Goal: Task Accomplishment & Management: Manage account settings

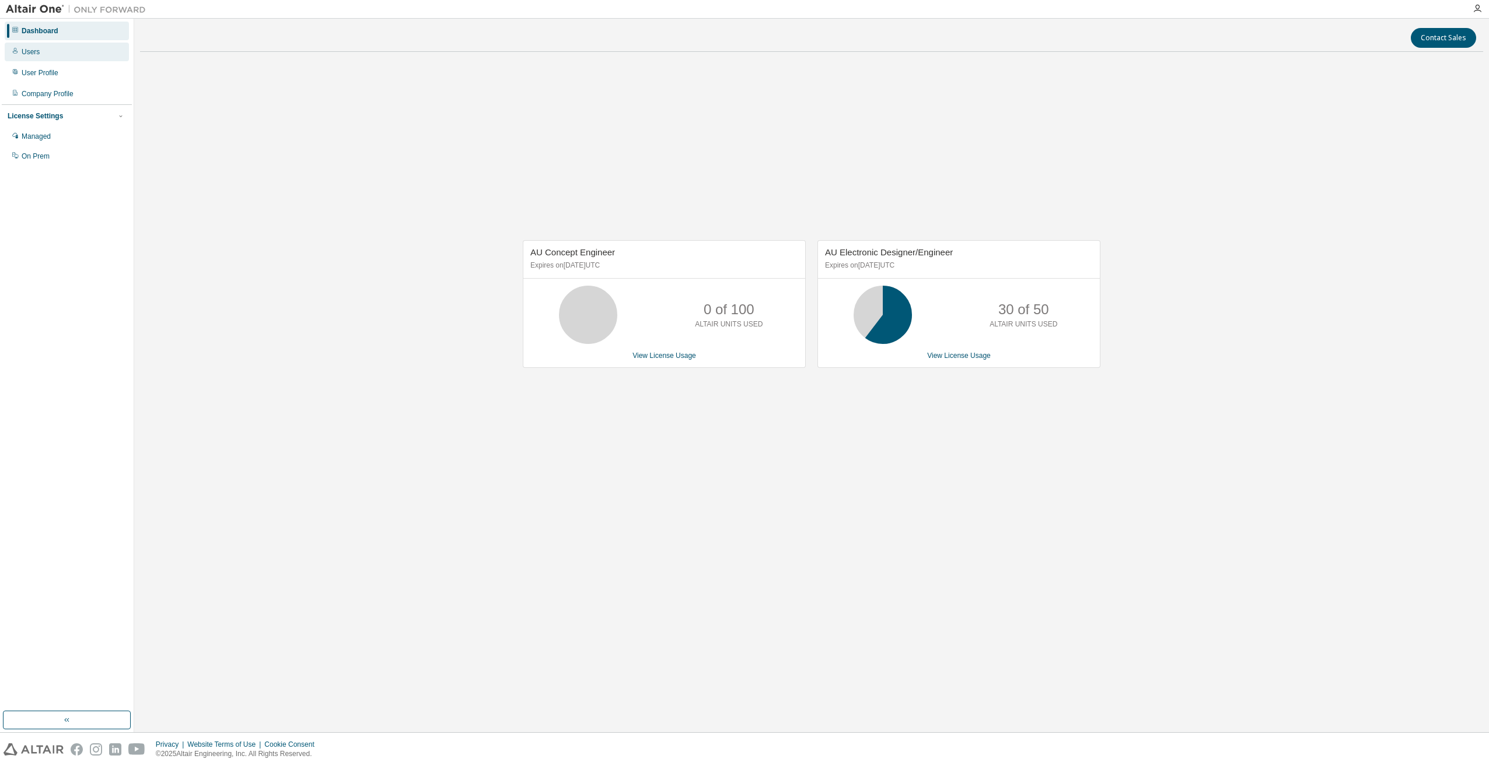
click at [58, 56] on div "Users" at bounding box center [67, 52] width 124 height 19
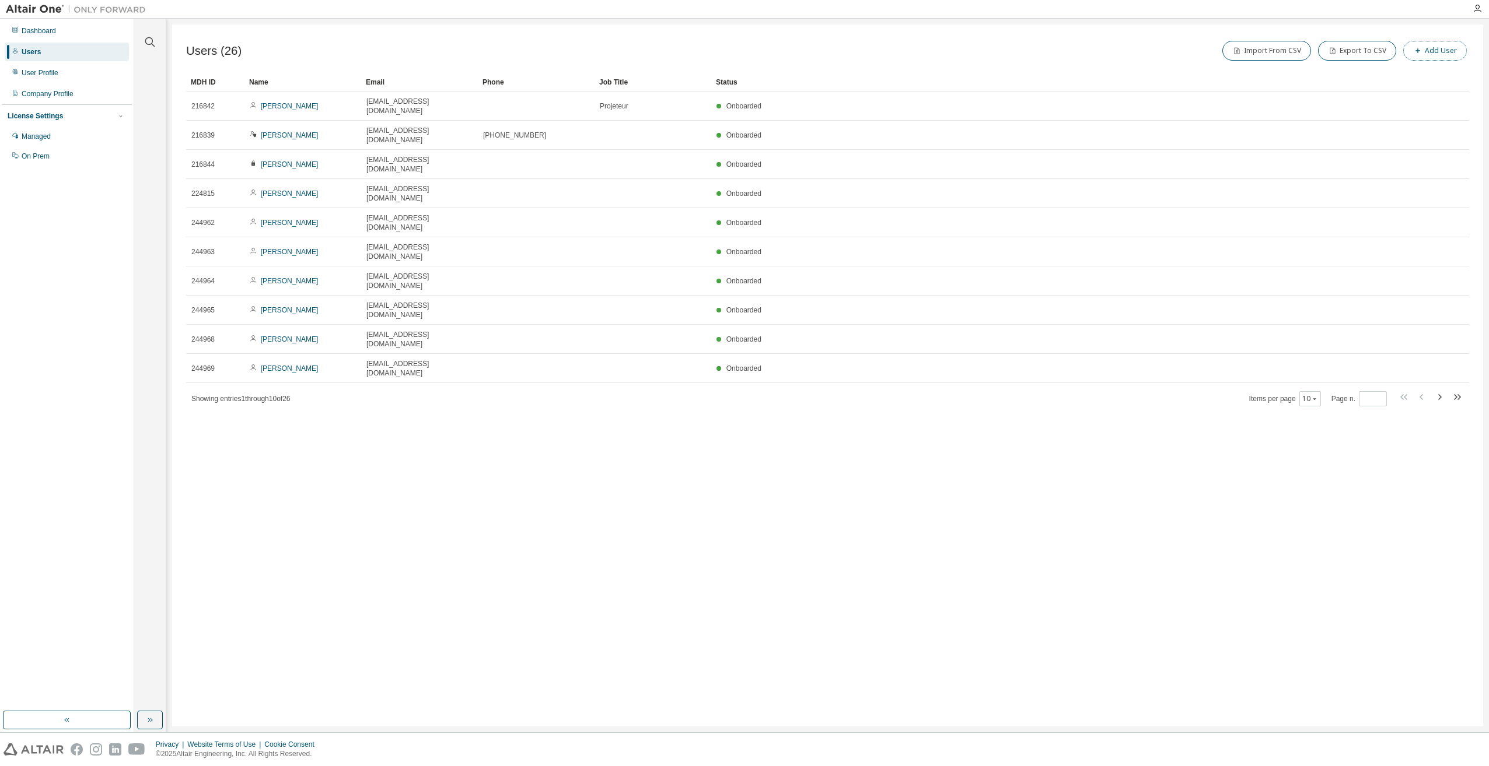
click at [1429, 52] on button "Add User" at bounding box center [1435, 51] width 64 height 20
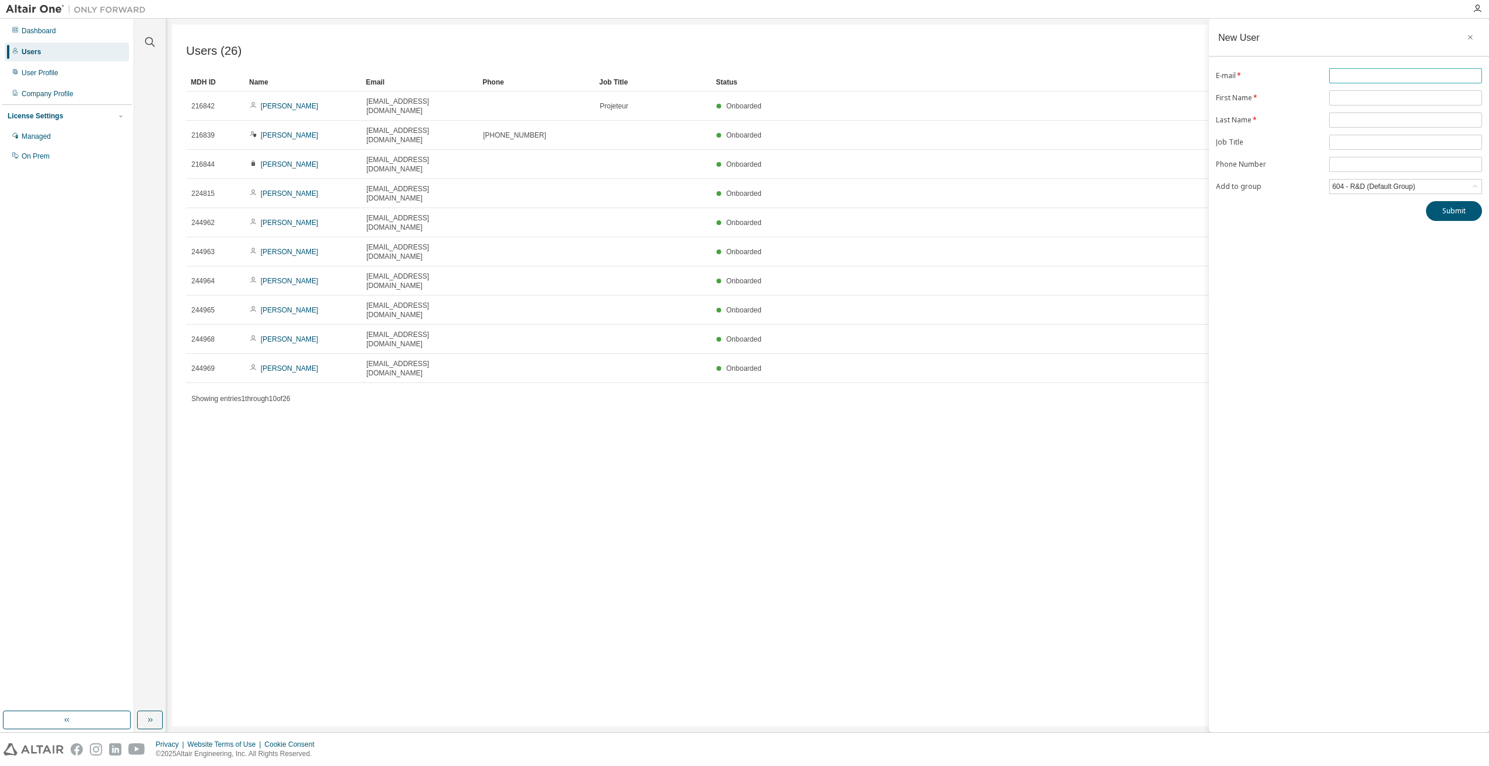
click at [1377, 74] on input "text" at bounding box center [1405, 75] width 147 height 9
type input "**********"
click at [1369, 93] on span at bounding box center [1405, 97] width 153 height 15
click at [1369, 97] on input "text" at bounding box center [1405, 97] width 147 height 9
type input "********"
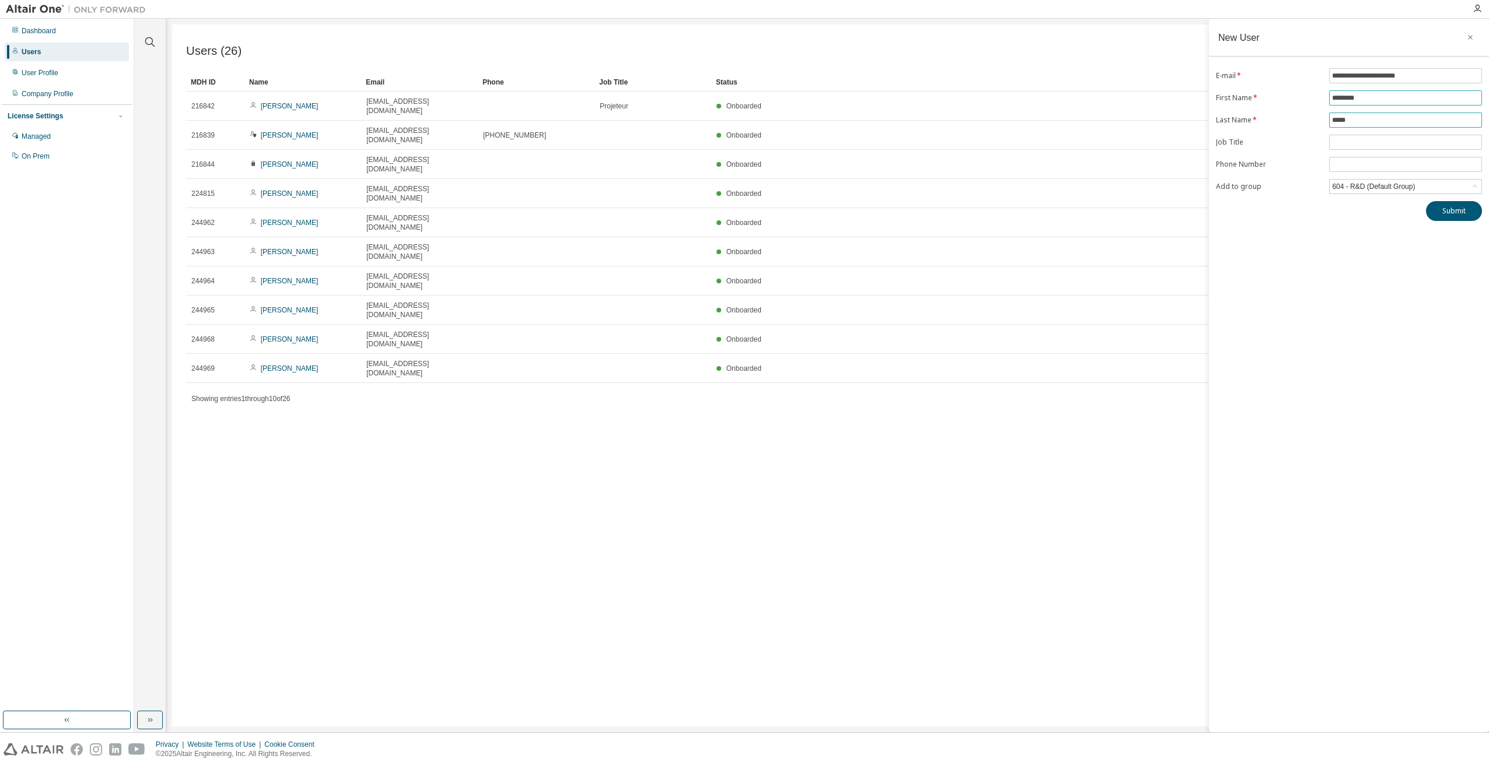
type input "*****"
type input "**********"
click at [1381, 184] on div "604 - R&D (Default Group)" at bounding box center [1373, 186] width 86 height 13
click at [1379, 229] on li "604 - R&D (Default Group)" at bounding box center [1404, 232] width 149 height 15
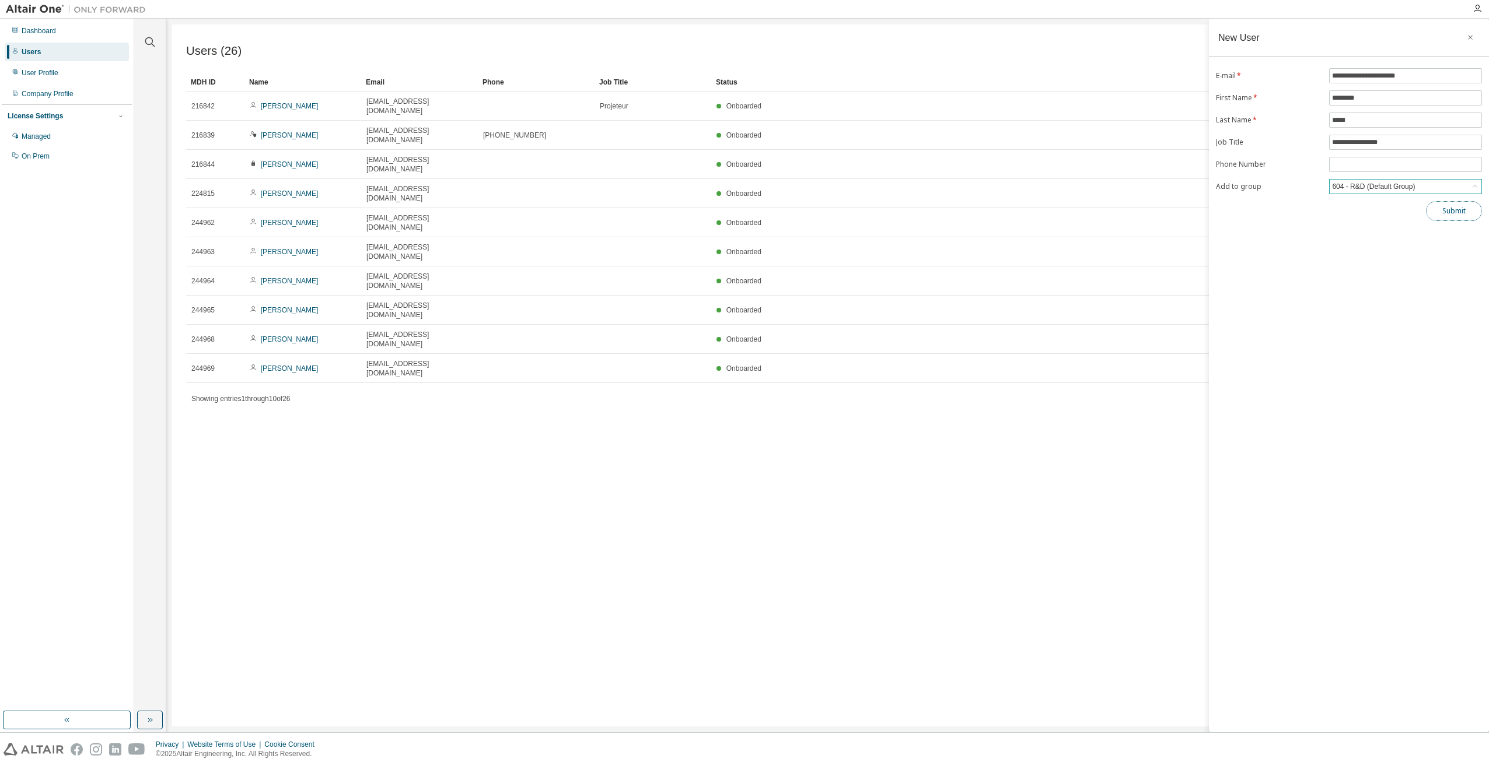
click at [1452, 217] on button "Submit" at bounding box center [1454, 211] width 56 height 20
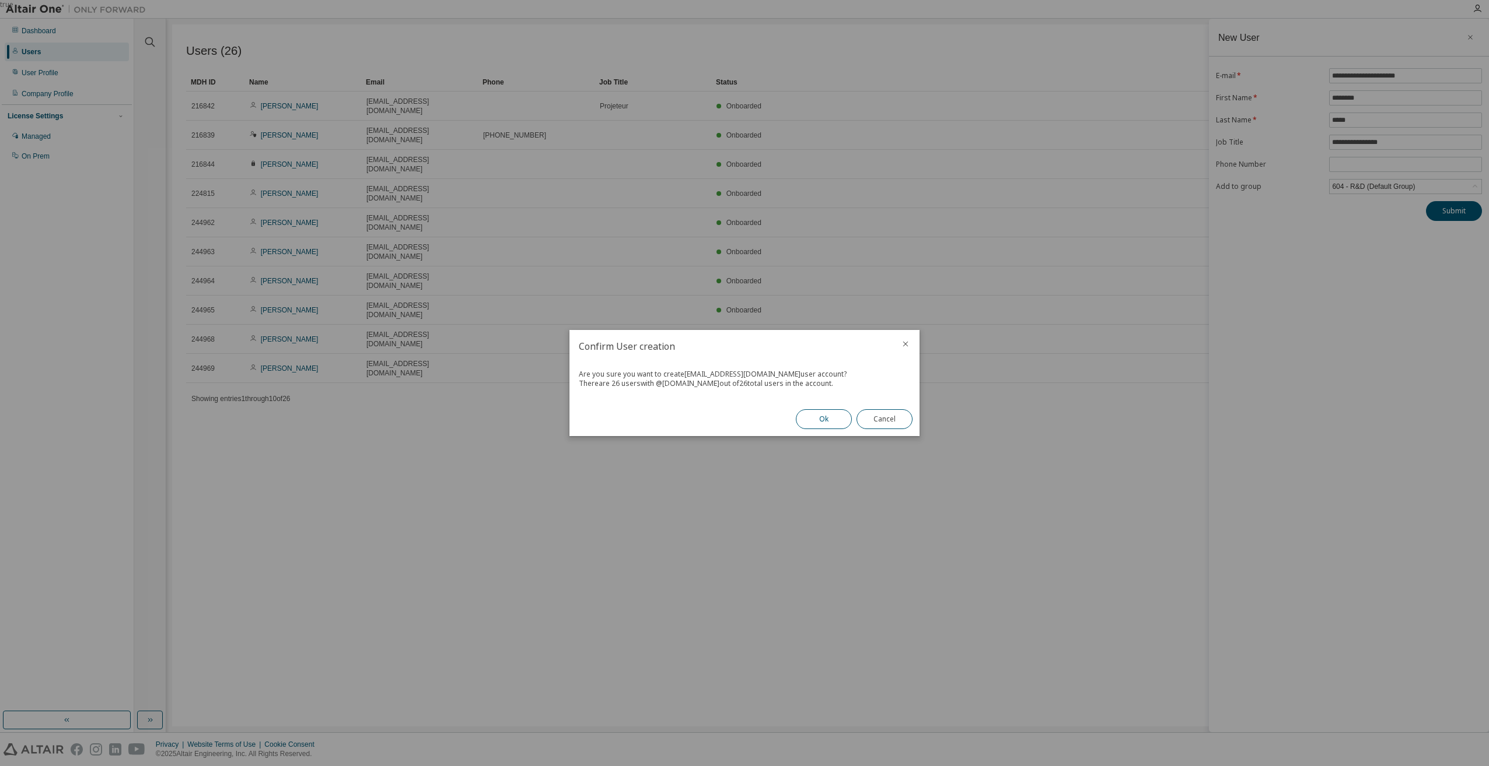
click at [821, 420] on button "Ok" at bounding box center [824, 419] width 56 height 20
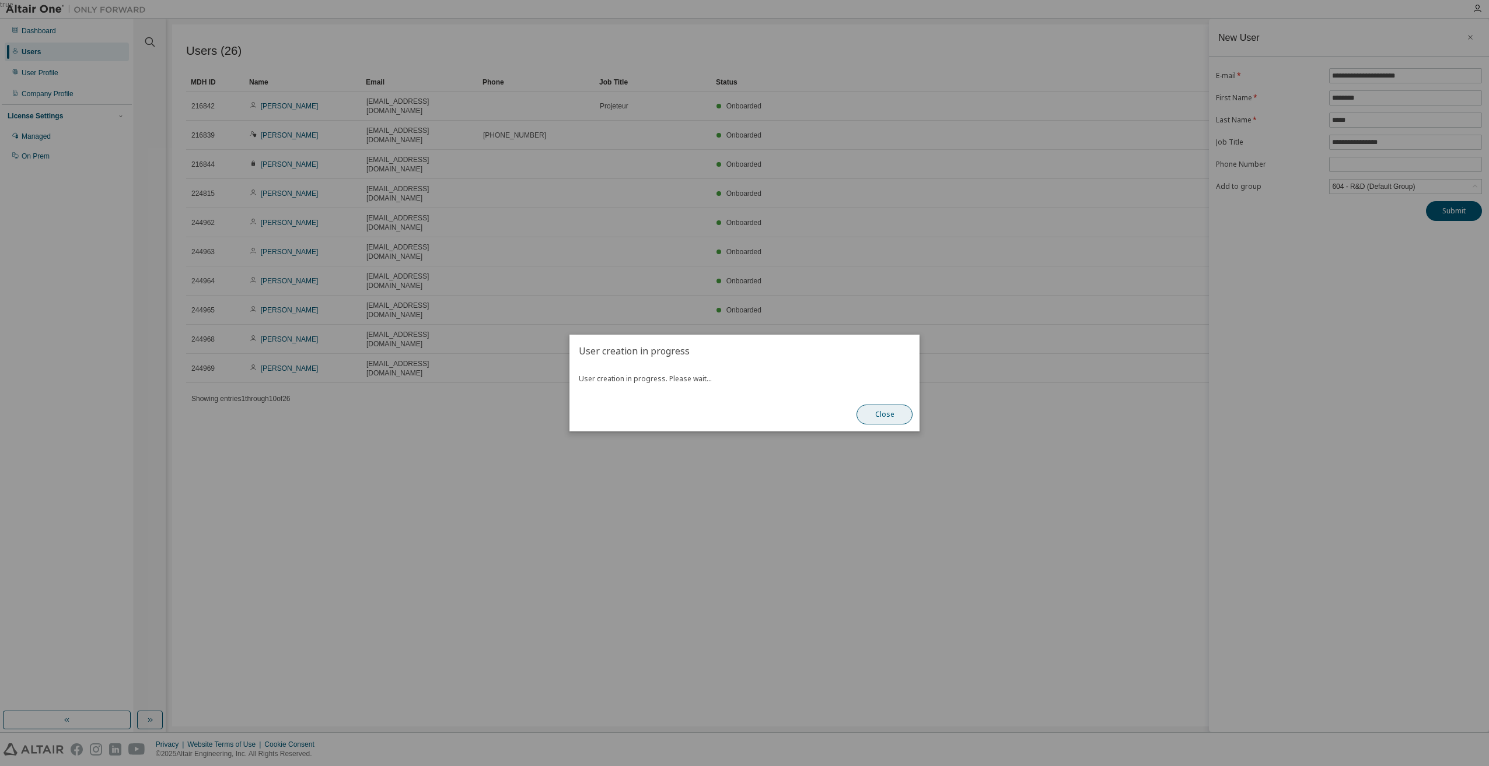
click at [875, 418] on button "Close" at bounding box center [884, 415] width 56 height 20
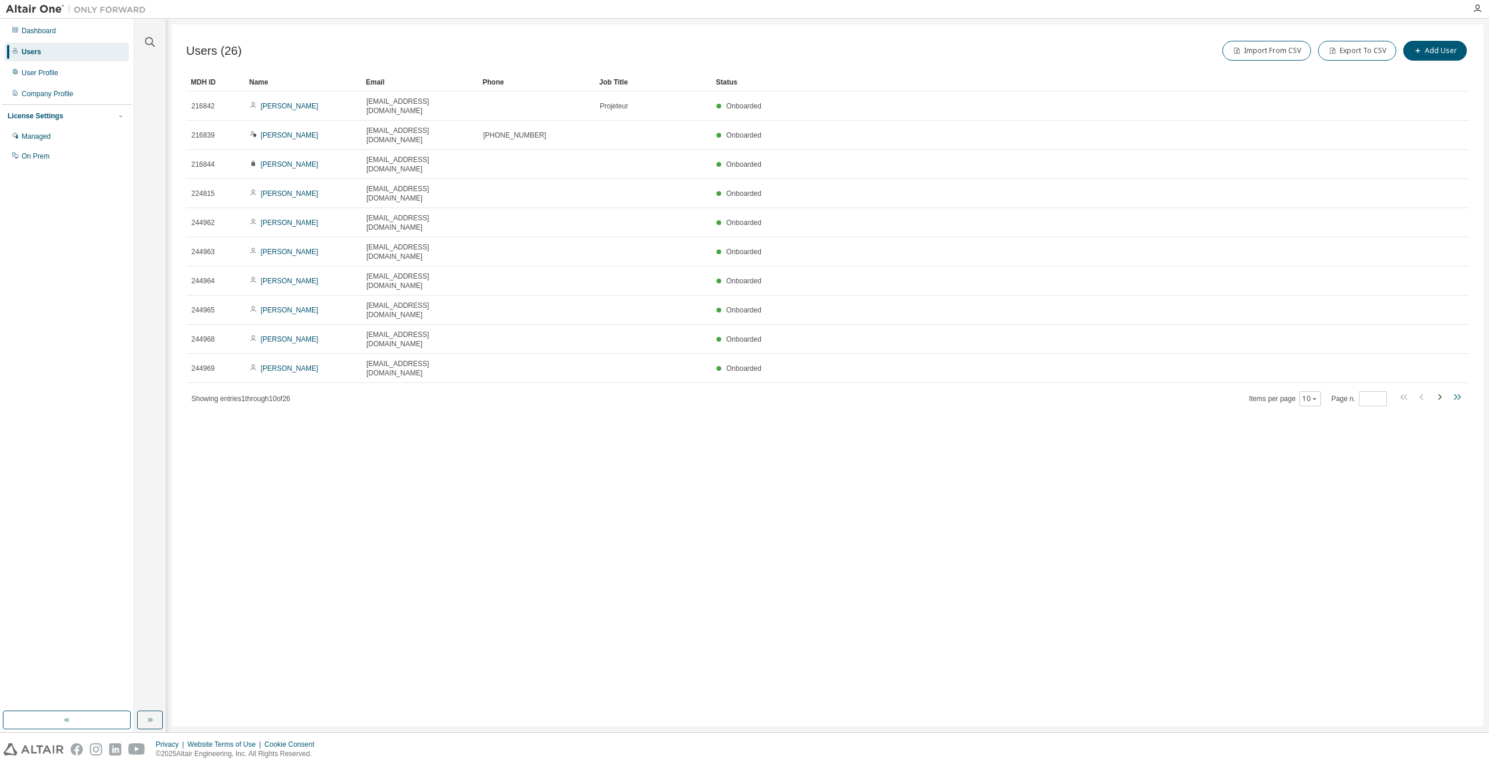
click at [1451, 390] on icon "button" at bounding box center [1457, 397] width 14 height 14
type input "*"
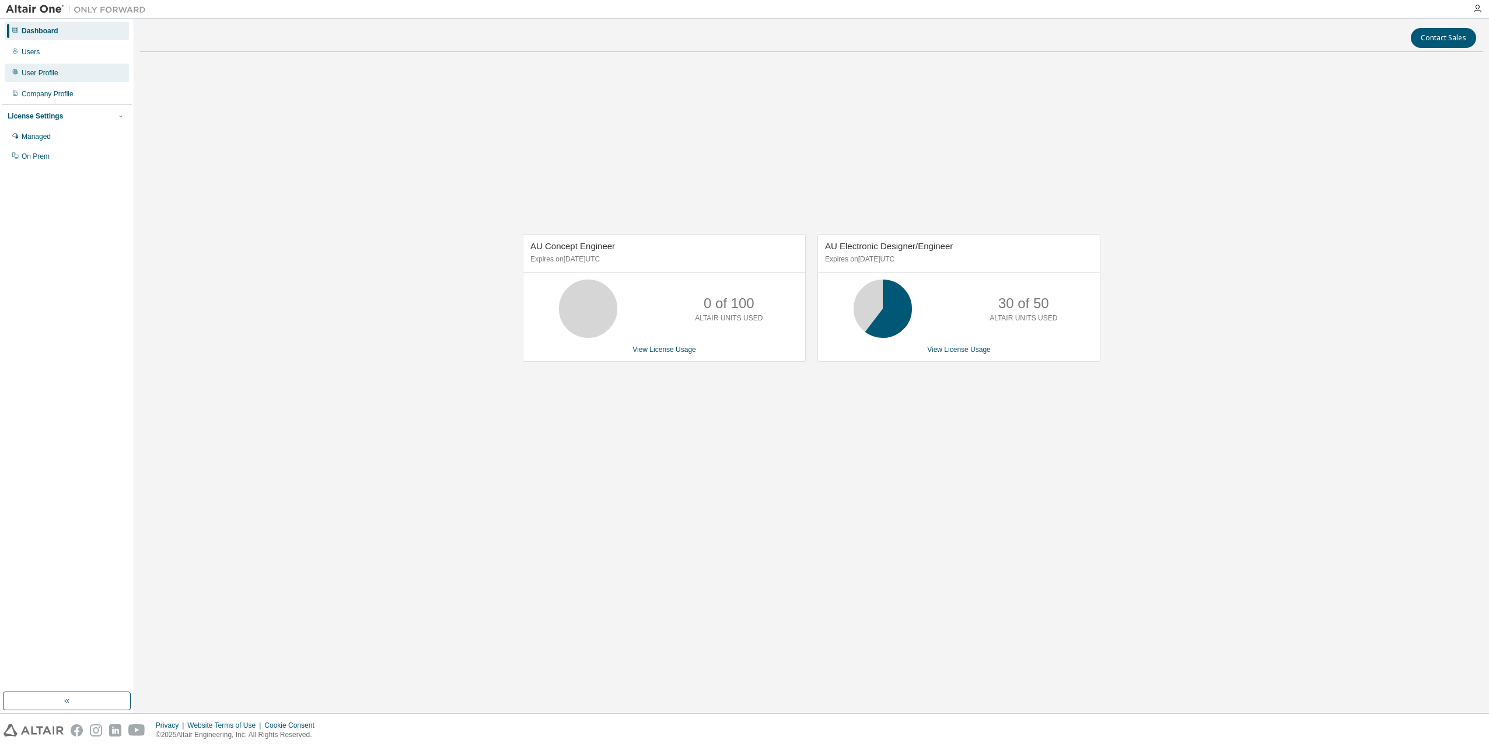
click at [64, 65] on div "User Profile" at bounding box center [67, 73] width 124 height 19
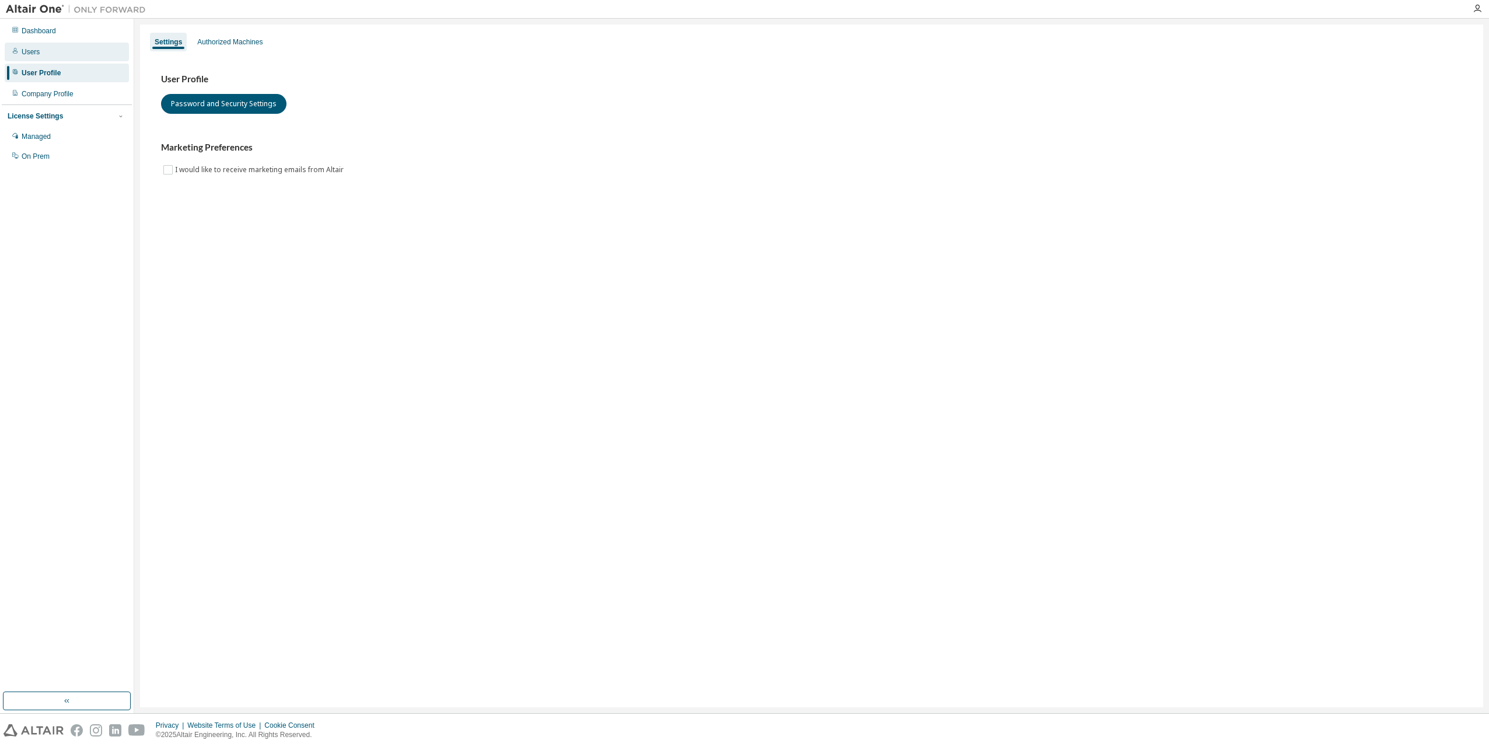
click at [44, 56] on div "Users" at bounding box center [67, 52] width 124 height 19
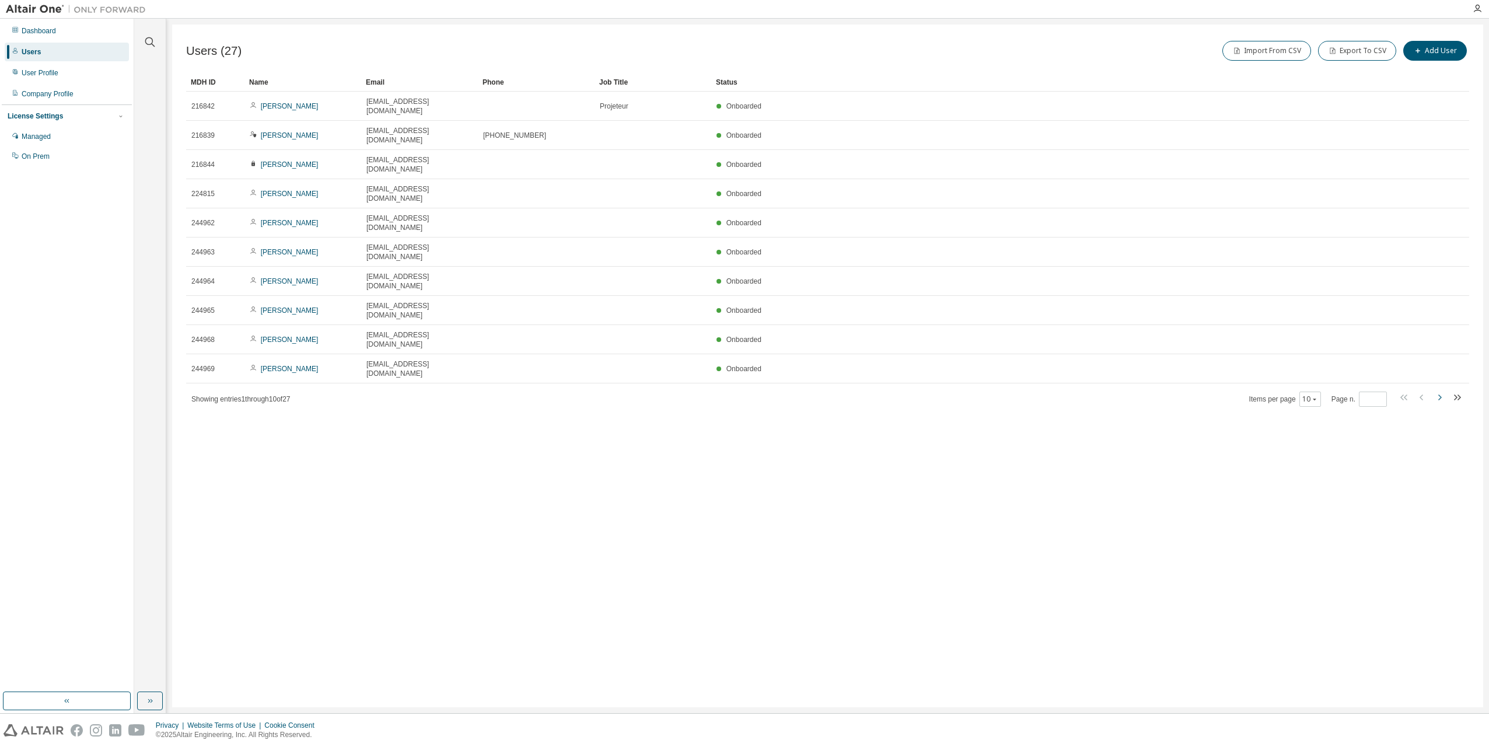
click at [1438, 390] on icon "button" at bounding box center [1439, 397] width 14 height 14
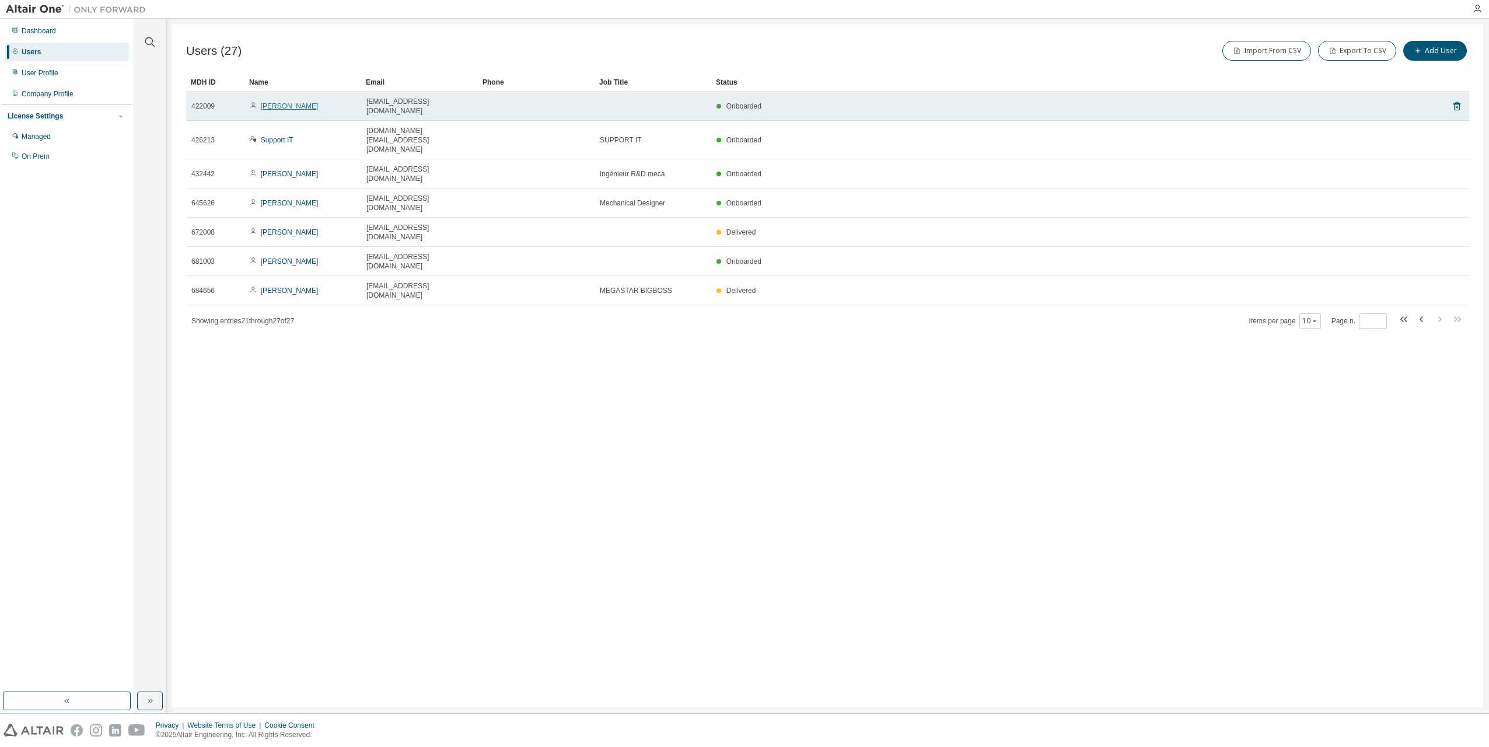
click at [282, 104] on link "Benjamin Machefeld" at bounding box center [290, 106] width 58 height 8
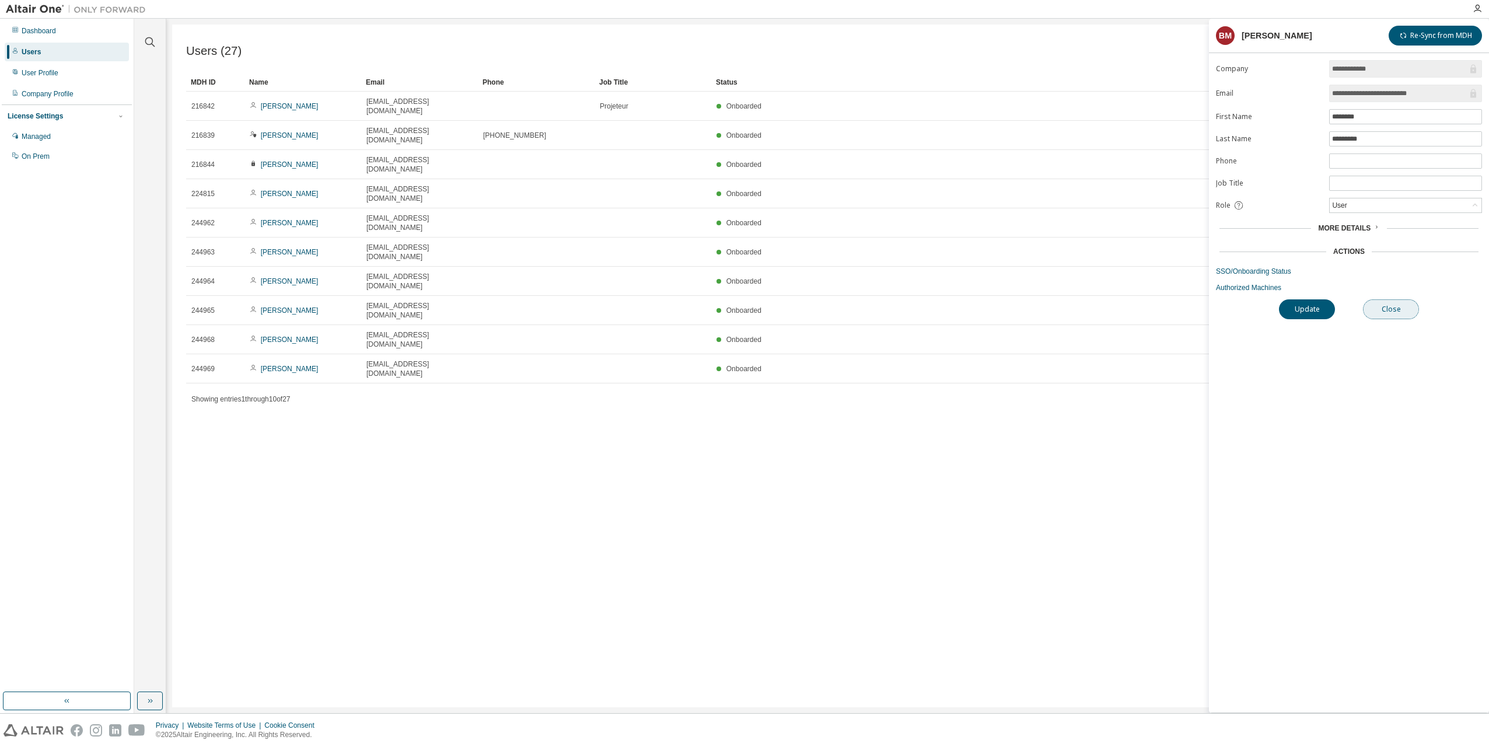
click at [1388, 310] on button "Close" at bounding box center [1391, 309] width 56 height 20
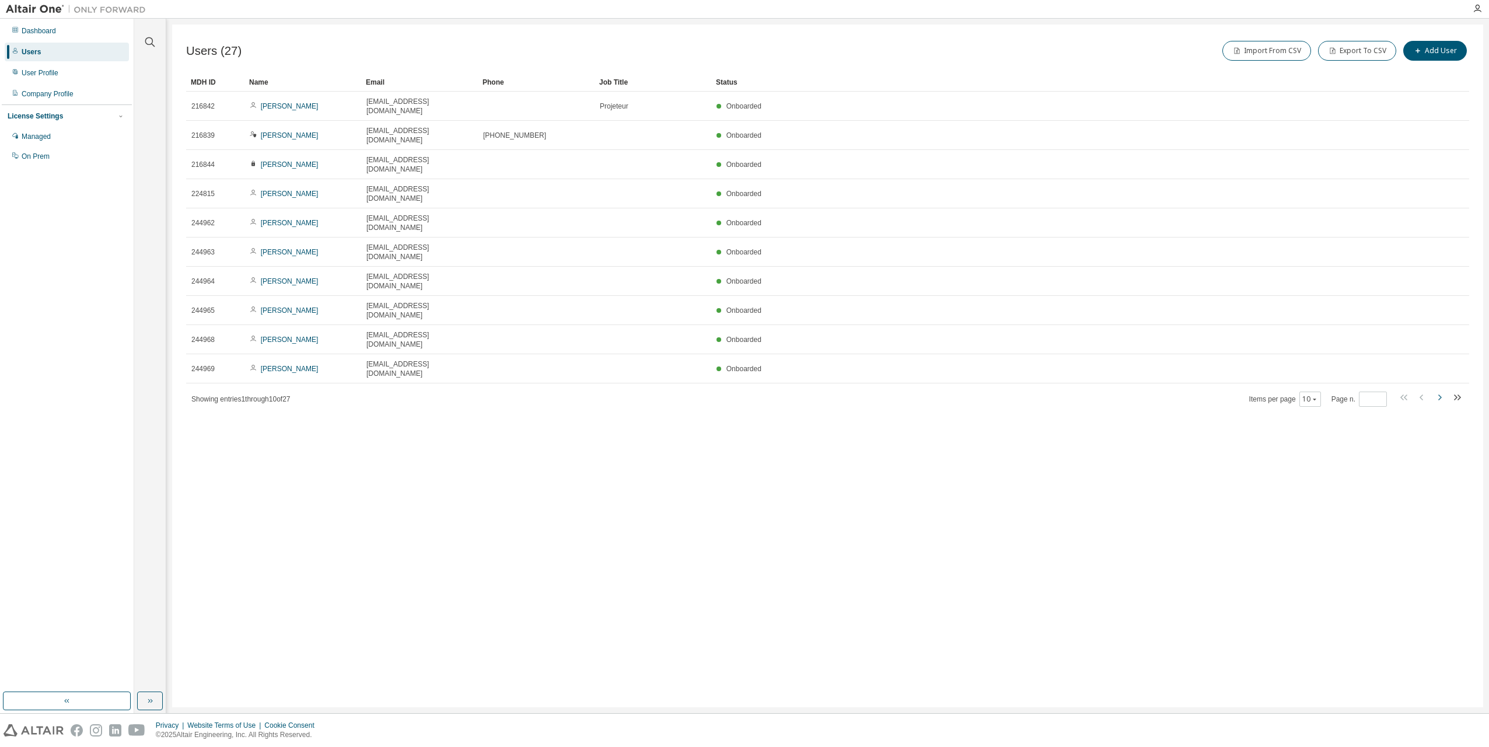
click at [1439, 394] on icon "button" at bounding box center [1439, 397] width 3 height 6
click at [1442, 390] on icon "button" at bounding box center [1439, 397] width 14 height 14
type input "*"
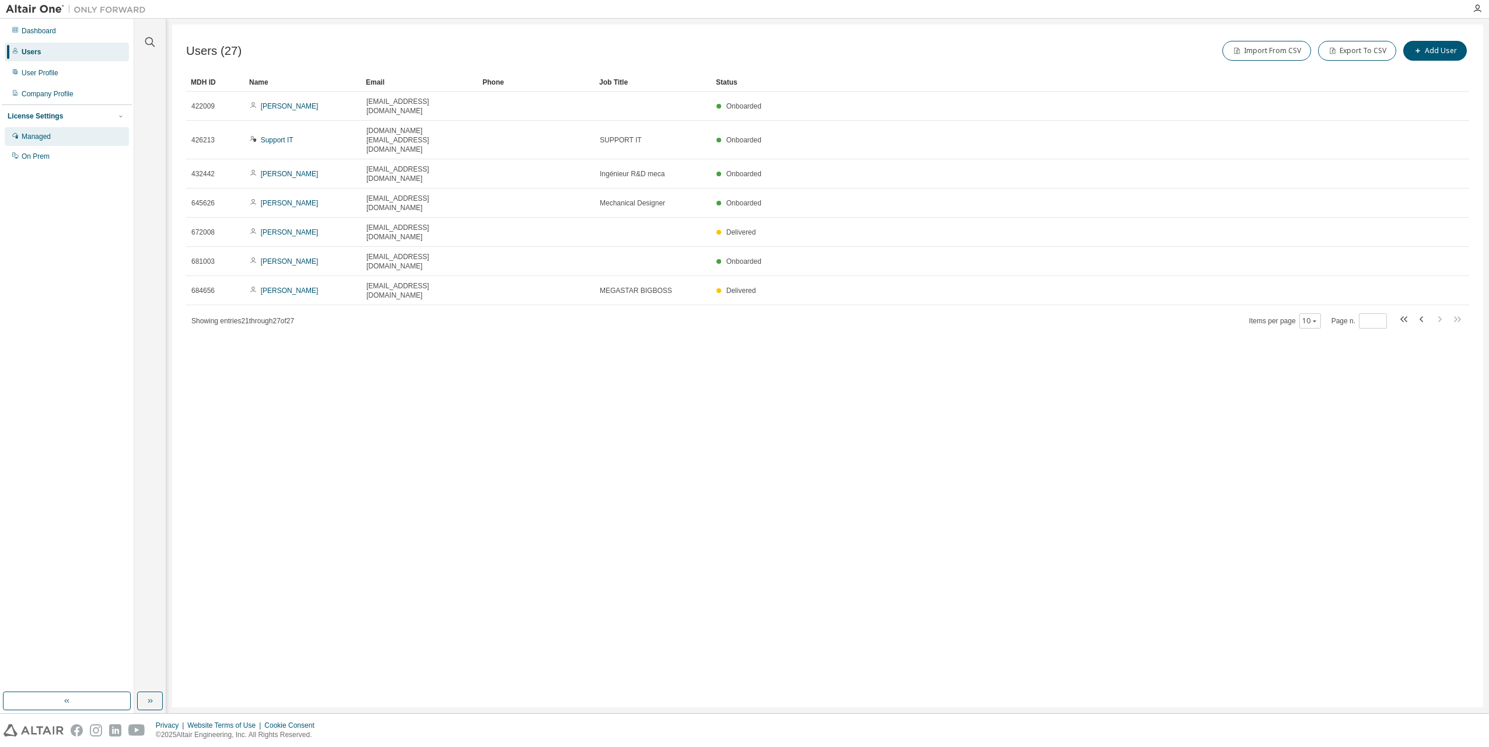
click at [37, 132] on div "Managed" at bounding box center [36, 136] width 29 height 9
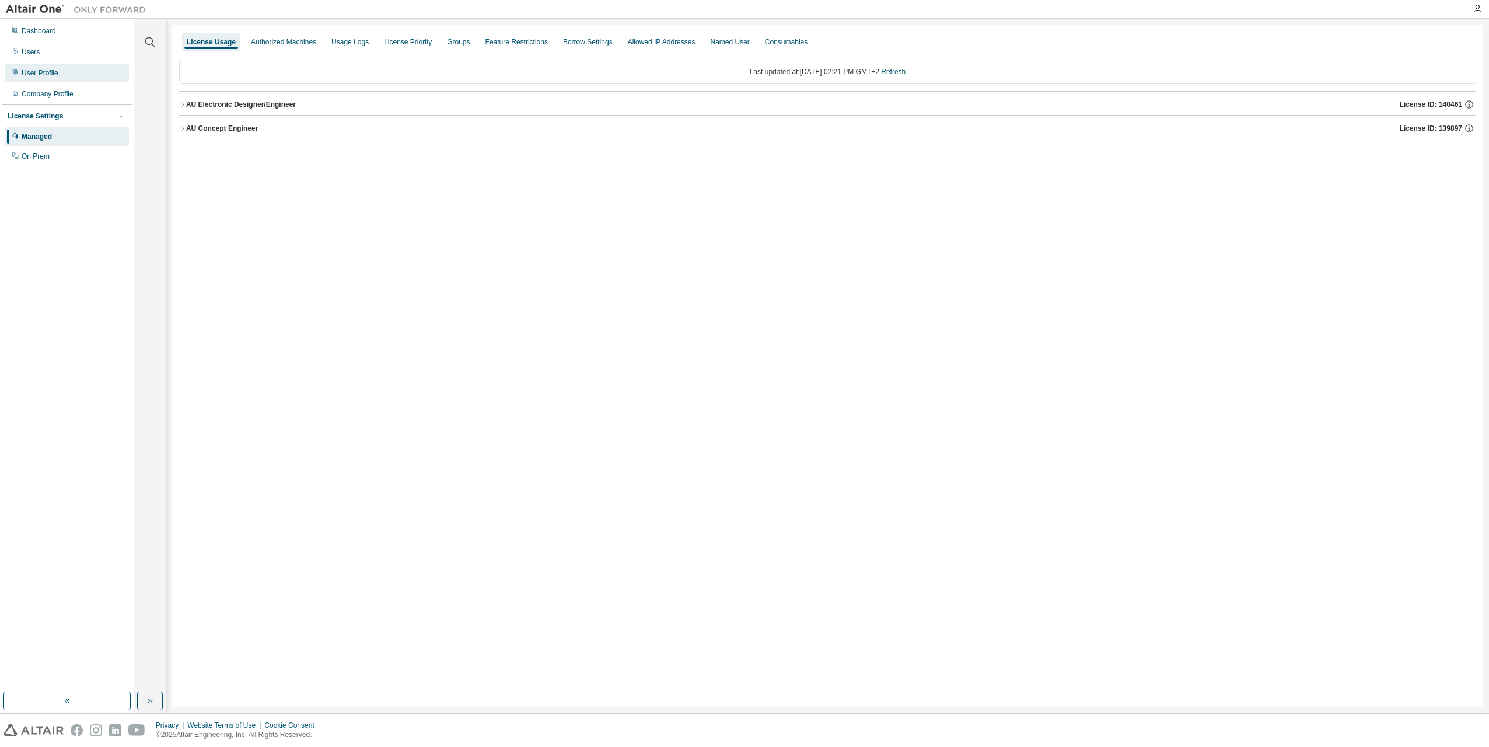
click at [55, 74] on div "User Profile" at bounding box center [40, 72] width 37 height 9
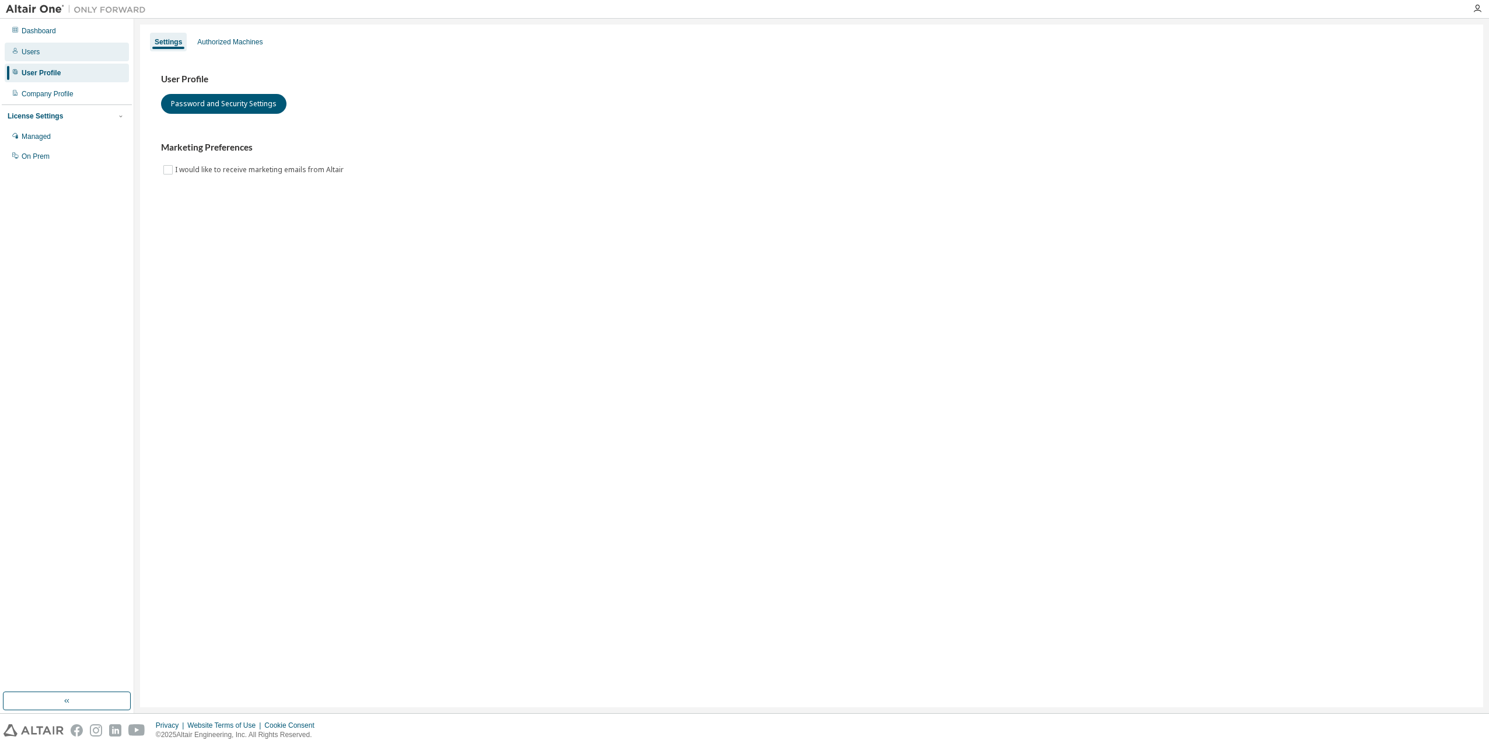
click at [54, 59] on div "Users" at bounding box center [67, 52] width 124 height 19
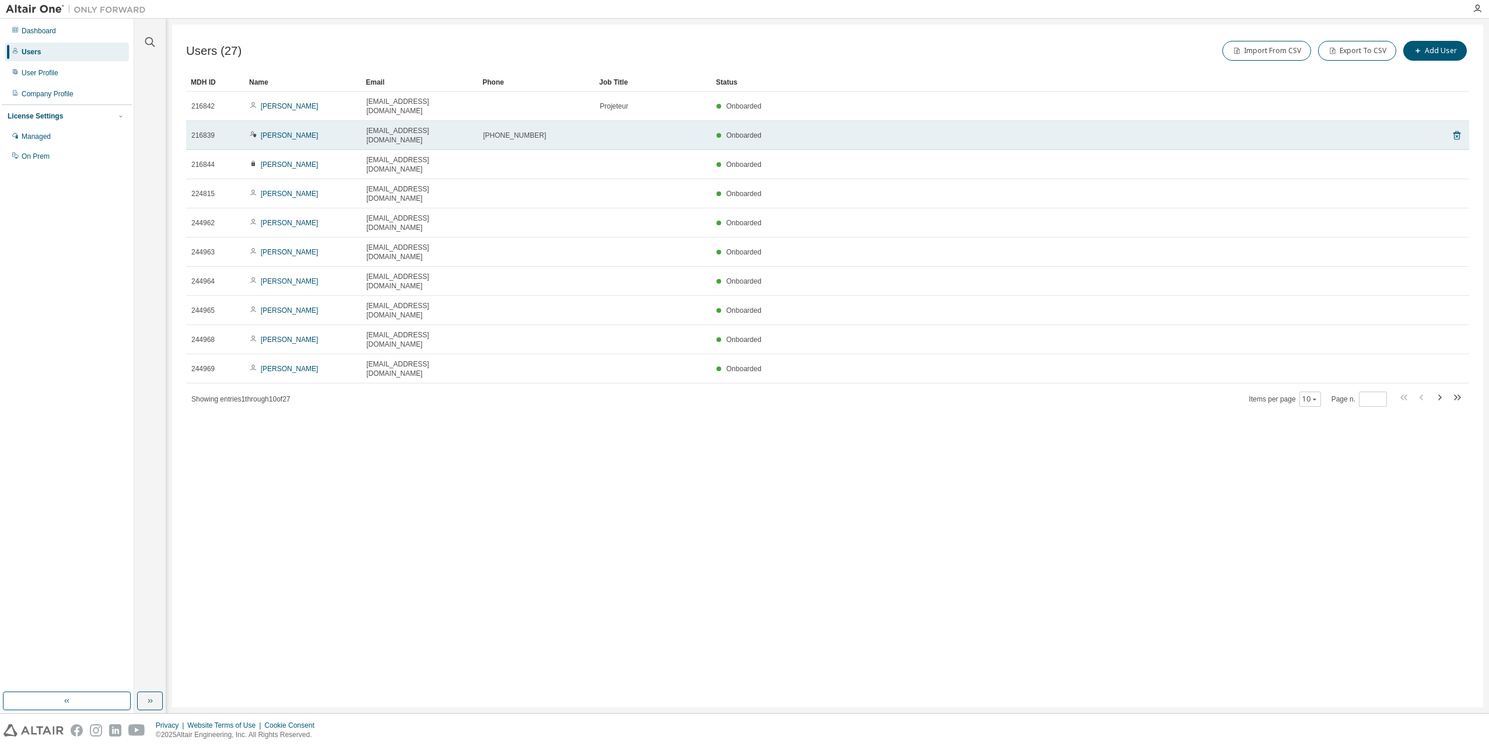
click at [276, 128] on td "[PERSON_NAME]" at bounding box center [302, 135] width 117 height 29
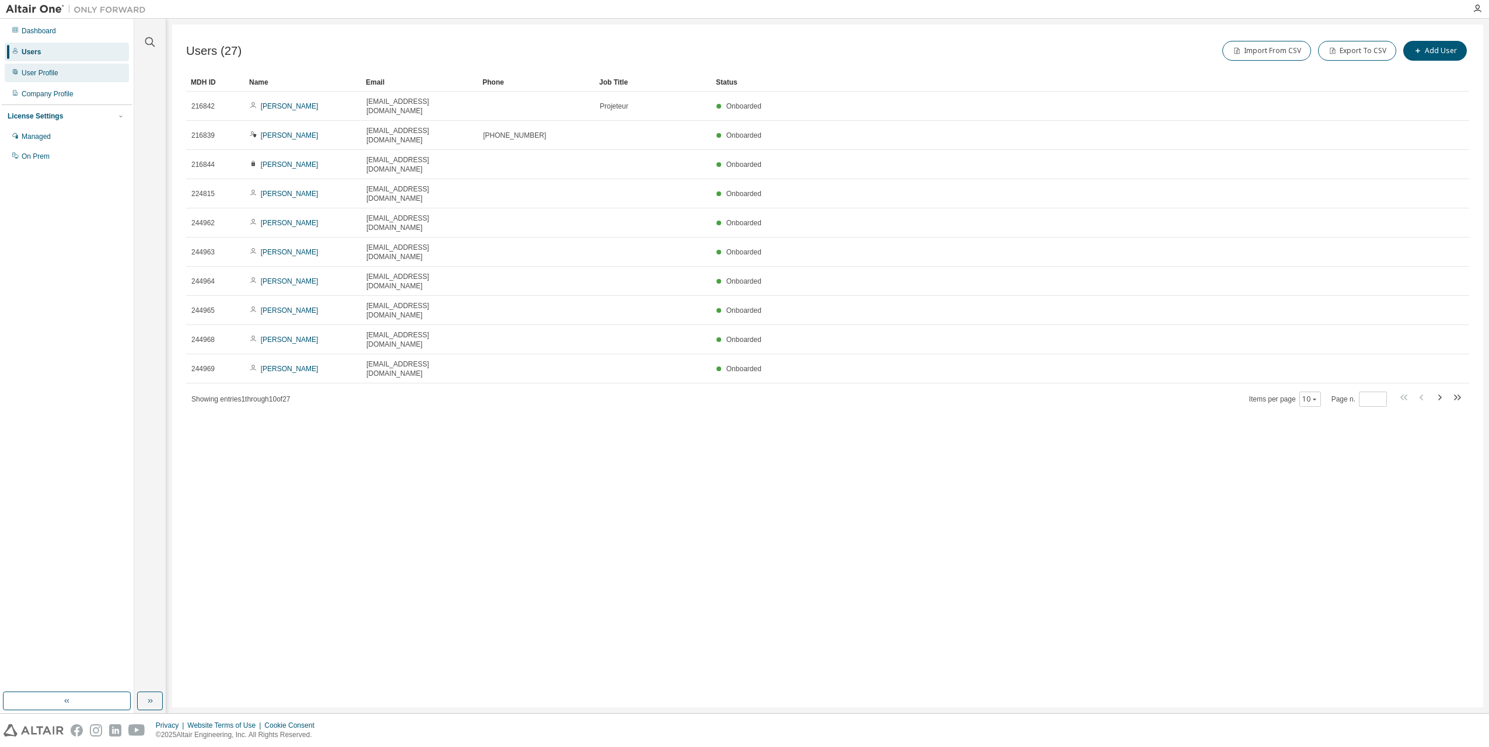
click at [69, 79] on div "User Profile" at bounding box center [67, 73] width 124 height 19
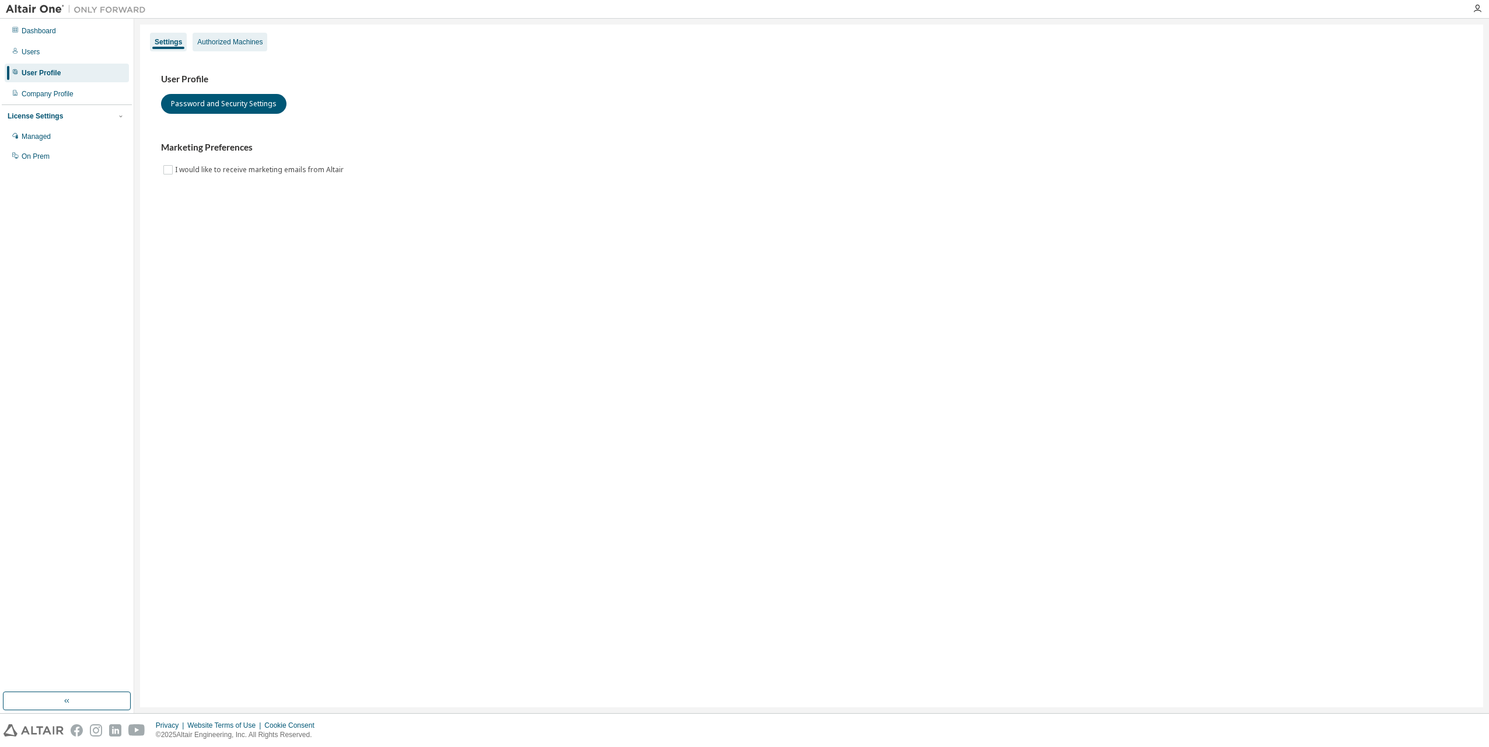
click at [241, 45] on div "Authorized Machines" at bounding box center [229, 41] width 65 height 9
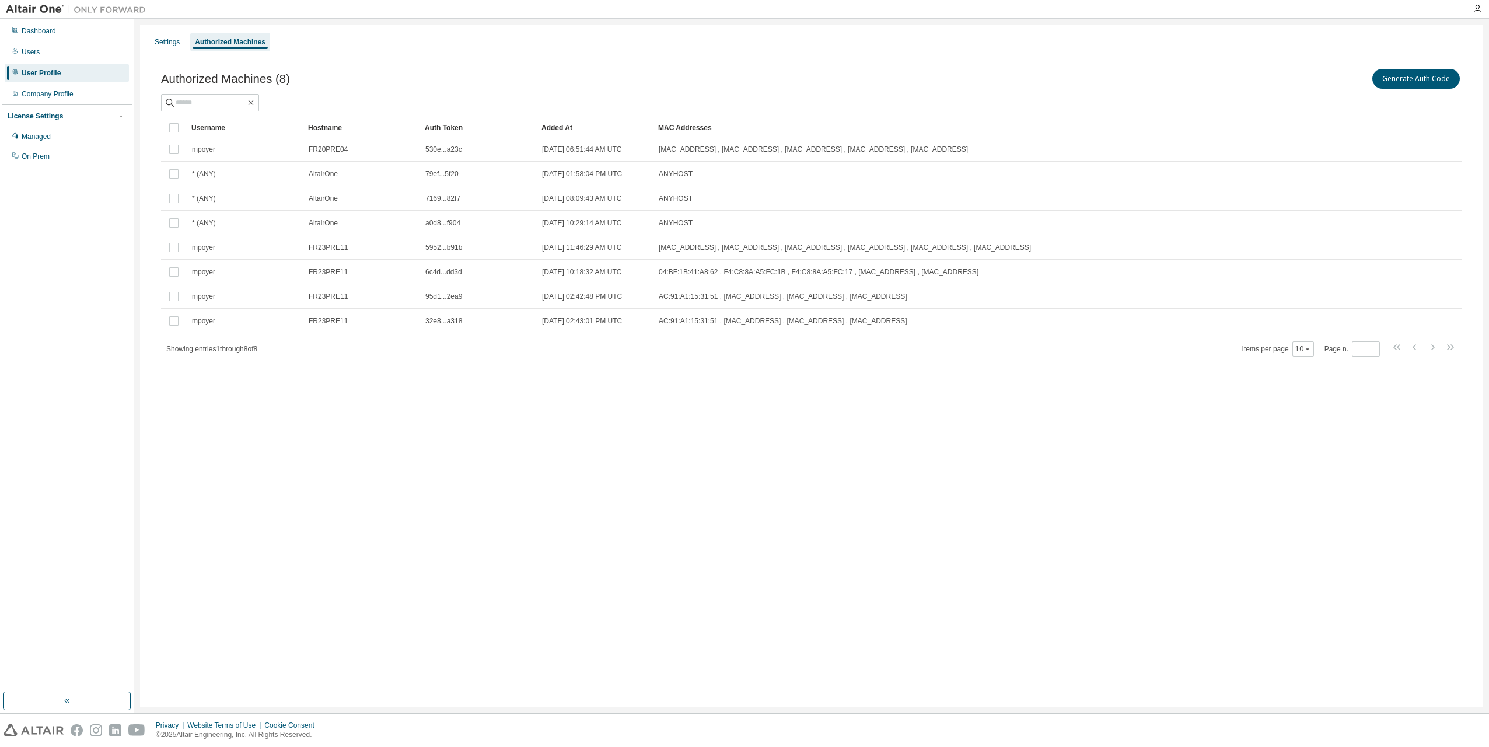
click at [140, 50] on div "Settings Authorized Machines Authorized Machines (8) Generate Auth Code Clear L…" at bounding box center [811, 365] width 1343 height 682
click at [160, 44] on div "Settings" at bounding box center [167, 41] width 25 height 9
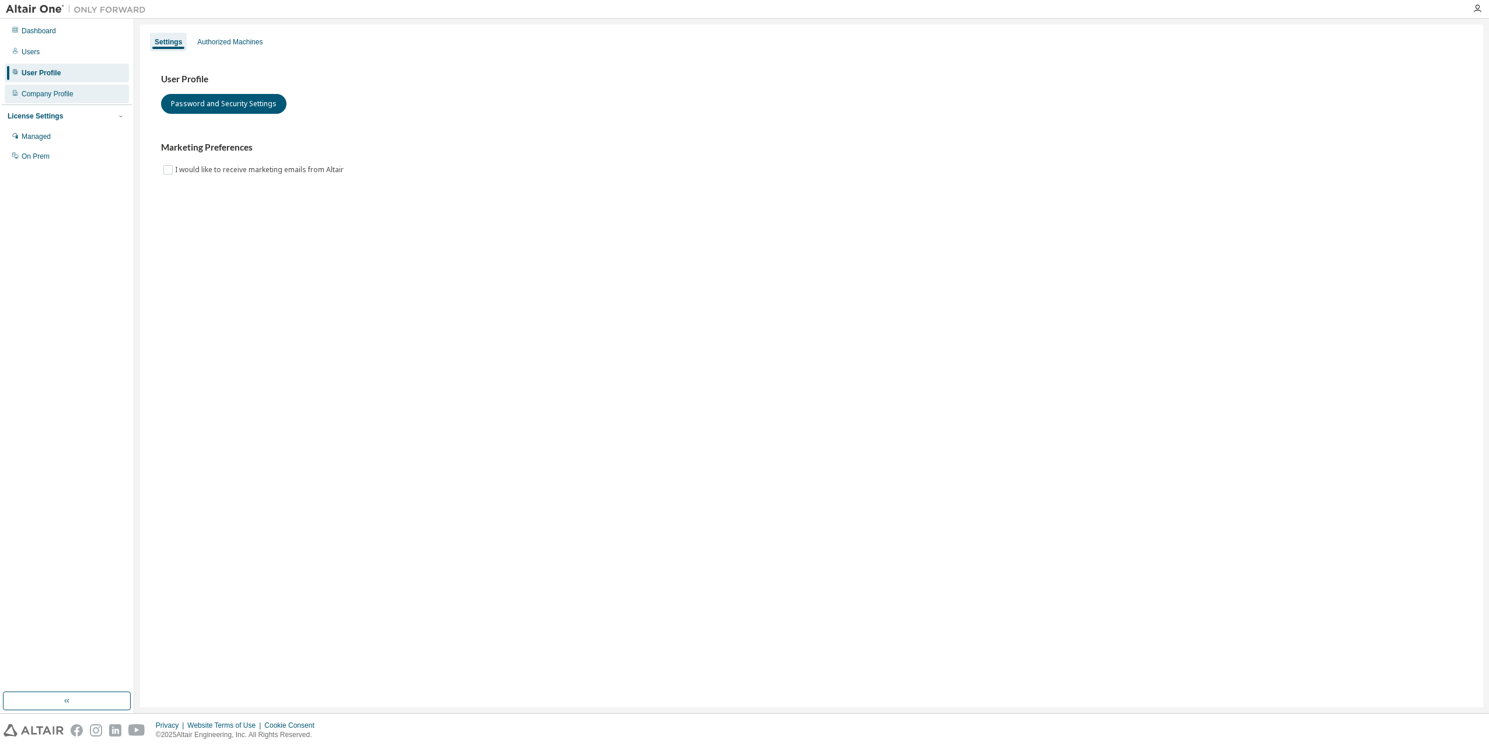
click at [57, 87] on div "Company Profile" at bounding box center [67, 94] width 124 height 19
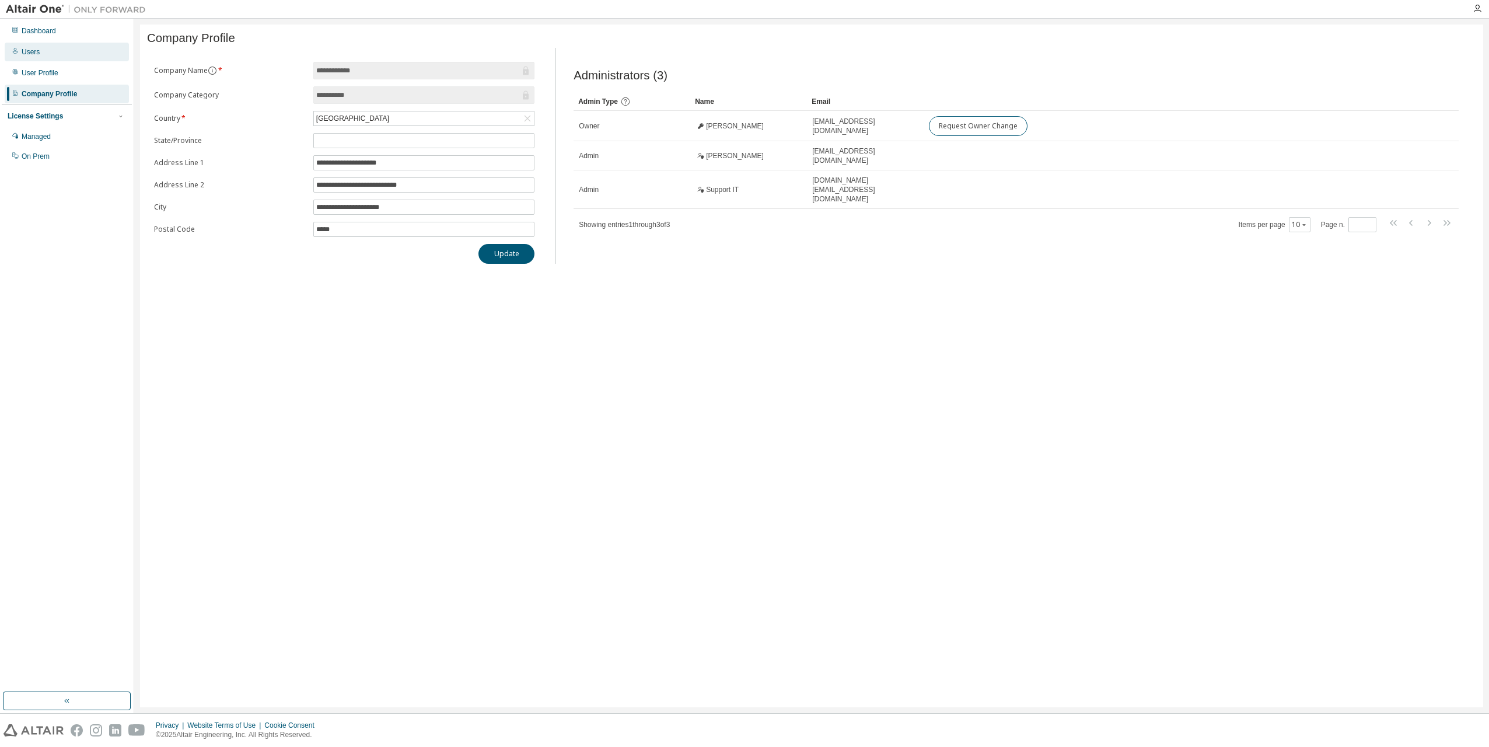
click at [54, 59] on div "Users" at bounding box center [67, 52] width 124 height 19
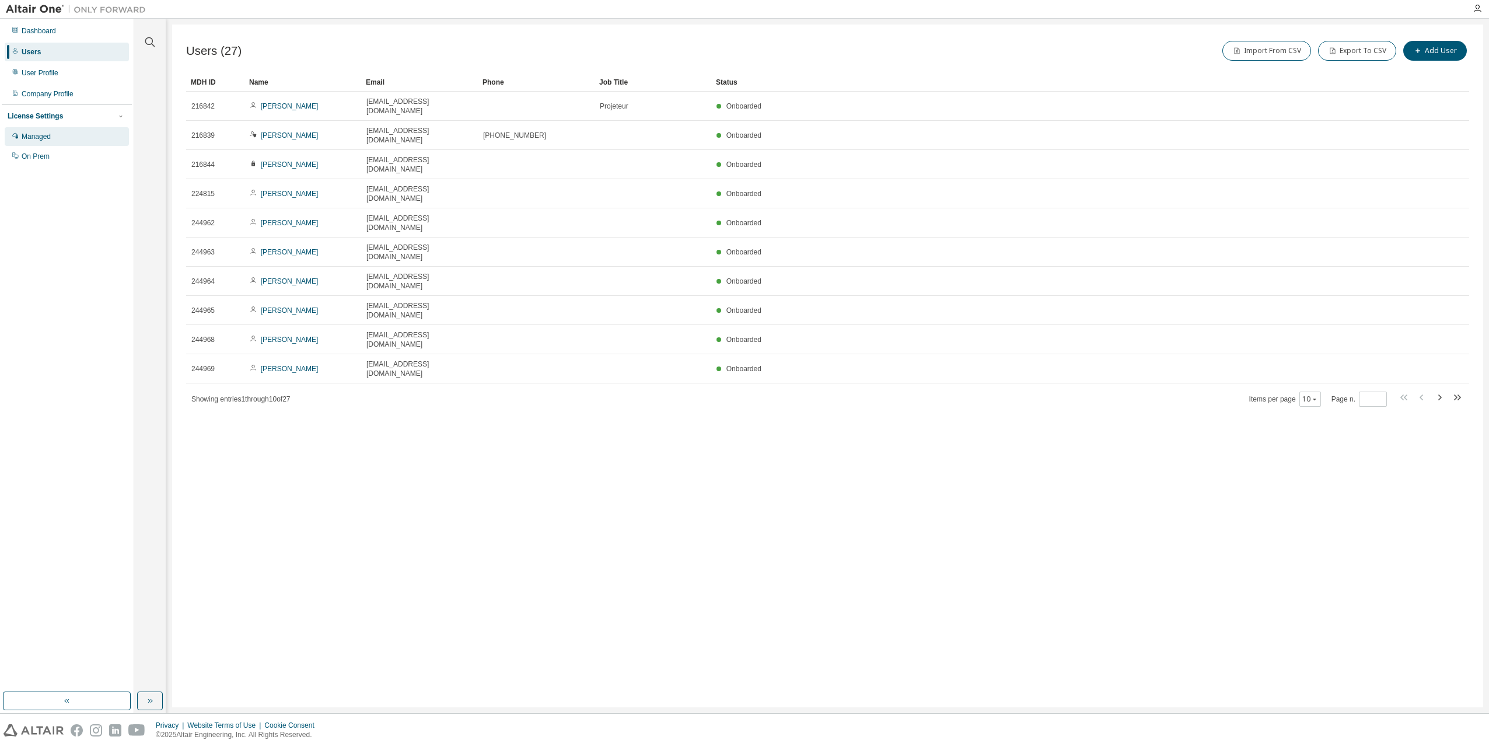
click at [56, 140] on div "Managed" at bounding box center [67, 136] width 124 height 19
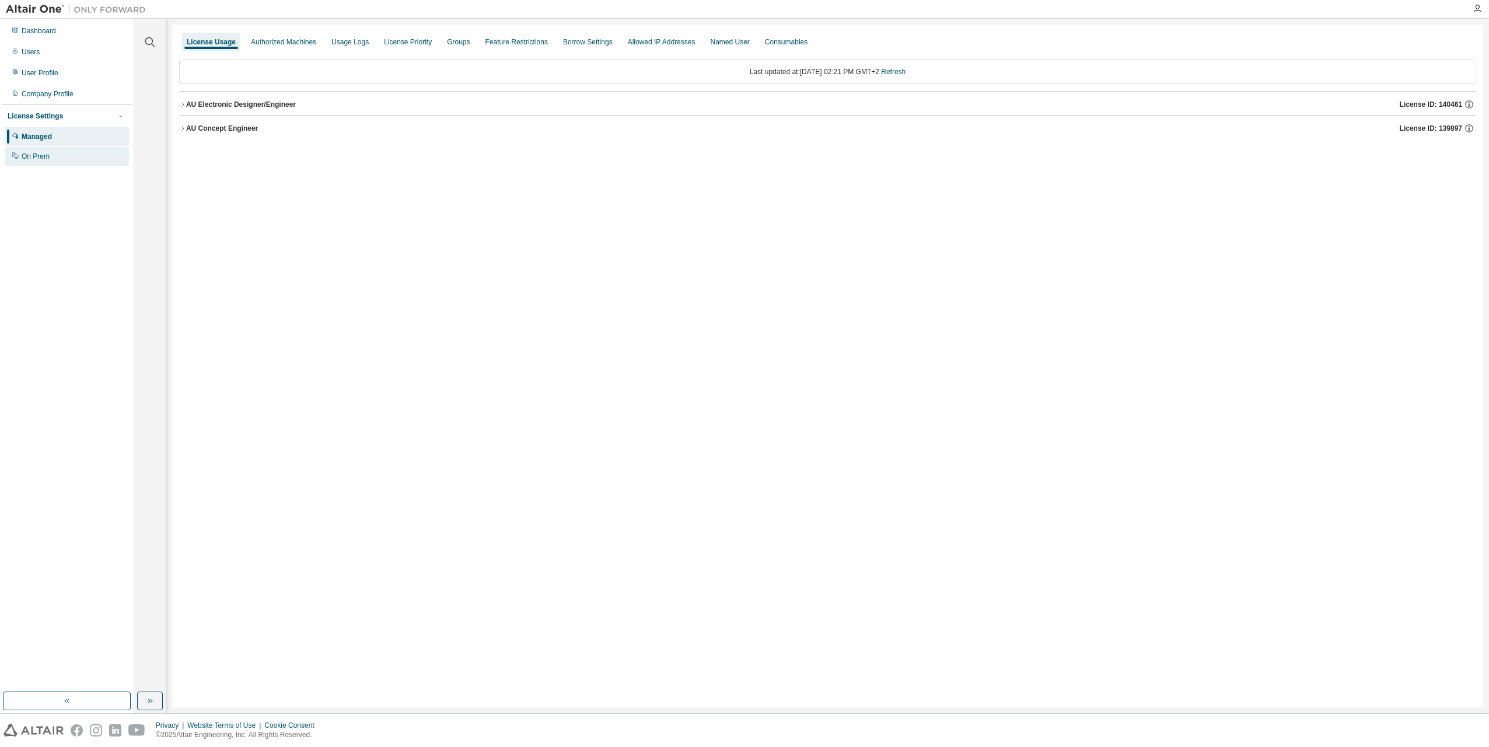
click at [55, 153] on div "On Prem" at bounding box center [67, 156] width 124 height 19
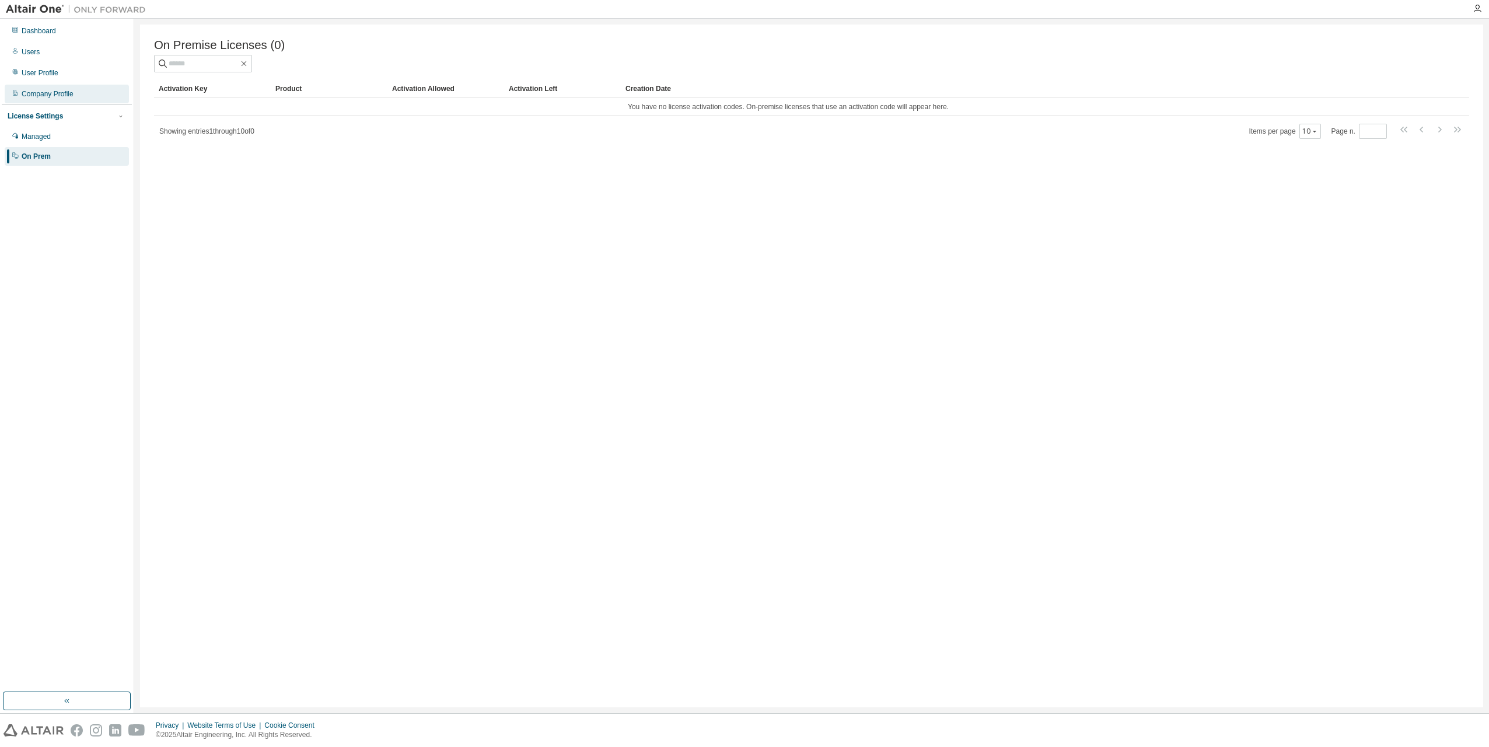
click at [62, 89] on div "Company Profile" at bounding box center [67, 94] width 124 height 19
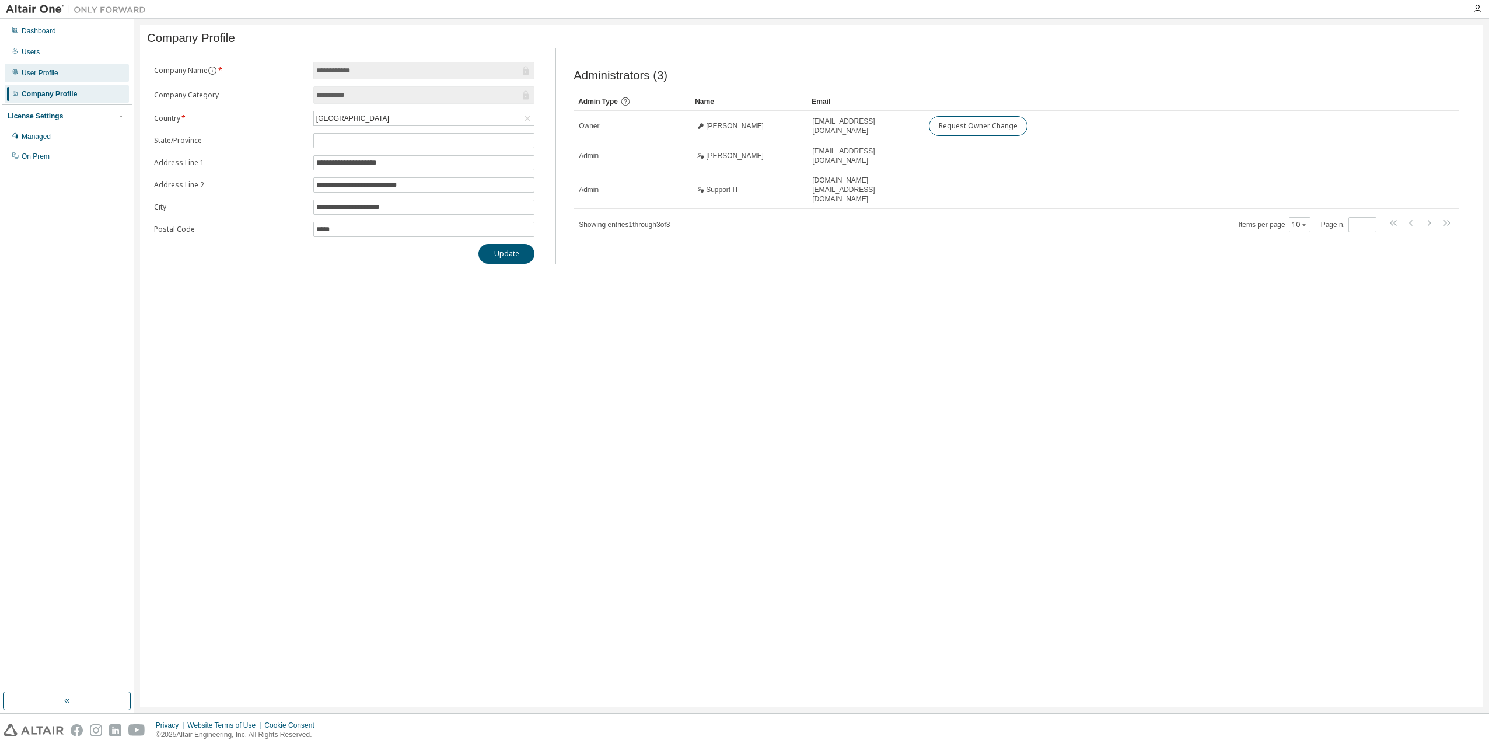
click at [63, 77] on div "User Profile" at bounding box center [67, 73] width 124 height 19
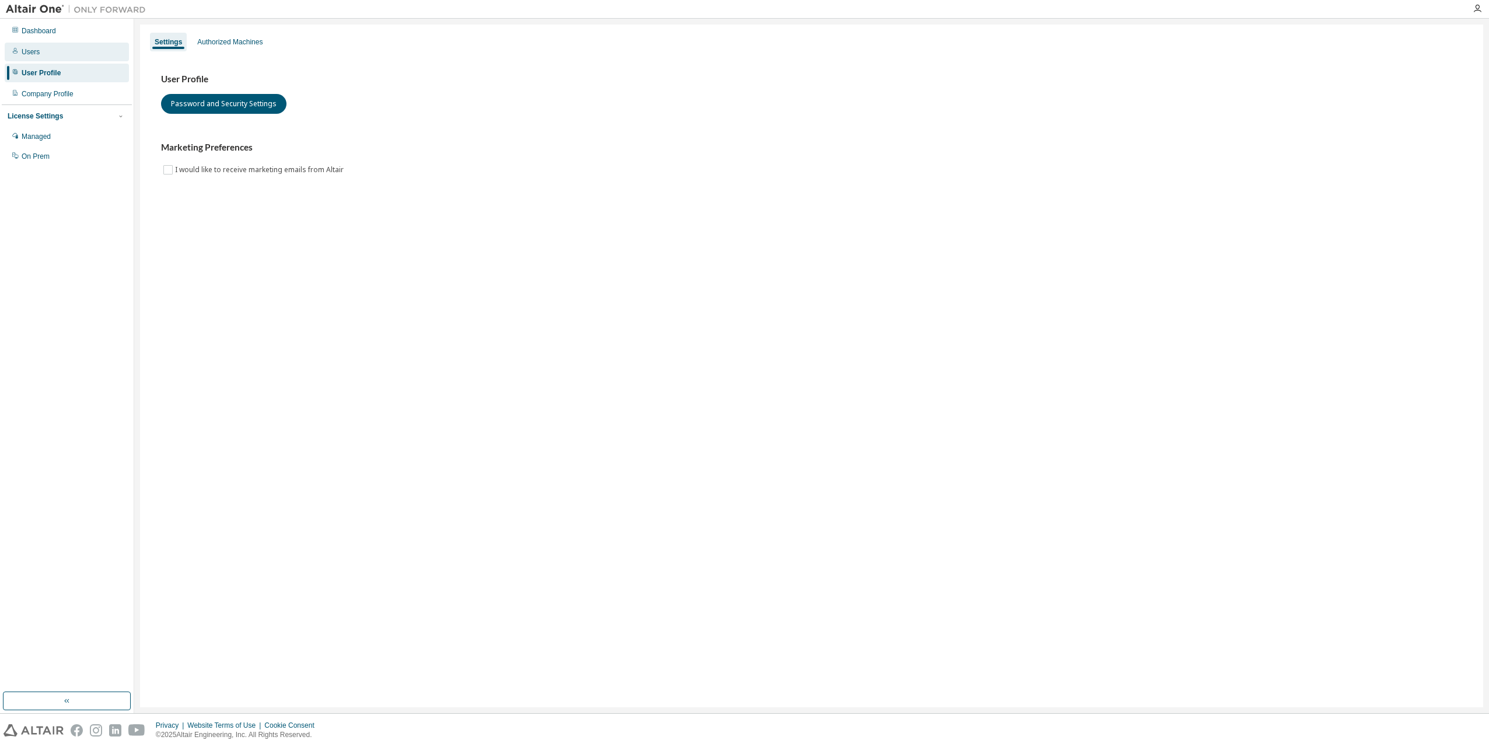
click at [65, 57] on div "Users" at bounding box center [67, 52] width 124 height 19
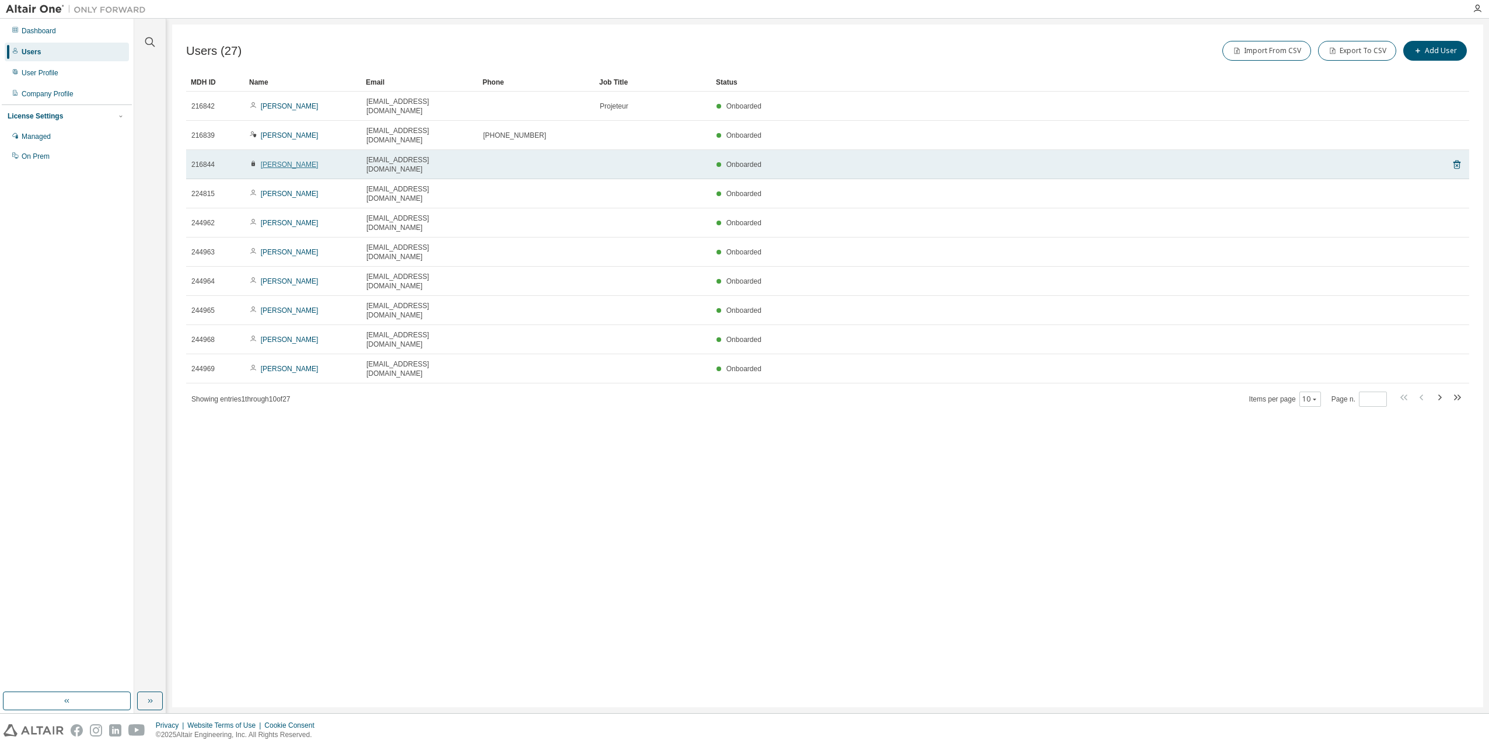
click at [286, 160] on link "[PERSON_NAME]" at bounding box center [290, 164] width 58 height 8
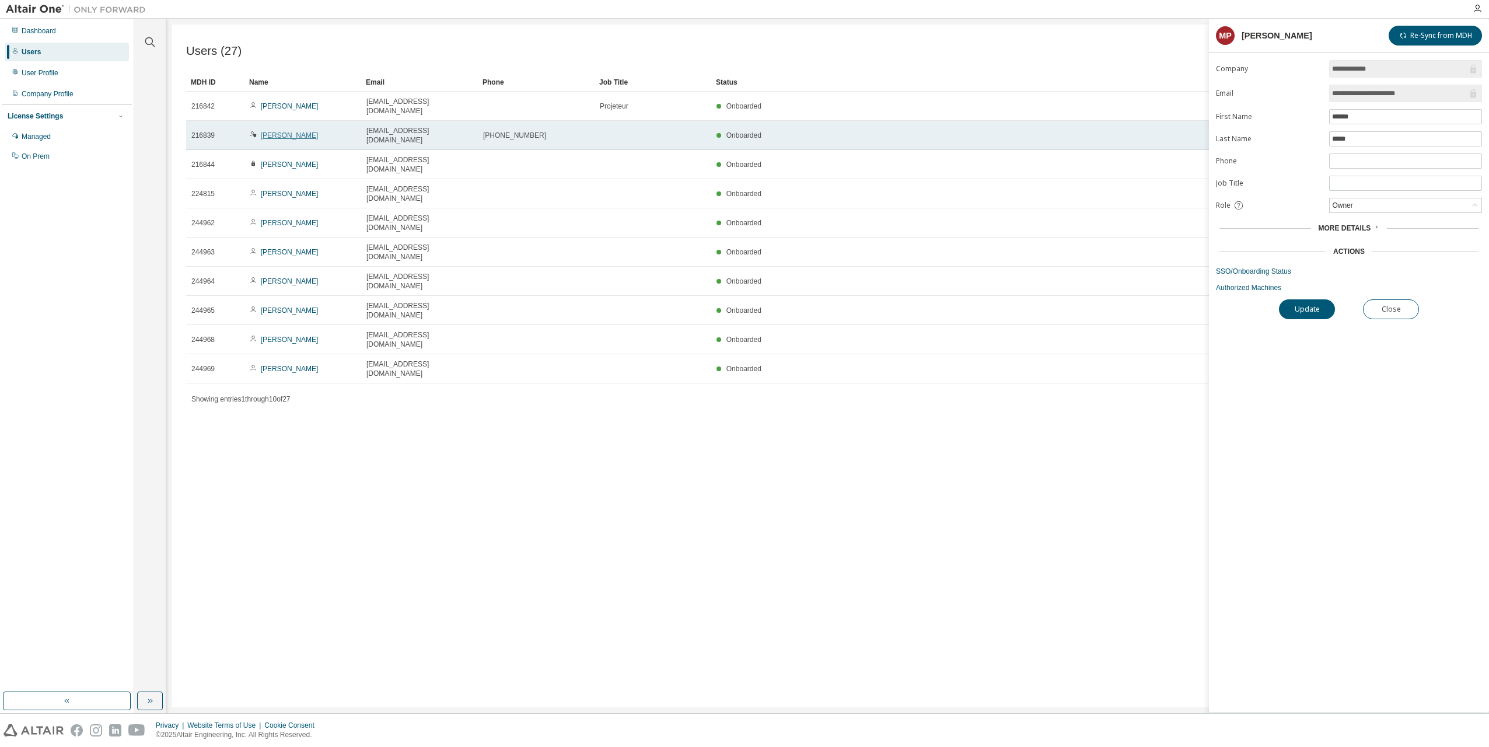
click at [296, 131] on link "[PERSON_NAME]" at bounding box center [290, 135] width 58 height 8
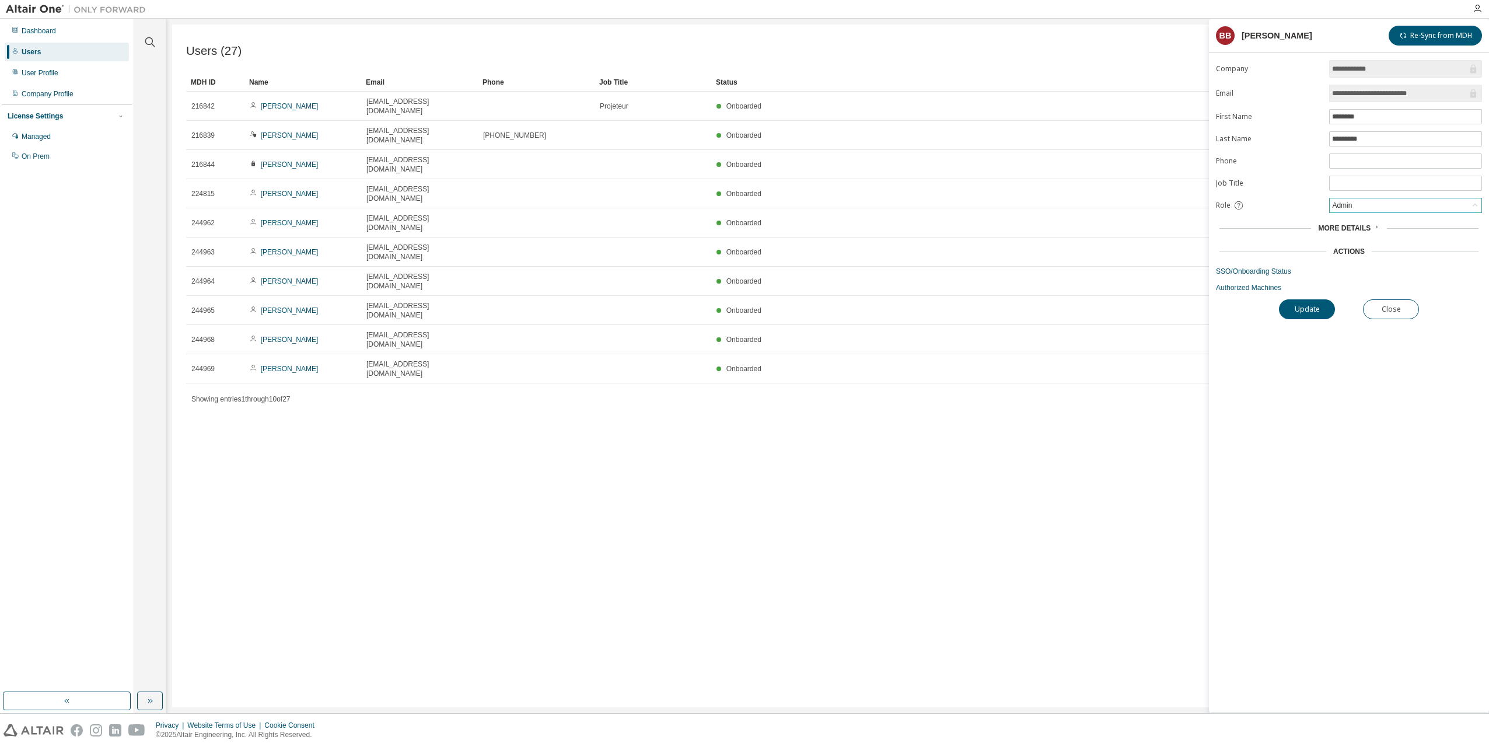
click at [1391, 208] on div "Admin" at bounding box center [1405, 205] width 152 height 14
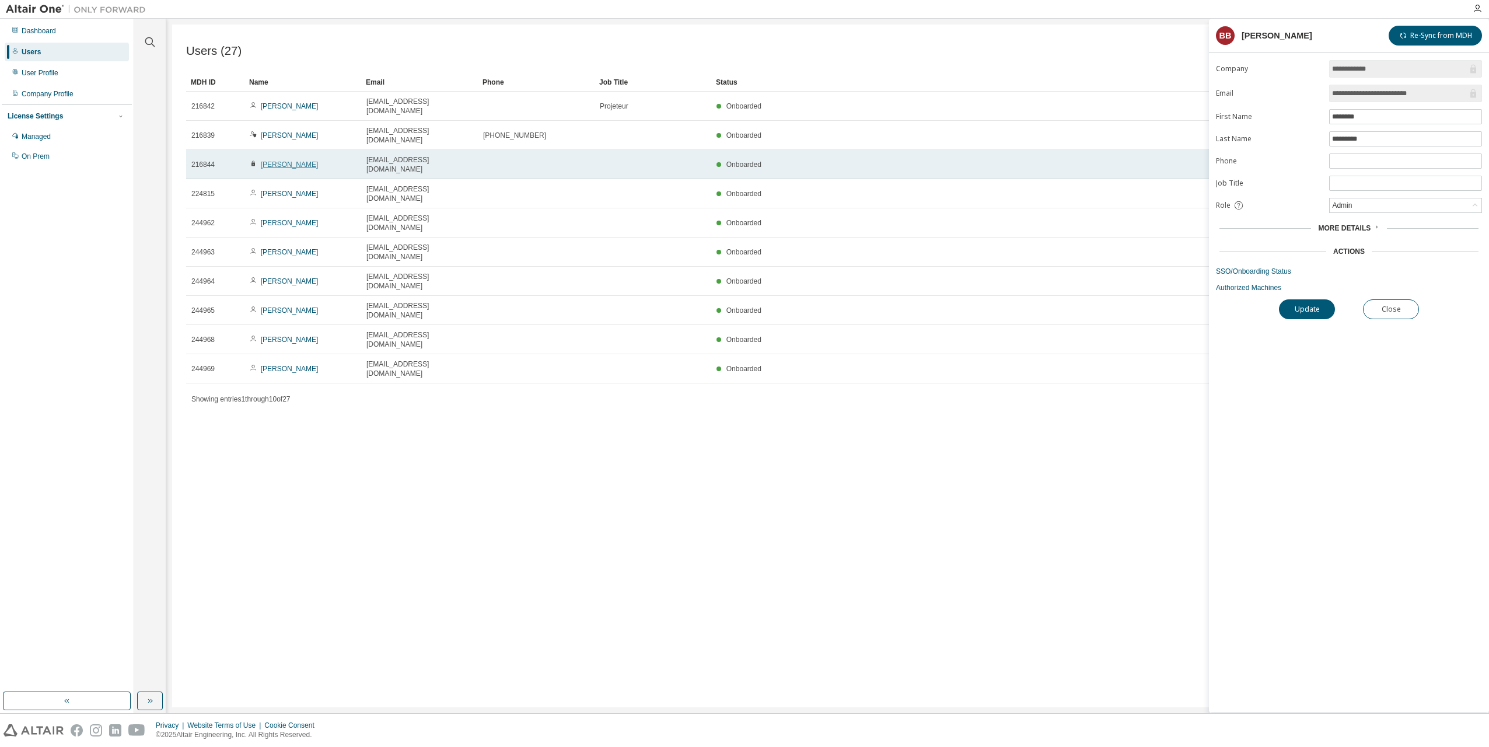
click at [272, 160] on link "[PERSON_NAME]" at bounding box center [290, 164] width 58 height 8
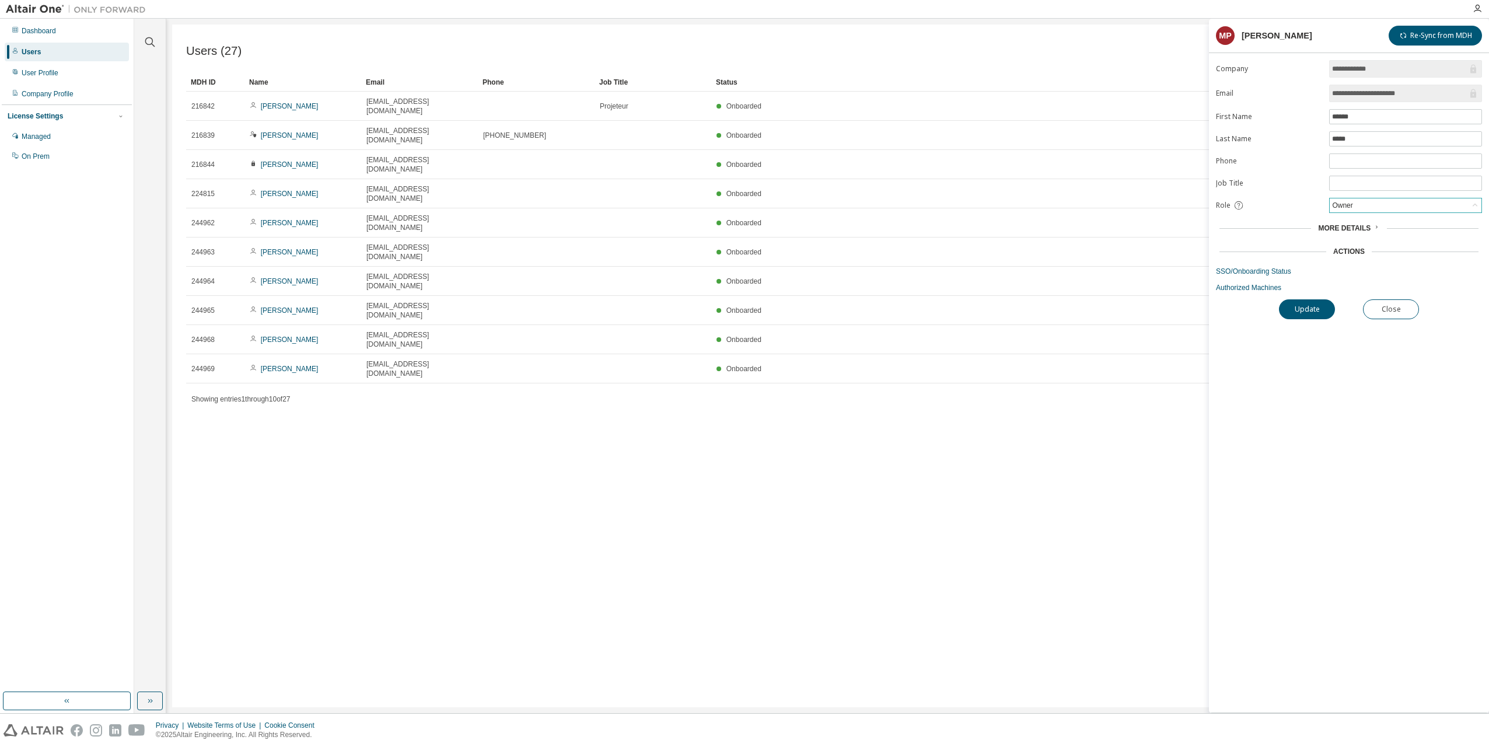
click at [1413, 202] on div "Owner" at bounding box center [1405, 205] width 152 height 14
click at [1378, 217] on li "Admin" at bounding box center [1404, 220] width 149 height 15
click at [1324, 304] on button "Update" at bounding box center [1307, 309] width 56 height 20
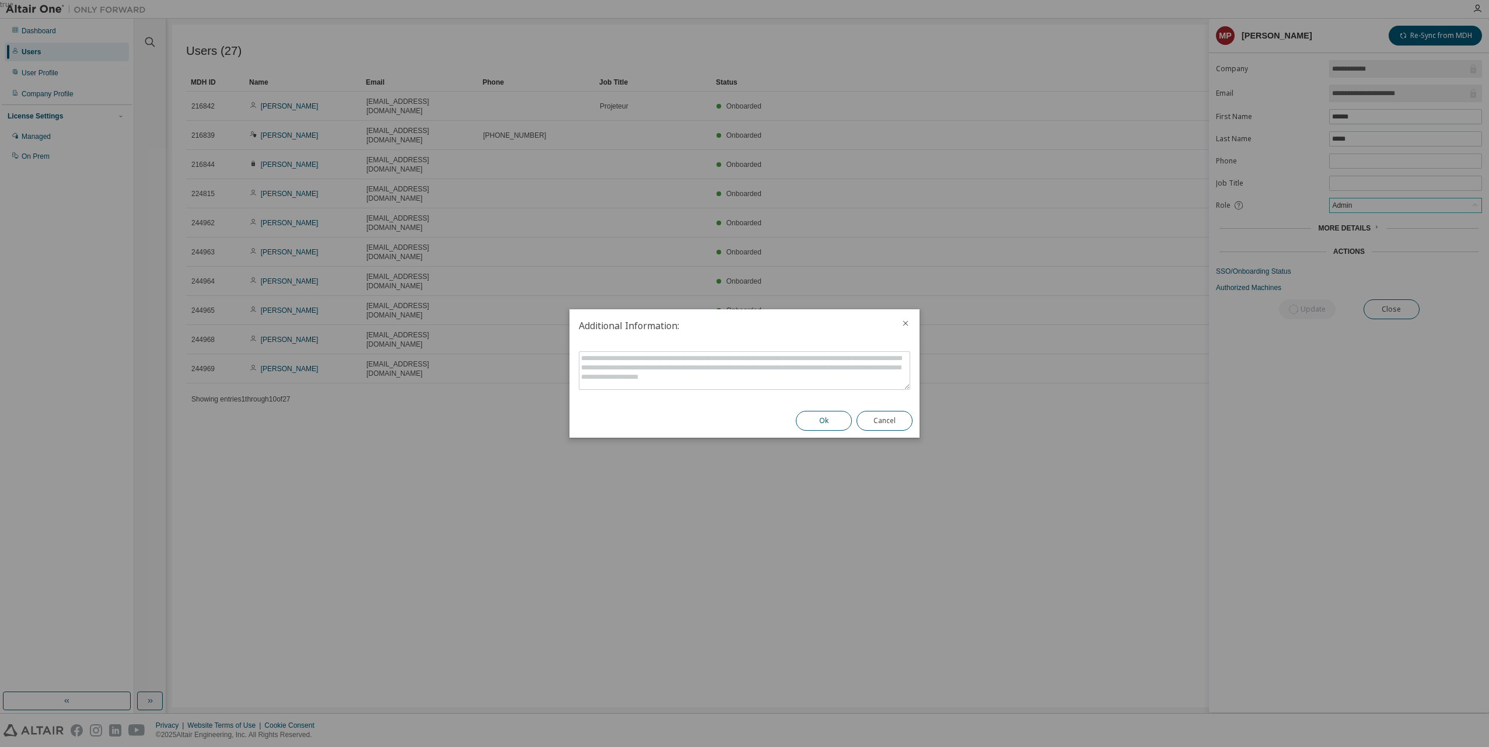
click at [829, 421] on button "Ok" at bounding box center [824, 421] width 56 height 20
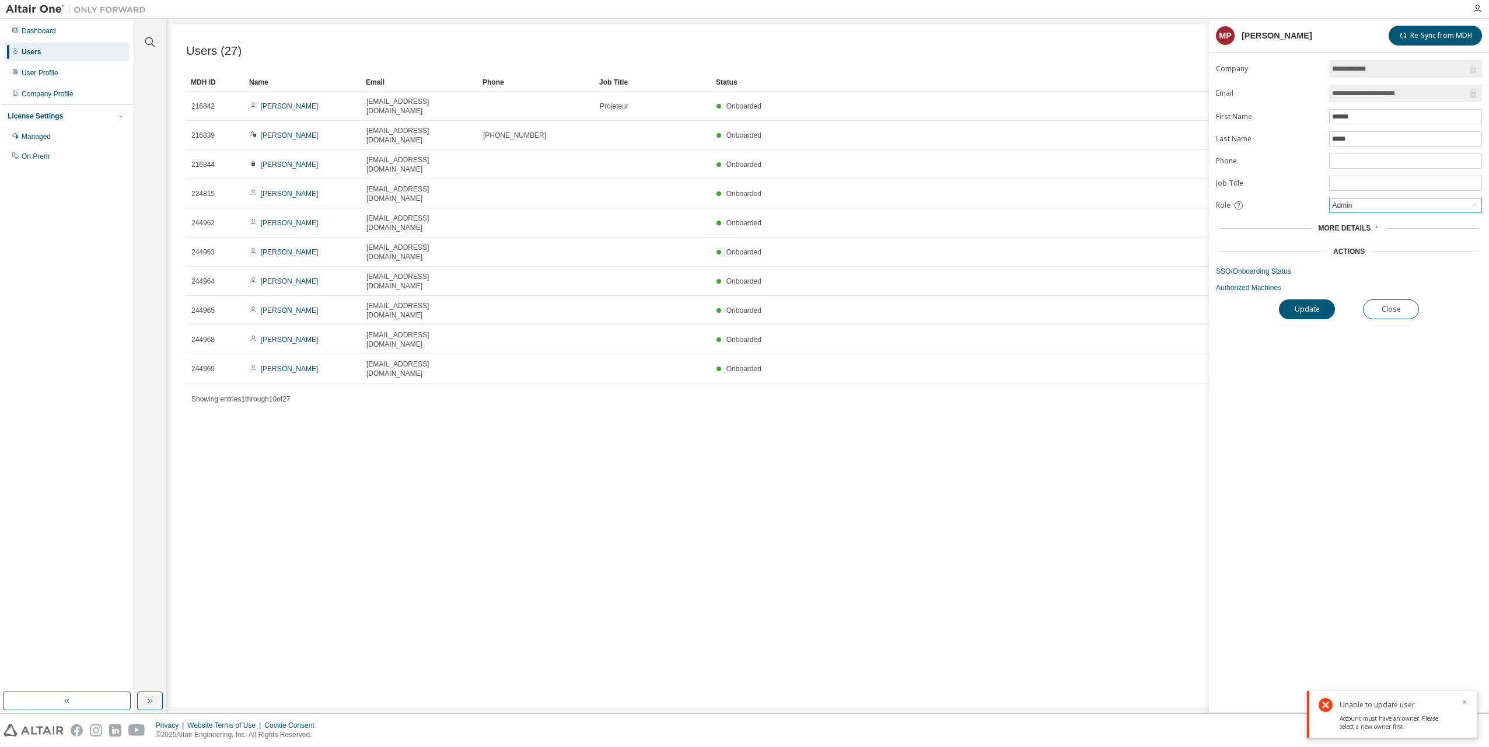
click at [1464, 704] on icon "button" at bounding box center [1464, 701] width 7 height 7
click at [1361, 208] on div "Admin" at bounding box center [1405, 205] width 152 height 14
click at [1361, 237] on li "Owner" at bounding box center [1404, 235] width 149 height 15
click at [1387, 310] on button "Close" at bounding box center [1391, 309] width 56 height 20
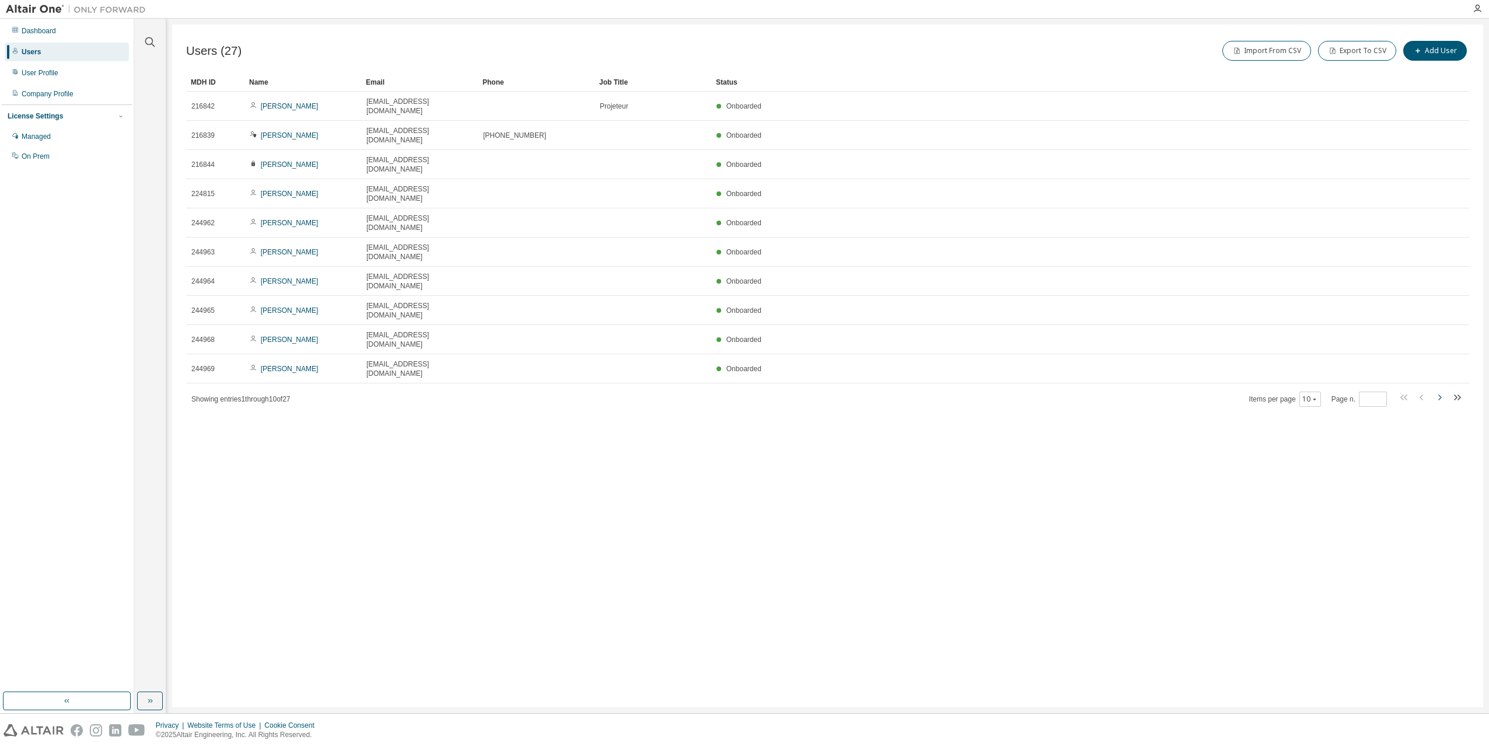
click at [1438, 394] on icon "button" at bounding box center [1439, 397] width 3 height 6
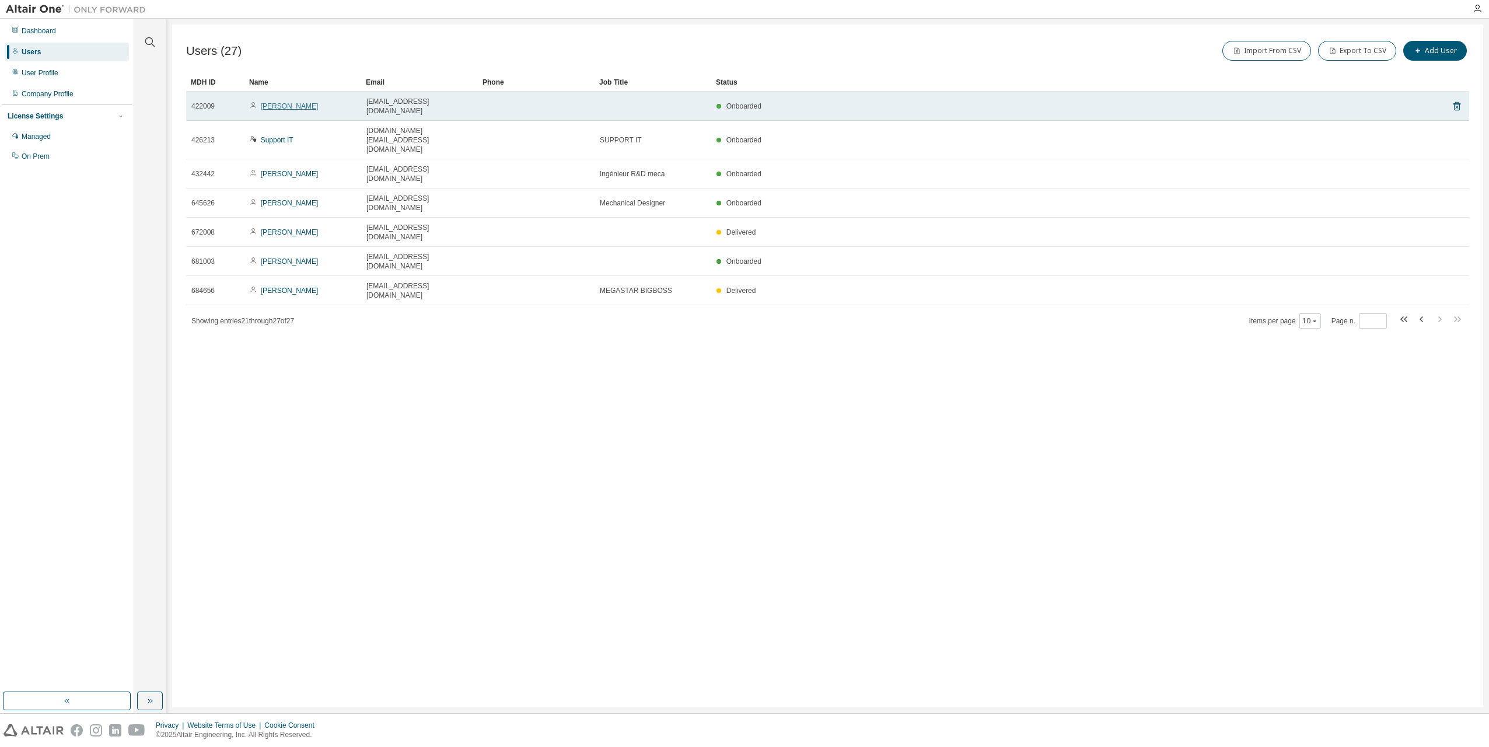
click at [295, 102] on link "Benjamin Machefeld" at bounding box center [290, 106] width 58 height 8
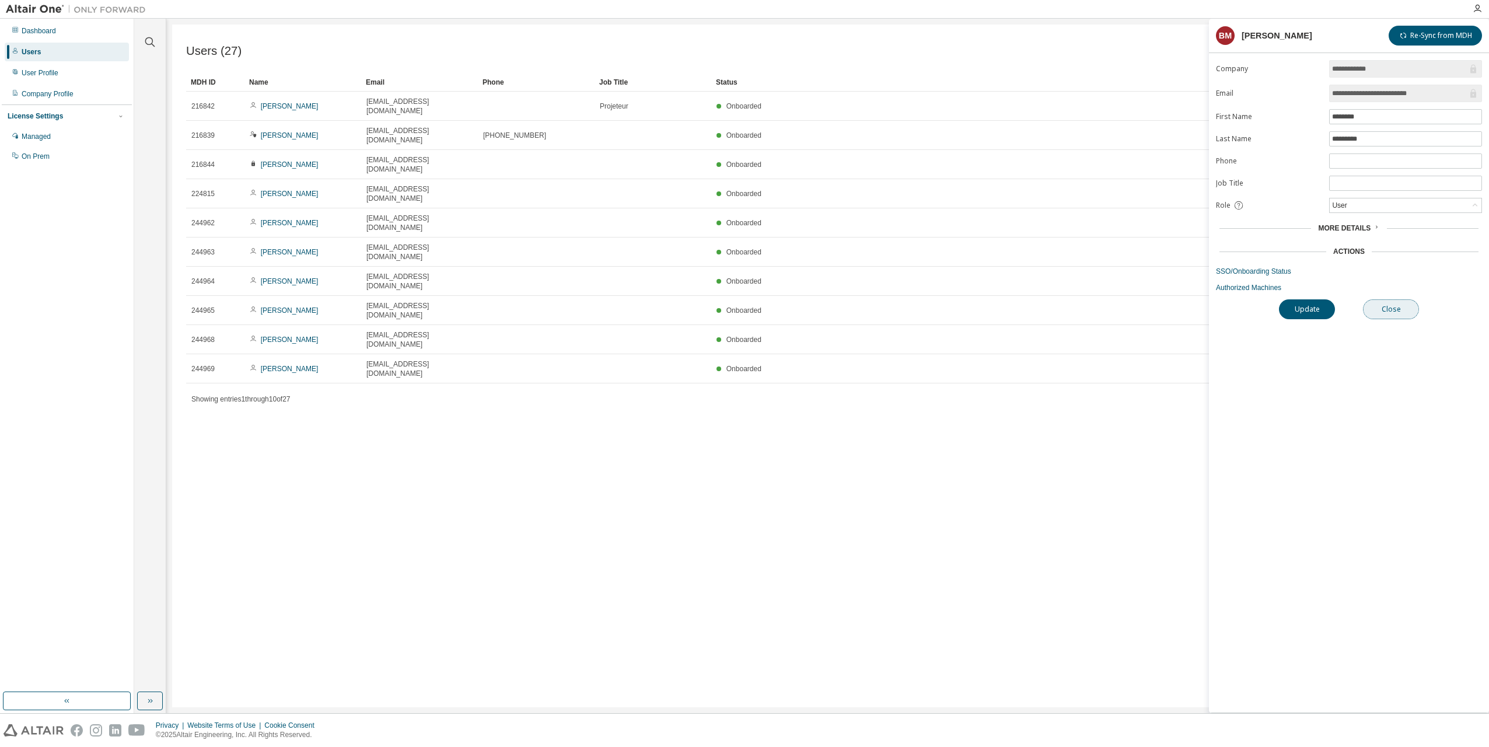
click at [1401, 311] on button "Close" at bounding box center [1391, 309] width 56 height 20
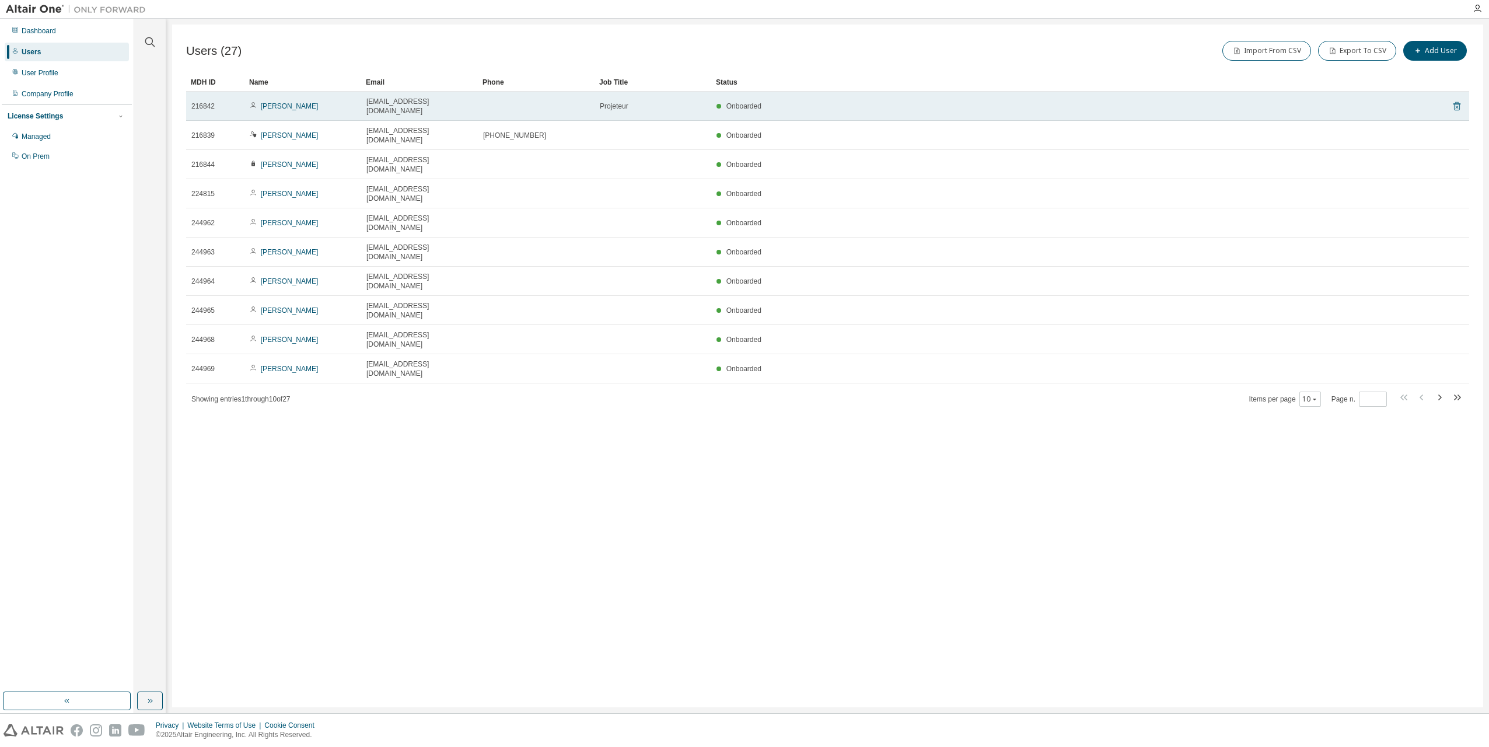
click at [1458, 106] on icon at bounding box center [1456, 107] width 3 height 3
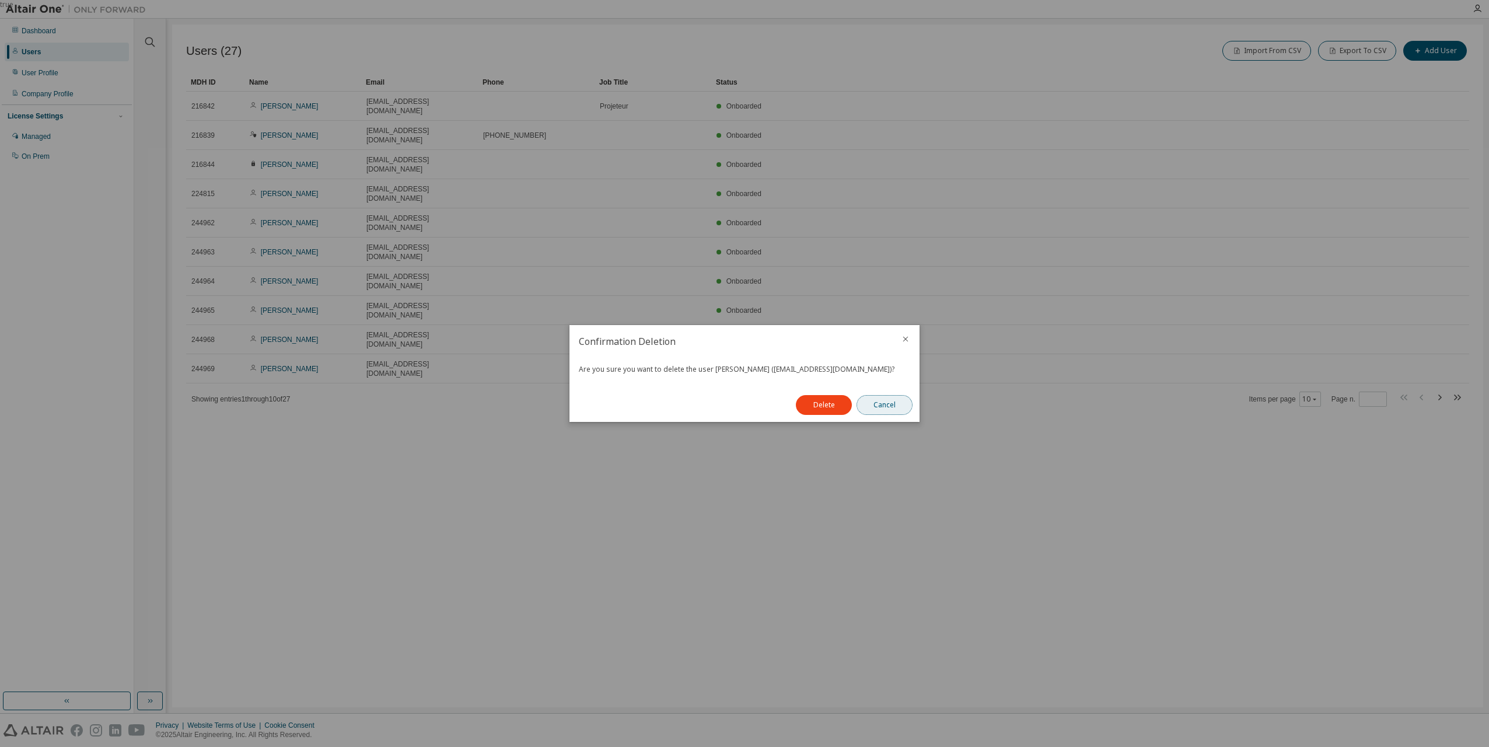
click at [891, 409] on button "Cancel" at bounding box center [884, 405] width 56 height 20
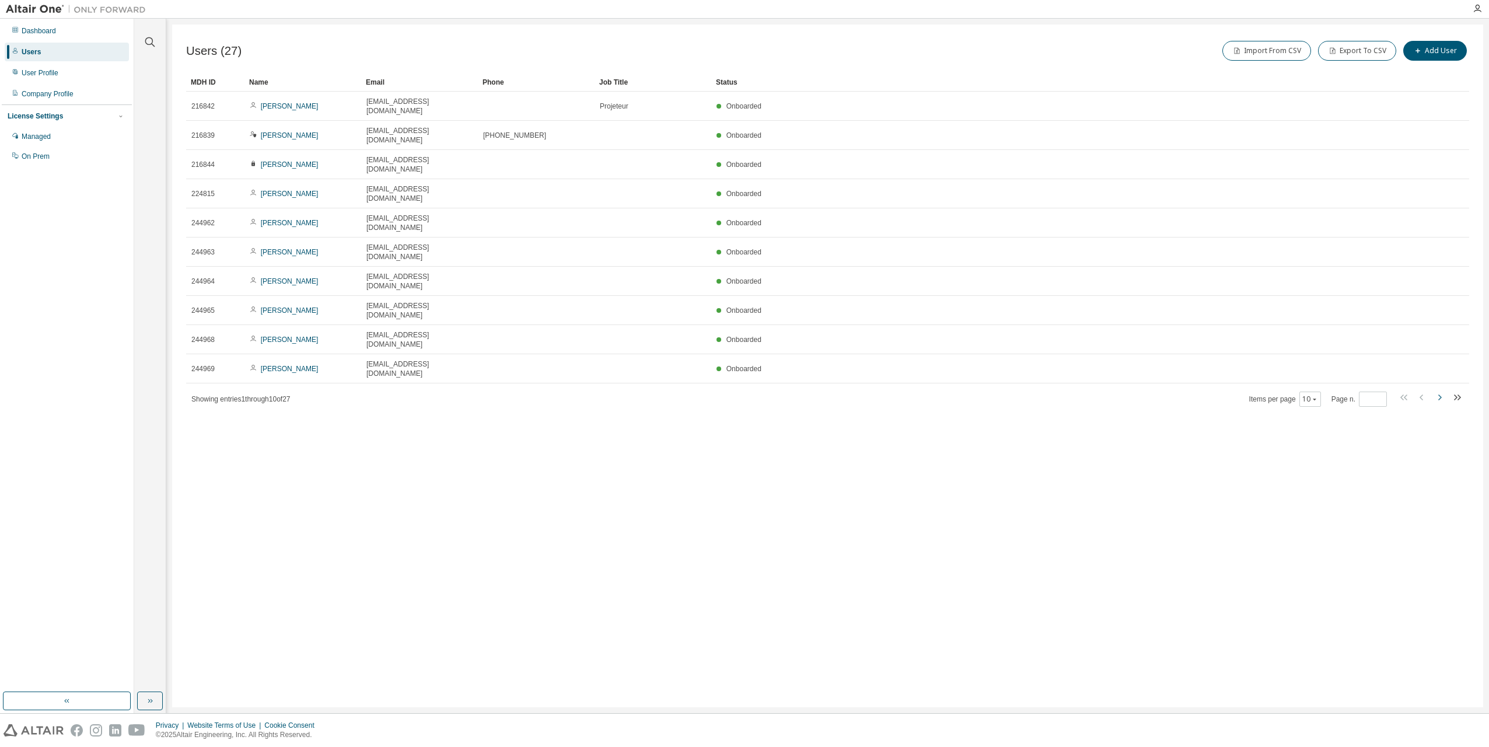
click at [1443, 390] on icon "button" at bounding box center [1439, 397] width 14 height 14
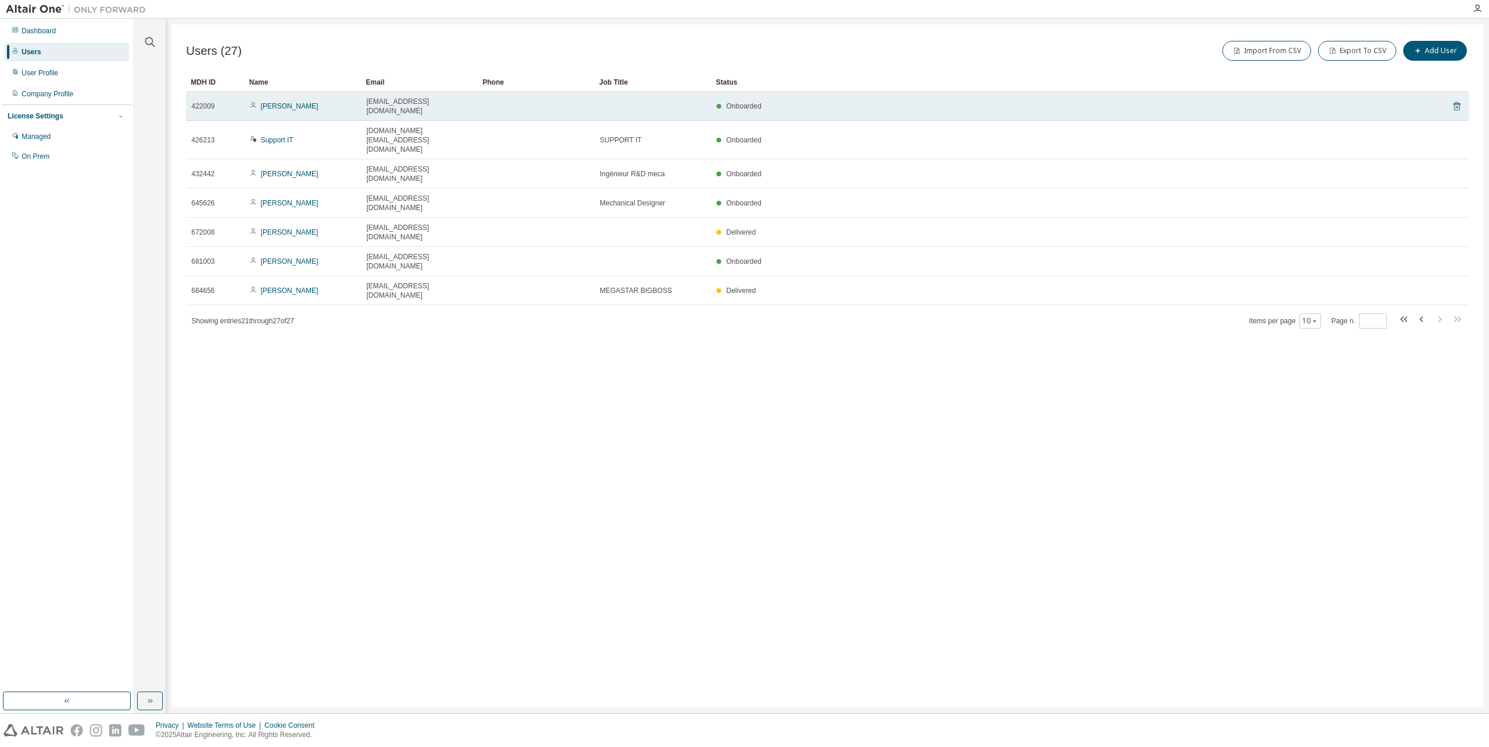
click at [1458, 100] on icon at bounding box center [1456, 106] width 10 height 14
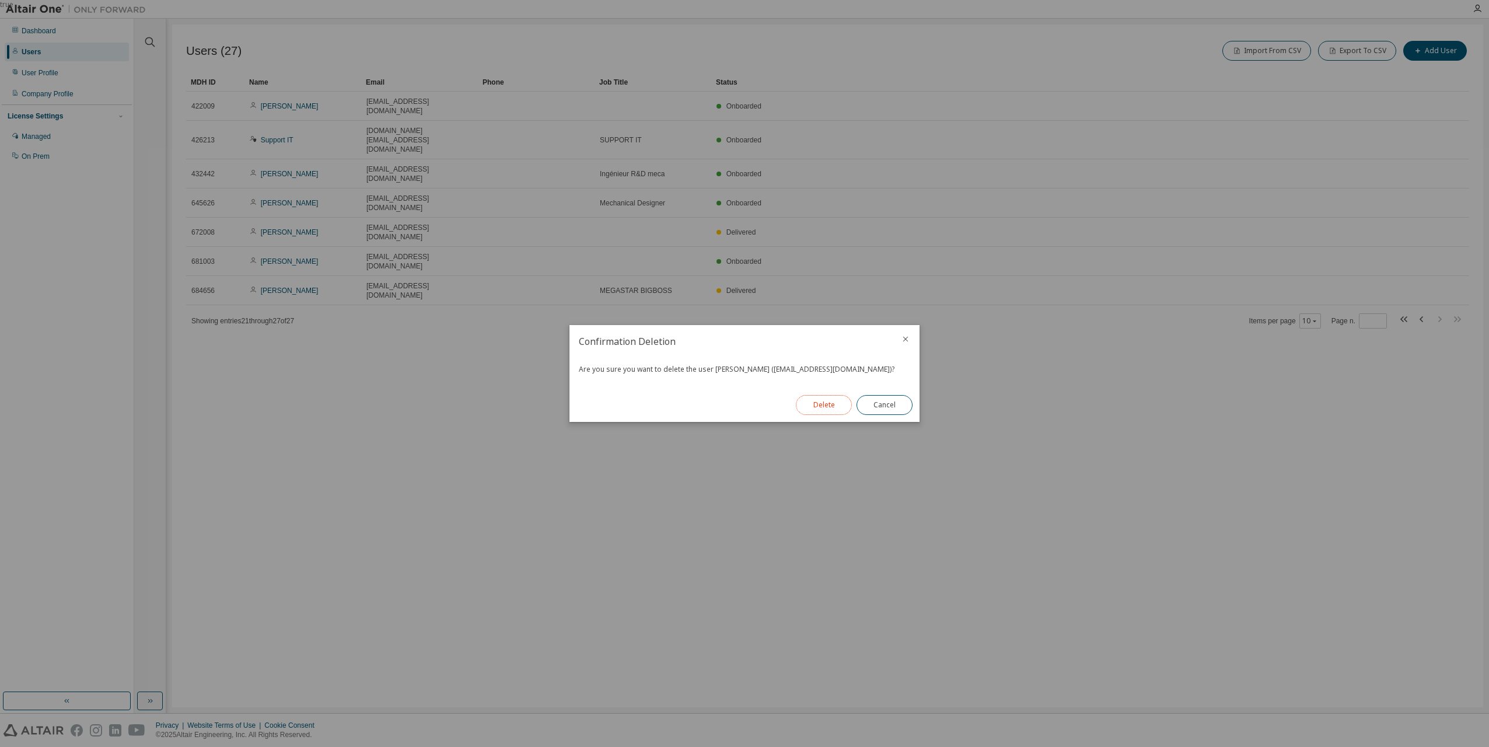
click at [825, 405] on button "Delete" at bounding box center [824, 405] width 56 height 20
click at [879, 403] on button "Close" at bounding box center [884, 405] width 56 height 20
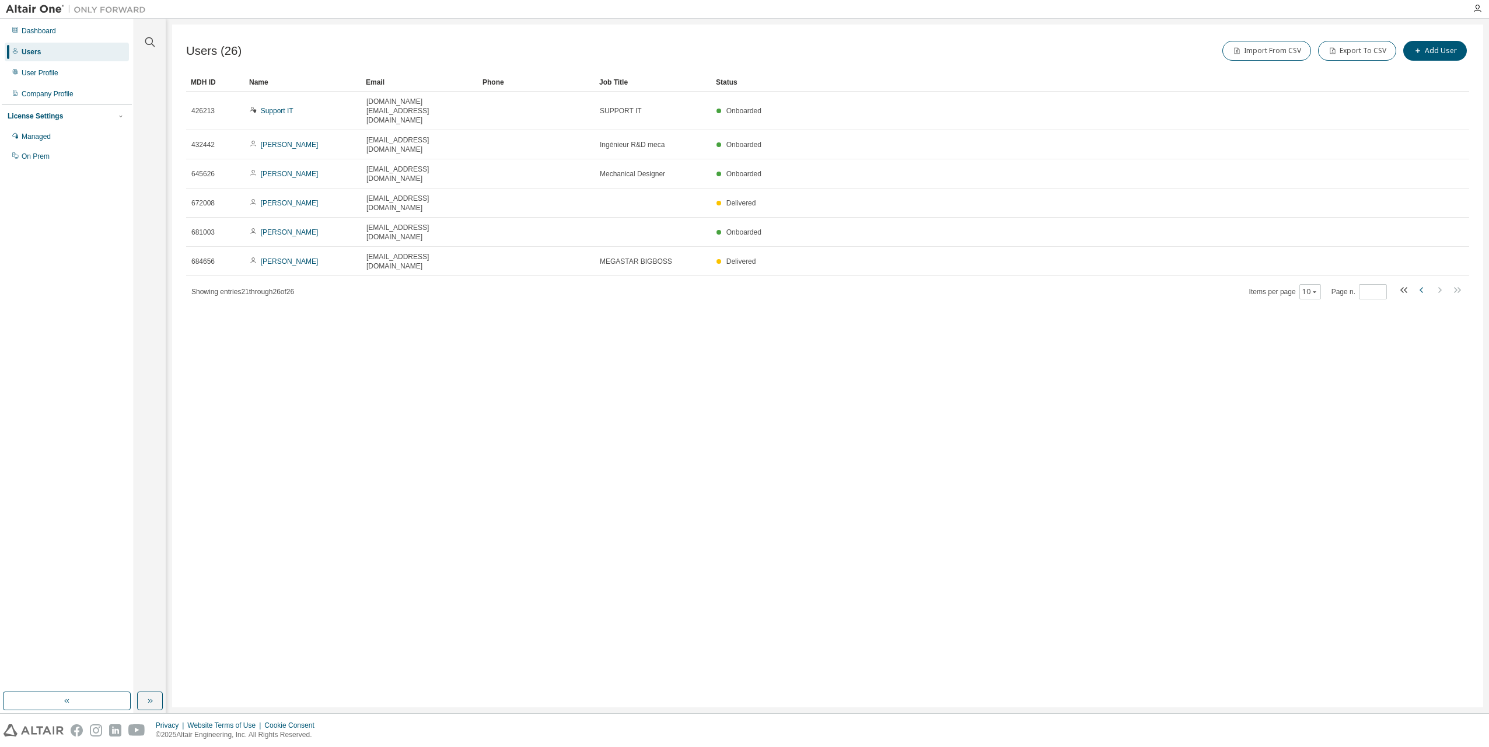
click at [1420, 283] on icon "button" at bounding box center [1422, 290] width 14 height 14
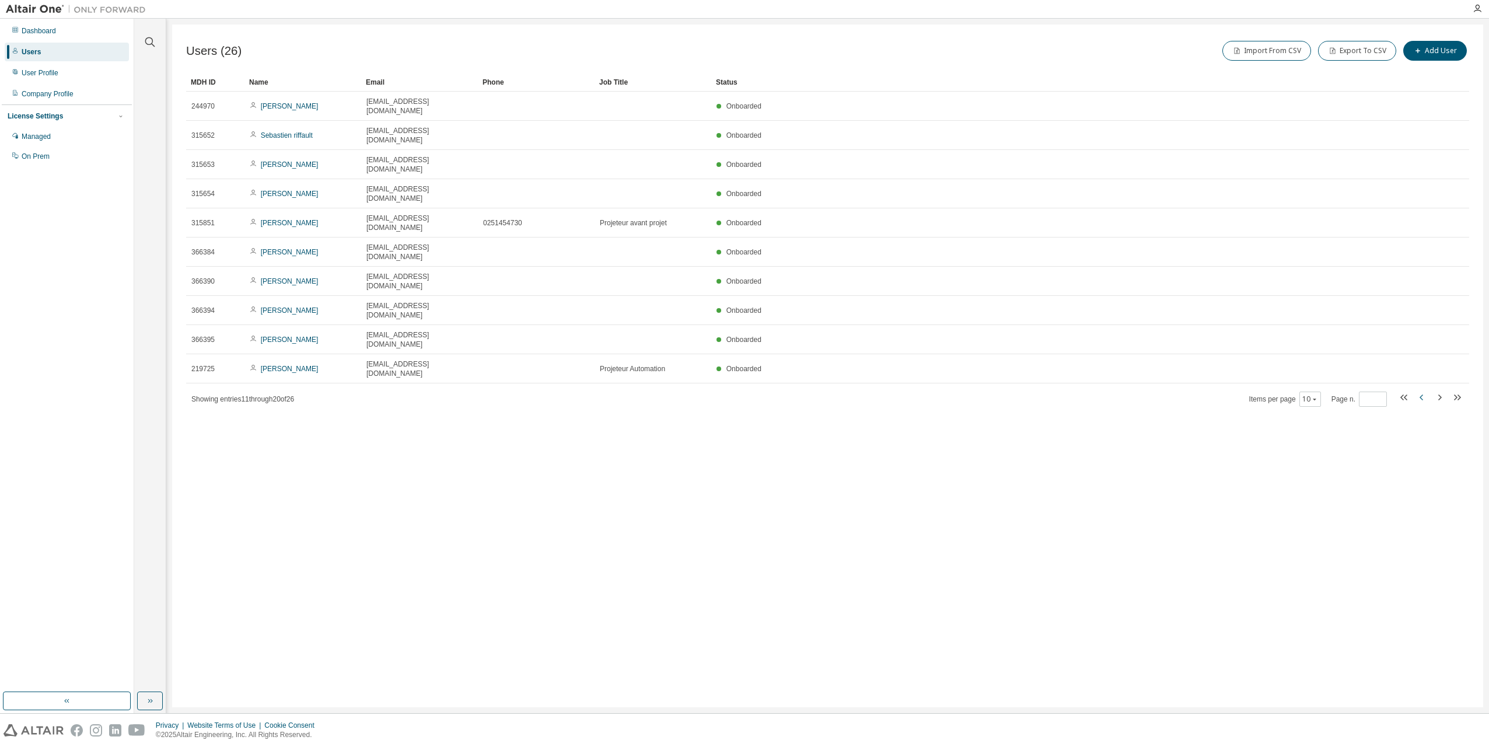
click at [1420, 390] on icon "button" at bounding box center [1422, 397] width 14 height 14
type input "*"
click at [1348, 51] on button "Export To CSV" at bounding box center [1357, 51] width 78 height 20
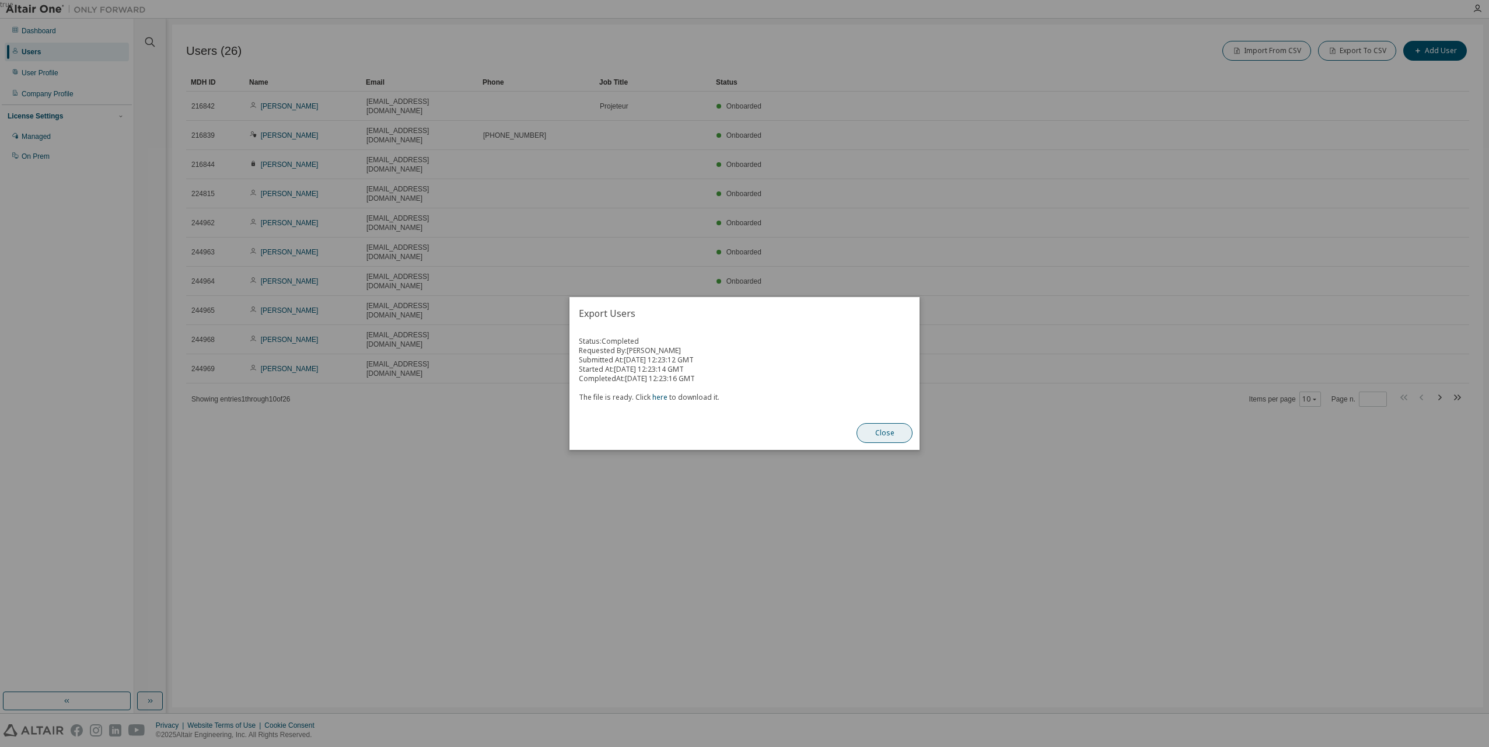
click at [880, 434] on button "Close" at bounding box center [884, 433] width 56 height 20
click at [663, 399] on link "here" at bounding box center [659, 397] width 15 height 10
click at [887, 429] on button "Close" at bounding box center [884, 433] width 56 height 20
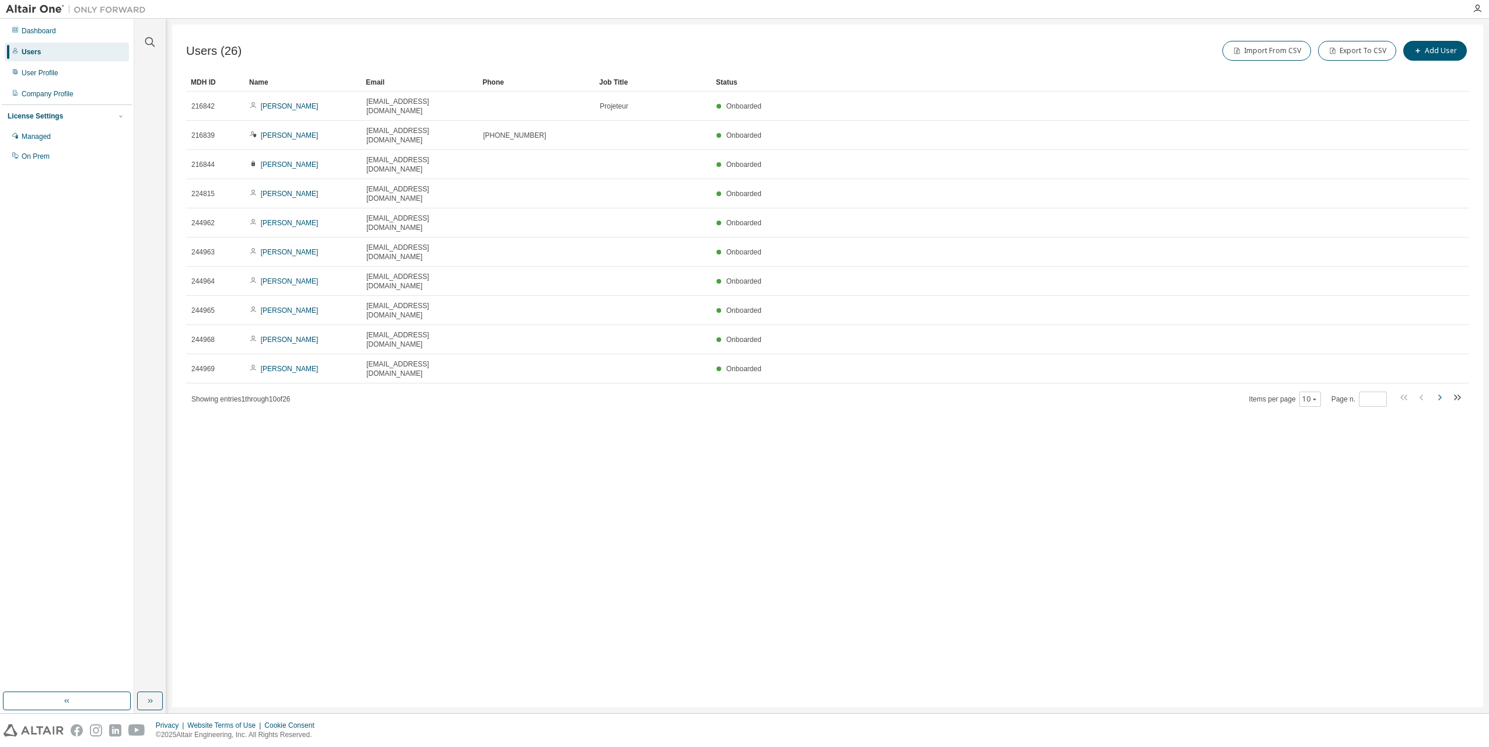
click at [1439, 390] on icon "button" at bounding box center [1439, 397] width 14 height 14
click at [1419, 390] on icon "button" at bounding box center [1422, 397] width 14 height 14
click at [1441, 390] on icon "button" at bounding box center [1439, 397] width 14 height 14
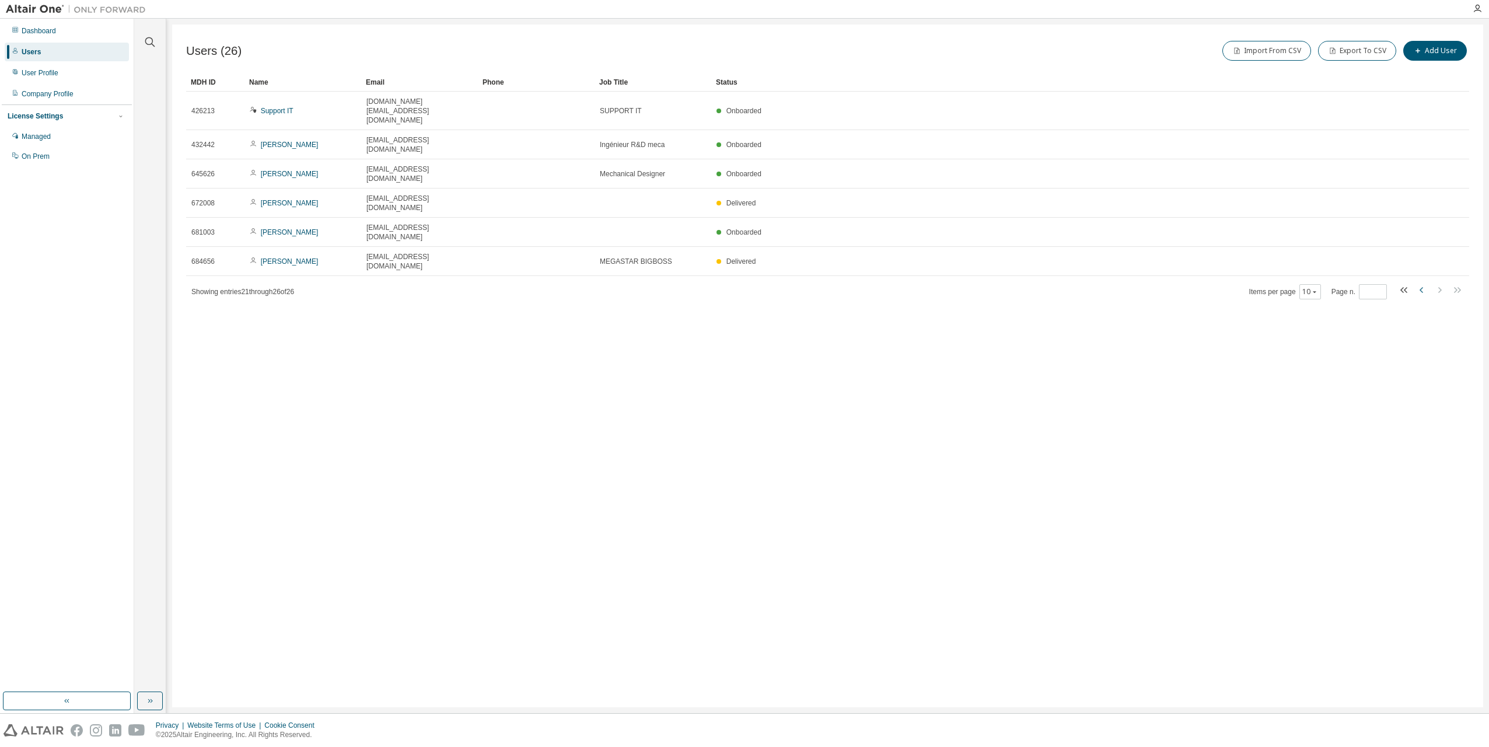
click at [1419, 283] on icon "button" at bounding box center [1422, 290] width 14 height 14
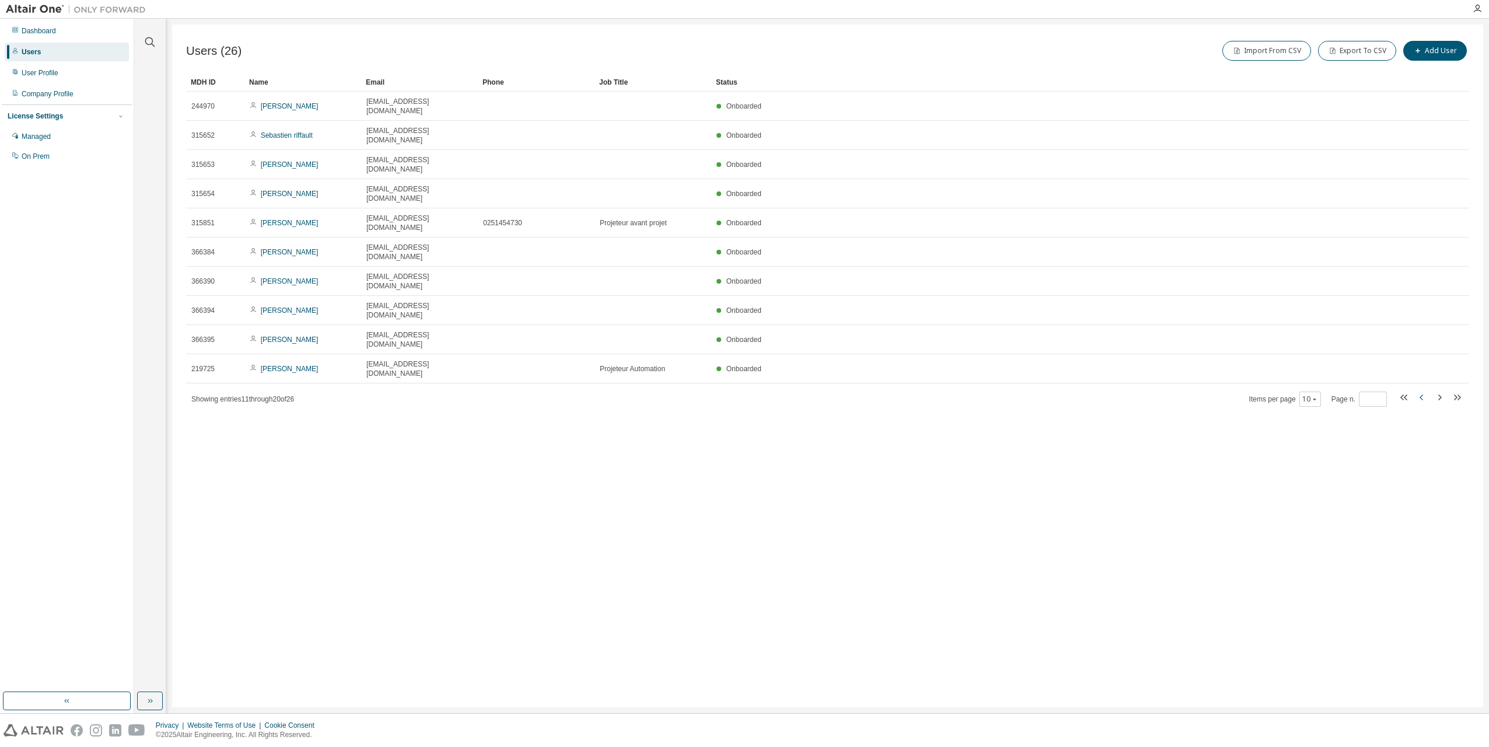
click at [1419, 267] on tr "366390 Simon BULTEAU sbulteau@sepro-group.com Onboarded" at bounding box center [827, 281] width 1283 height 29
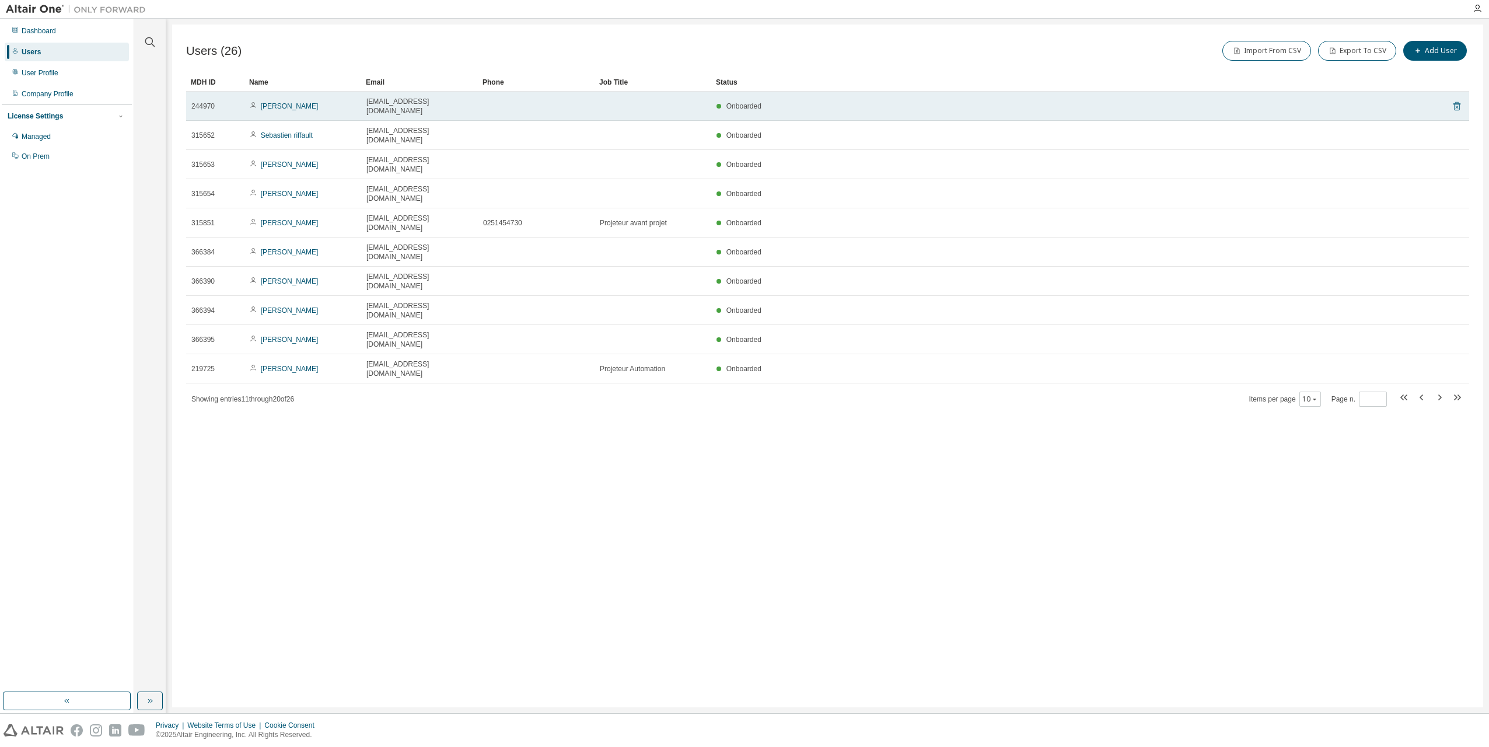
click at [1456, 99] on icon at bounding box center [1456, 106] width 10 height 14
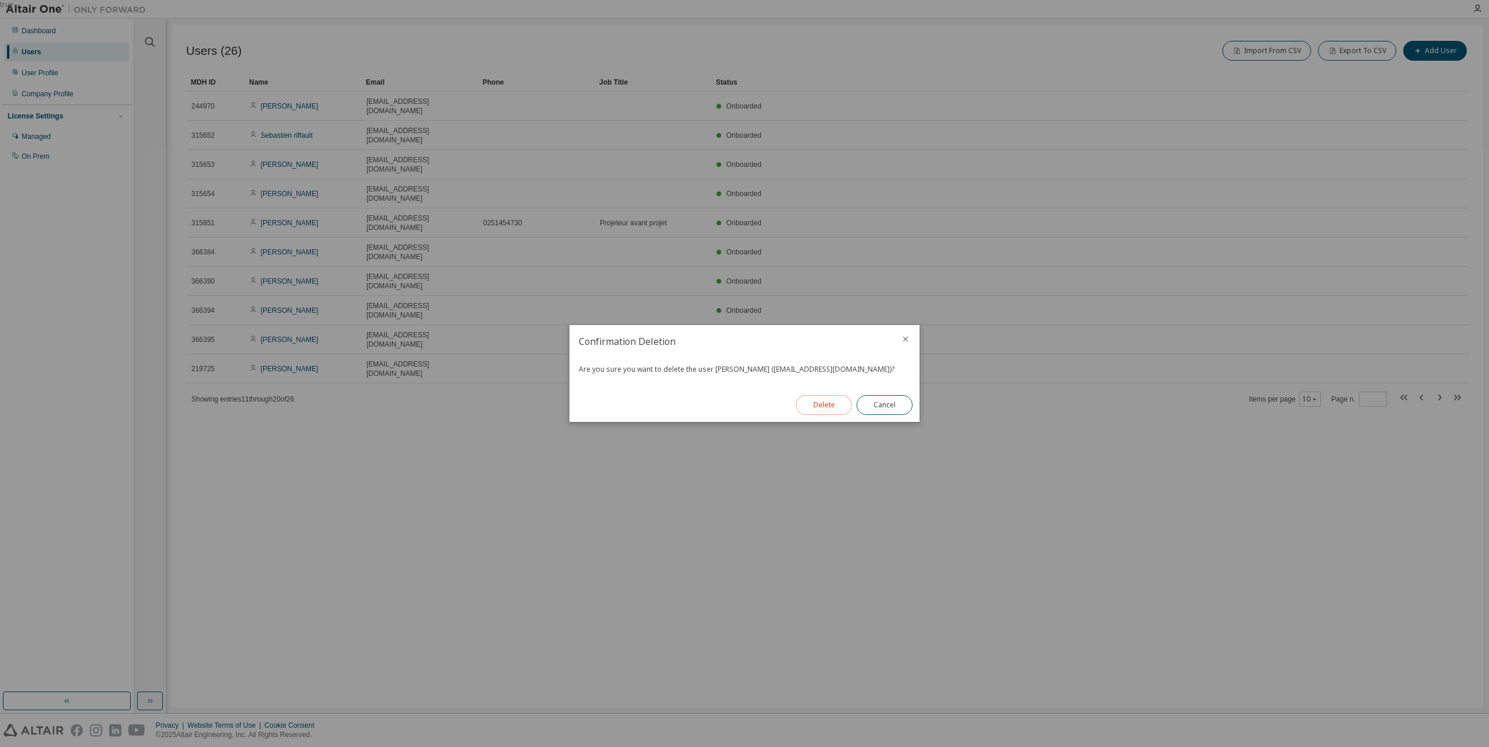
click at [815, 402] on button "Delete" at bounding box center [824, 405] width 56 height 20
click at [482, 469] on div "true" at bounding box center [744, 373] width 1489 height 747
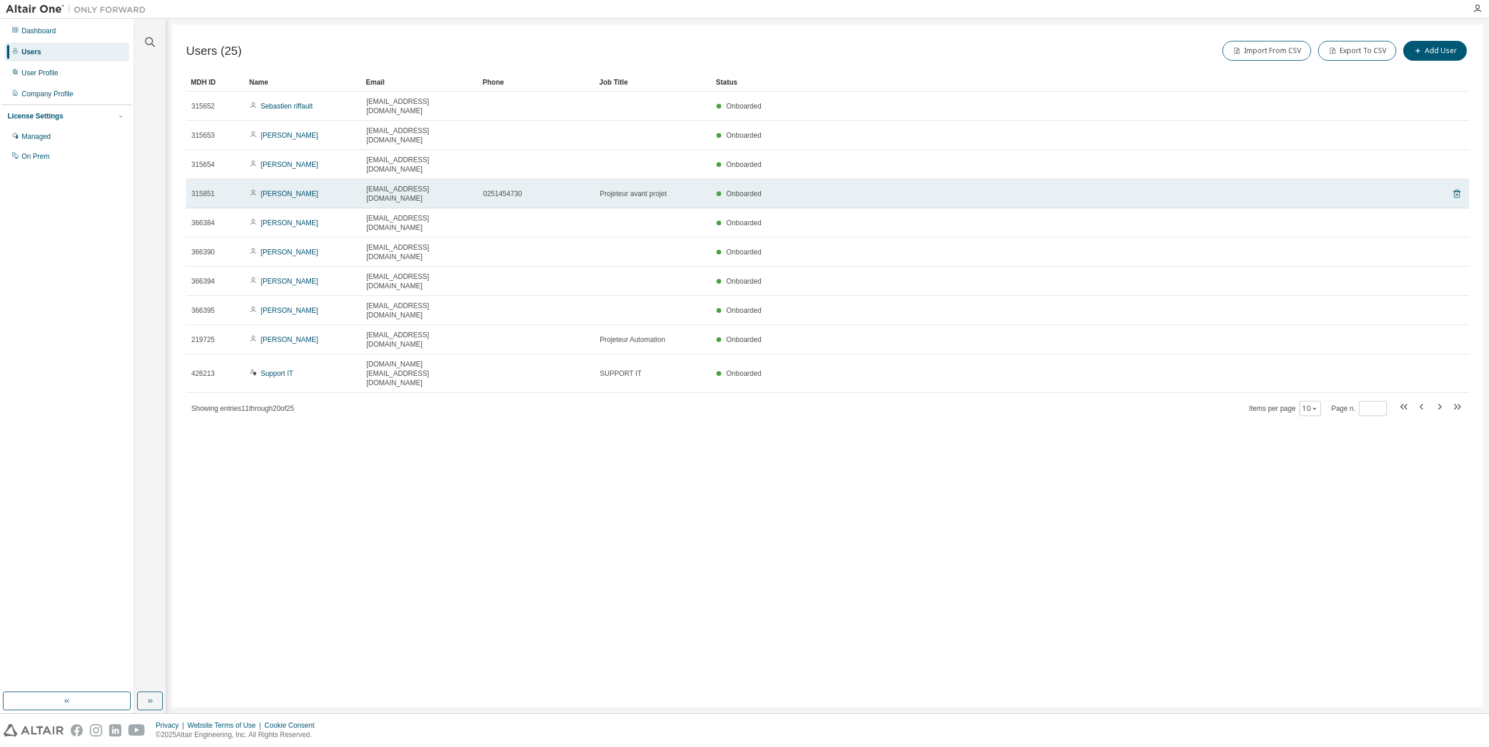
click at [1457, 190] on icon at bounding box center [1456, 194] width 7 height 9
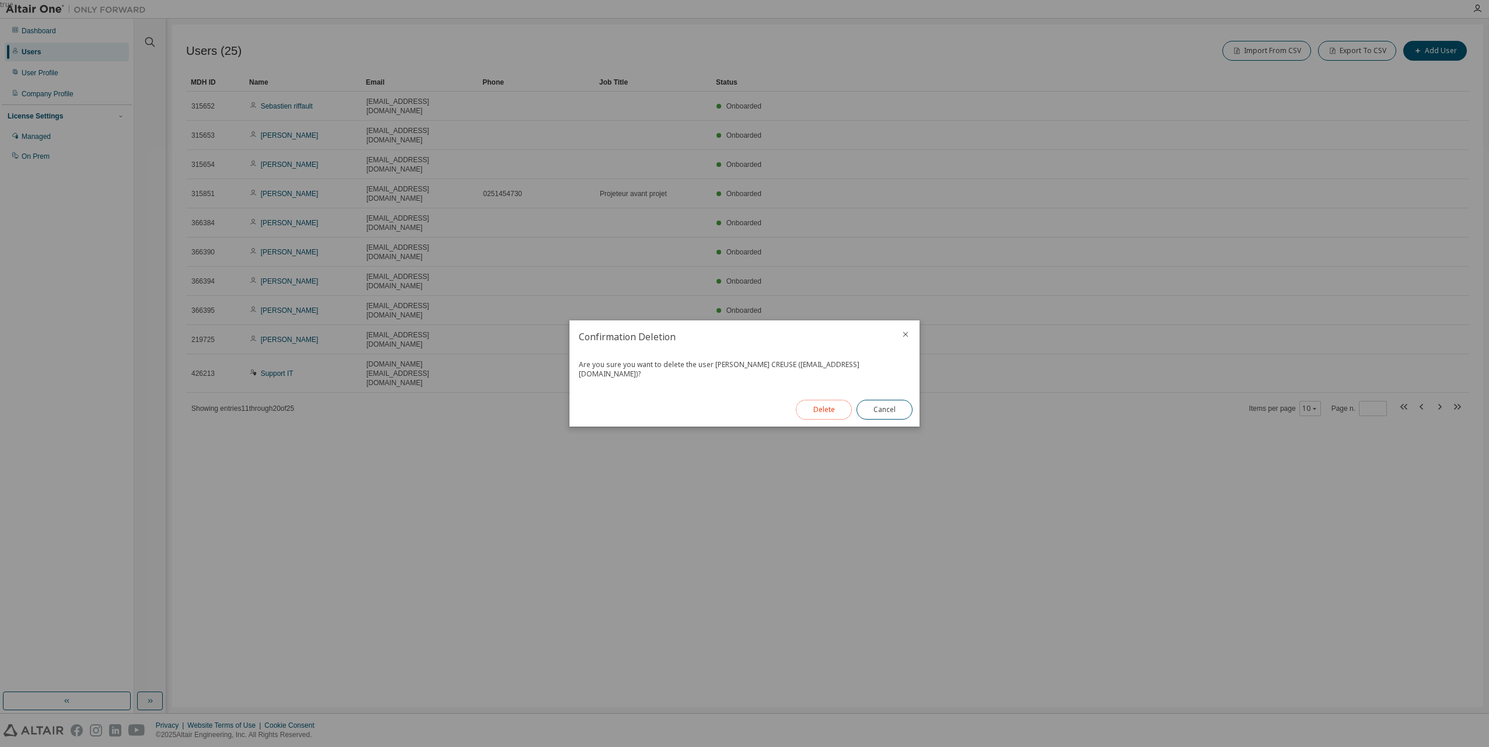
click at [827, 405] on button "Delete" at bounding box center [824, 410] width 56 height 20
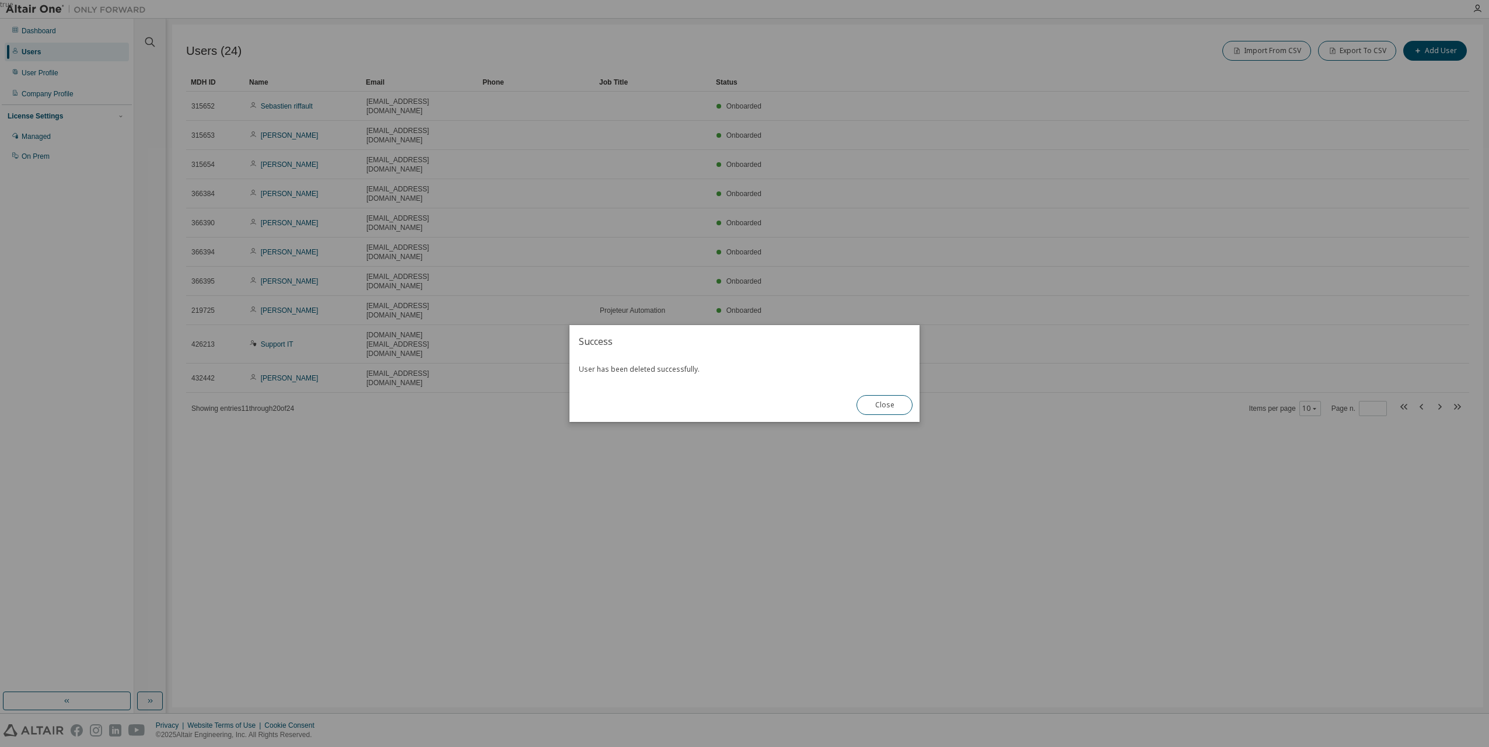
click at [1289, 395] on div "true" at bounding box center [744, 373] width 1489 height 747
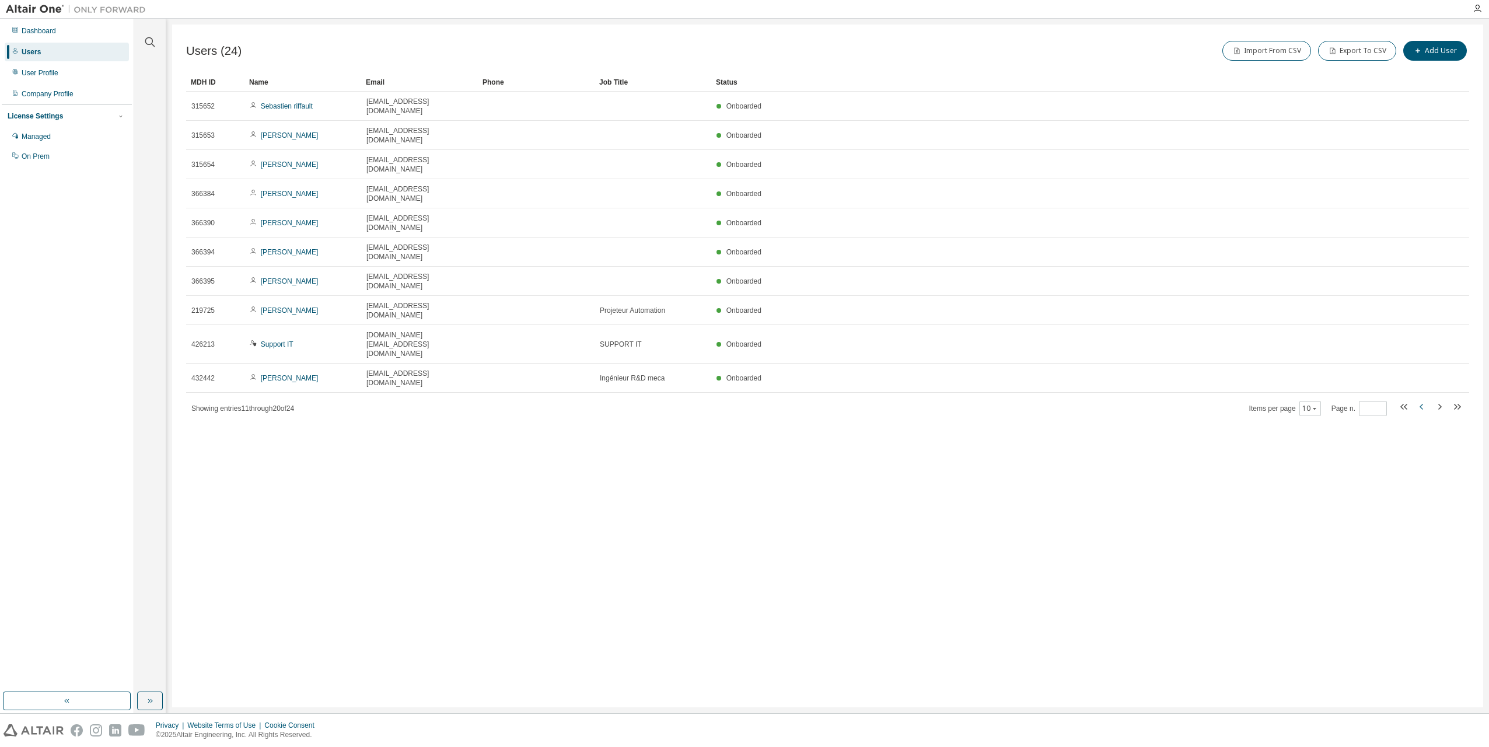
click at [1417, 400] on icon "button" at bounding box center [1422, 407] width 14 height 14
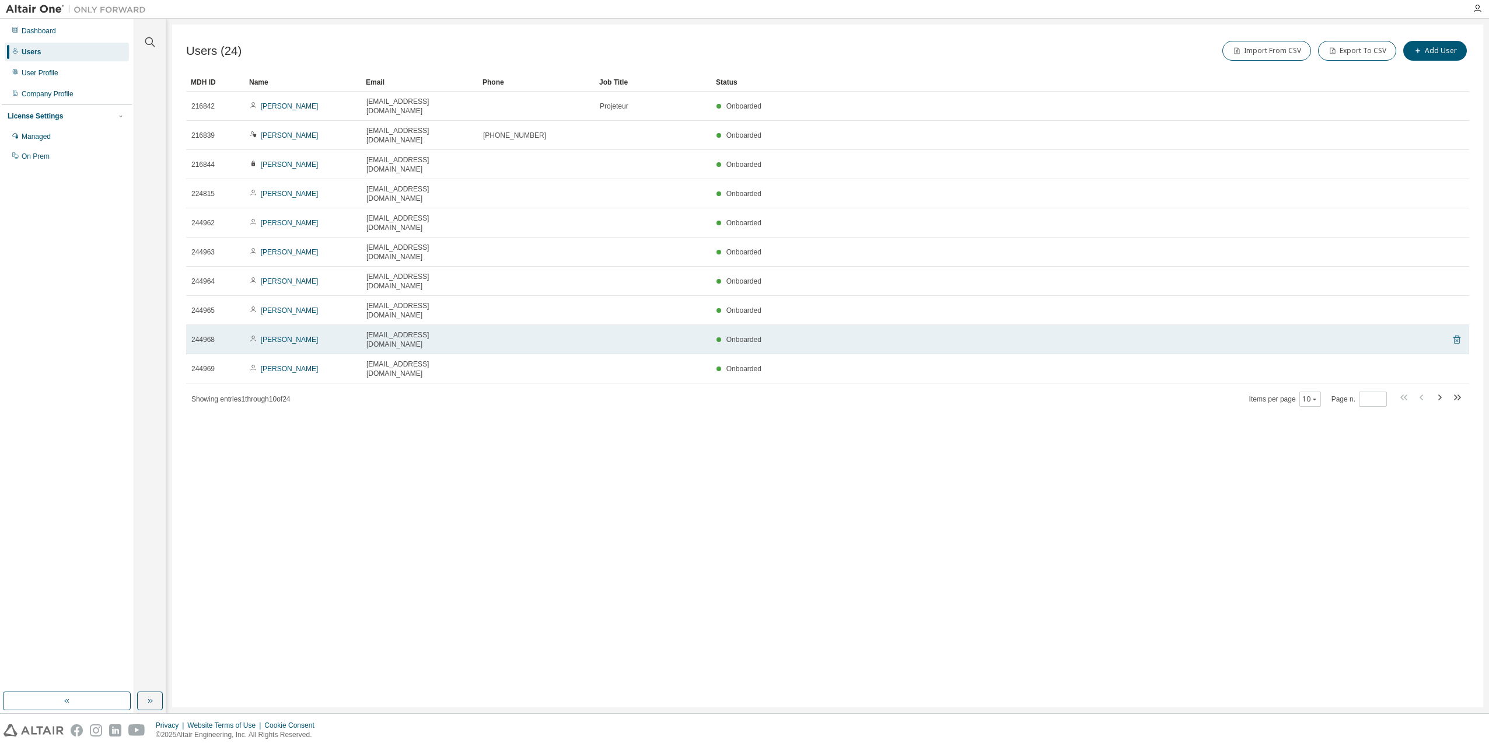
click at [1457, 339] on icon at bounding box center [1456, 340] width 3 height 3
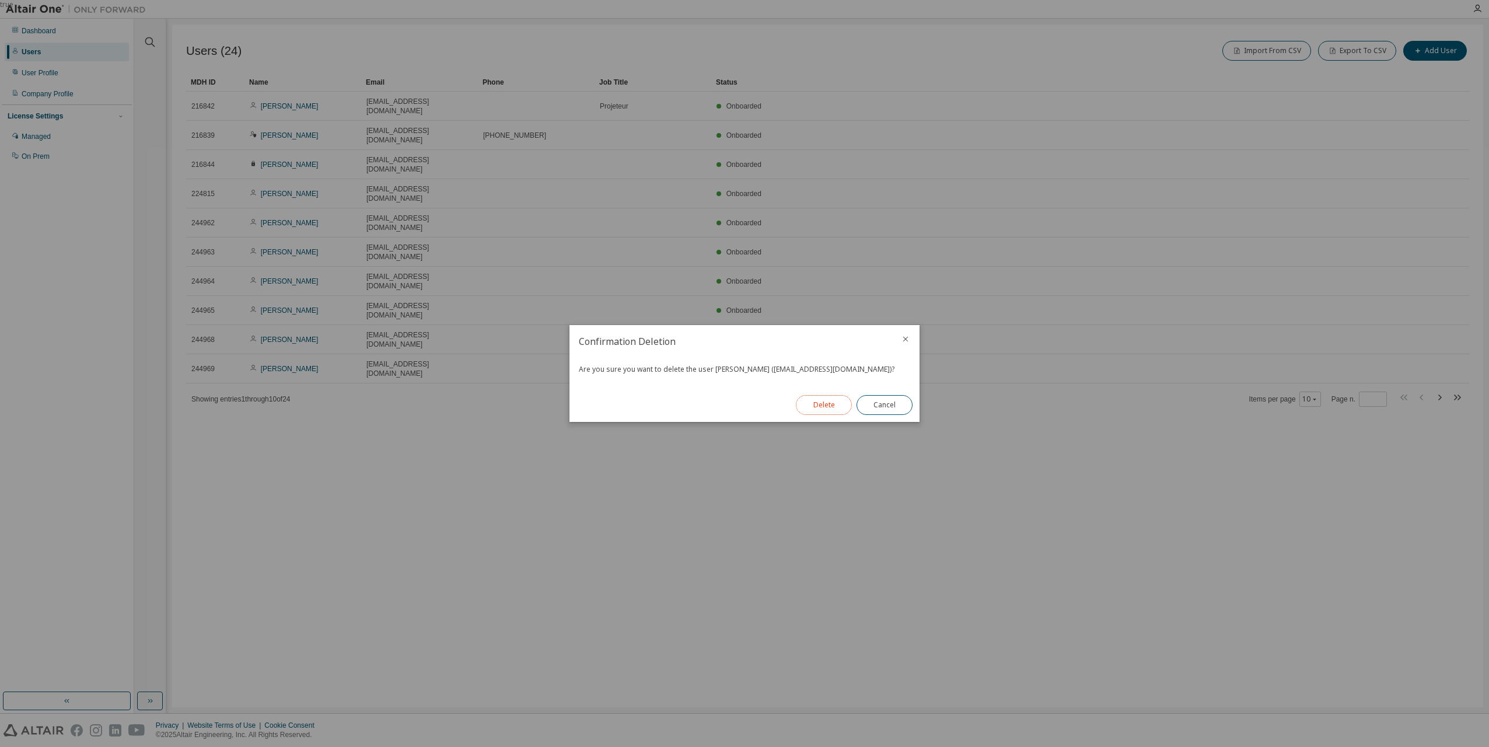
click at [814, 409] on button "Delete" at bounding box center [824, 405] width 56 height 20
click at [467, 365] on div "true" at bounding box center [744, 373] width 1489 height 747
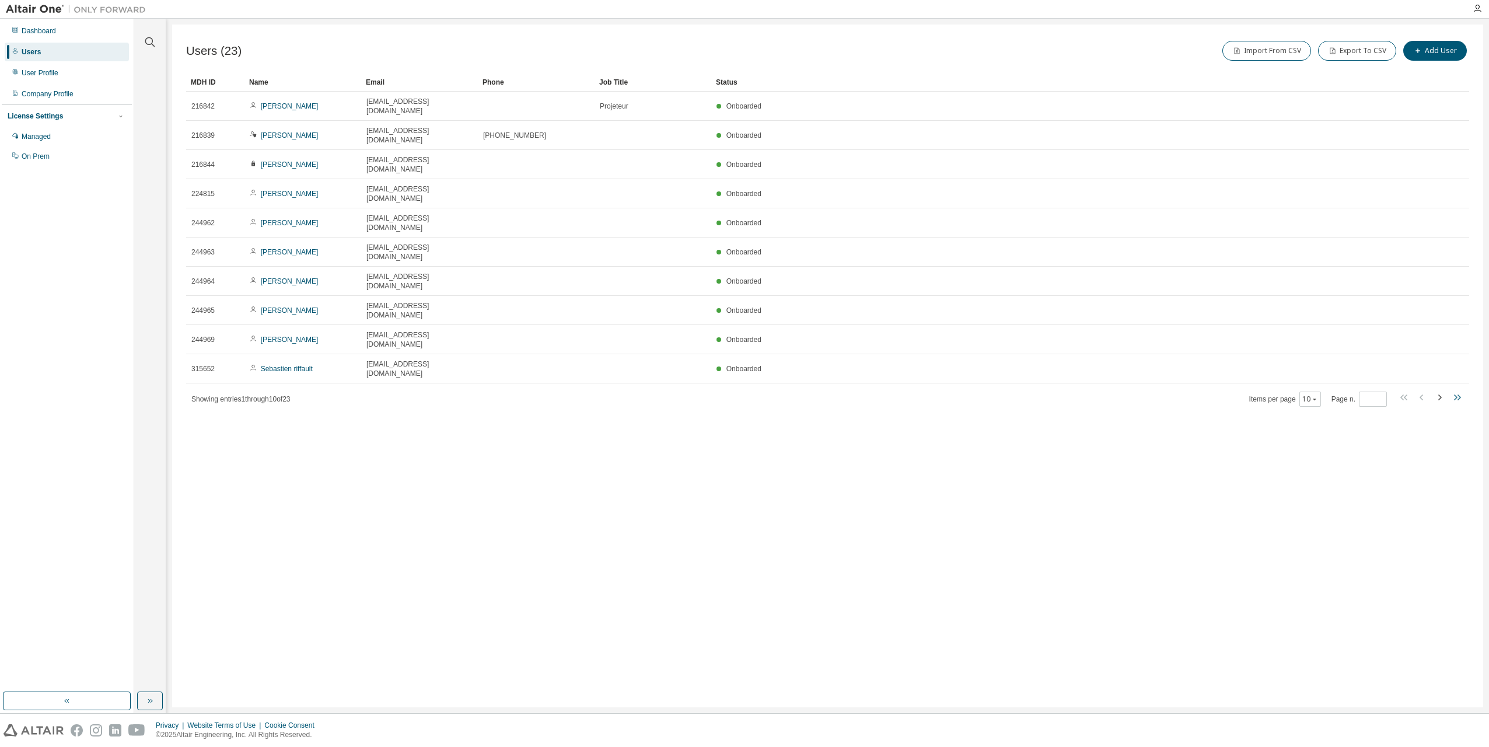
click at [1454, 390] on icon "button" at bounding box center [1457, 397] width 14 height 14
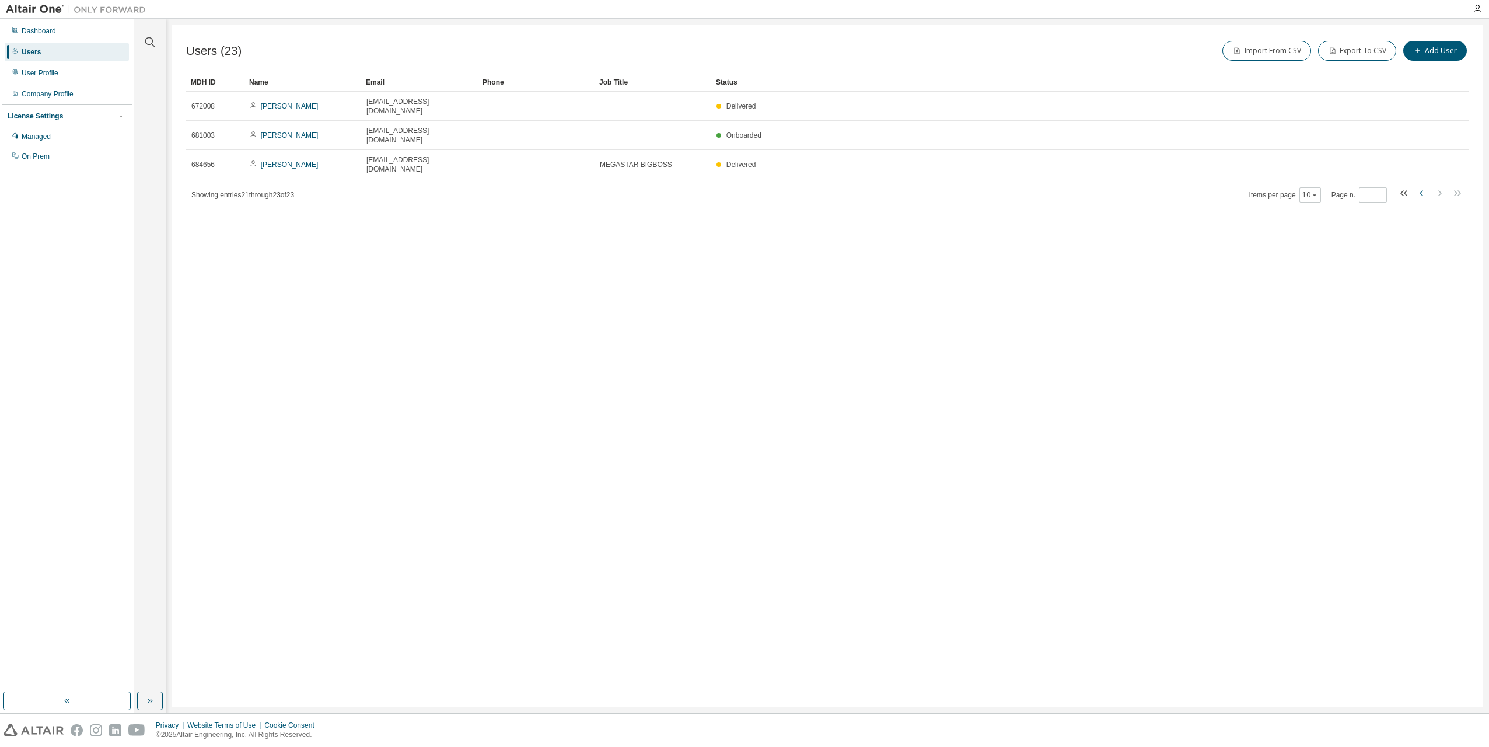
click at [1419, 186] on icon "button" at bounding box center [1422, 193] width 14 height 14
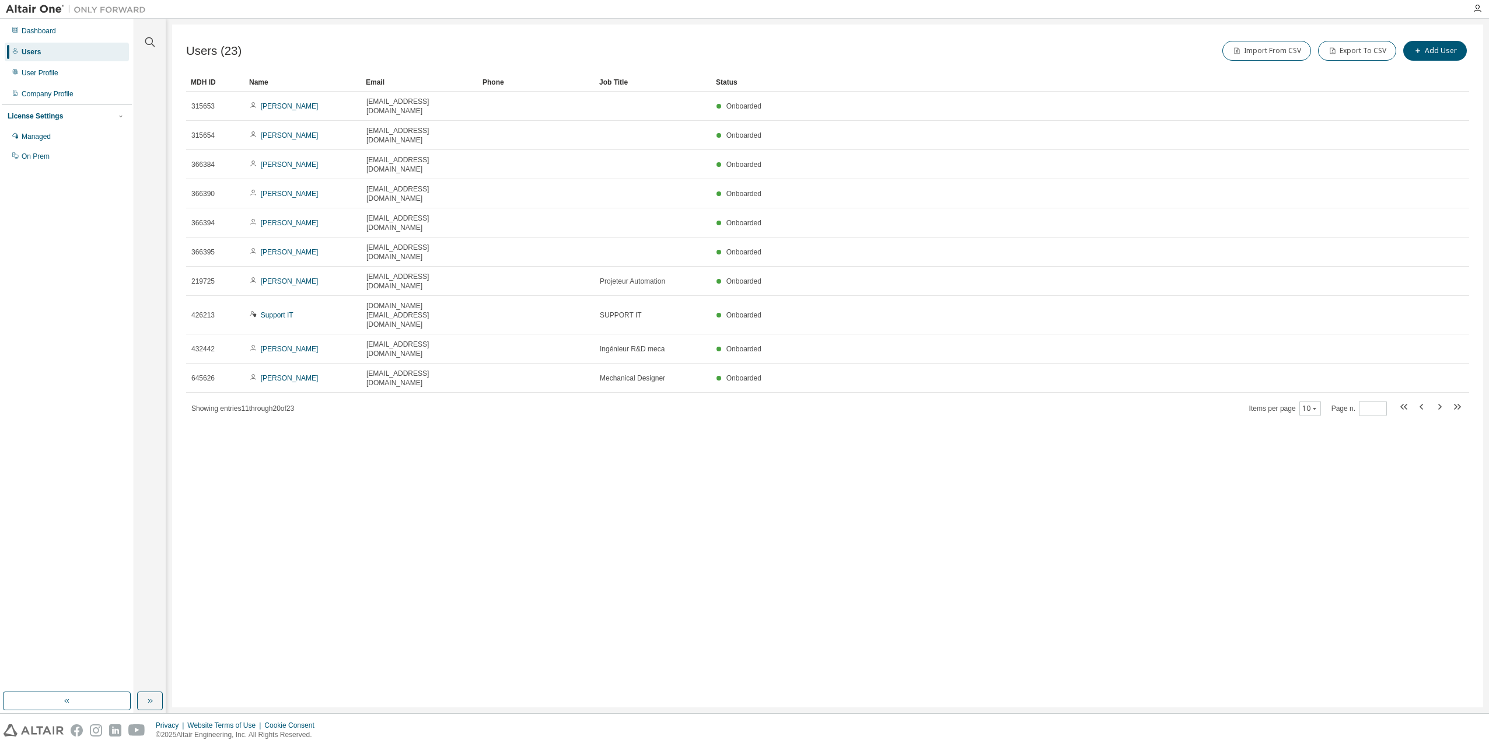
click at [828, 416] on div "Users (23) Import From CSV Export To CSV Add User Clear Load Save Save As Field…" at bounding box center [827, 365] width 1311 height 682
click at [1420, 404] on icon "button" at bounding box center [1420, 407] width 3 height 6
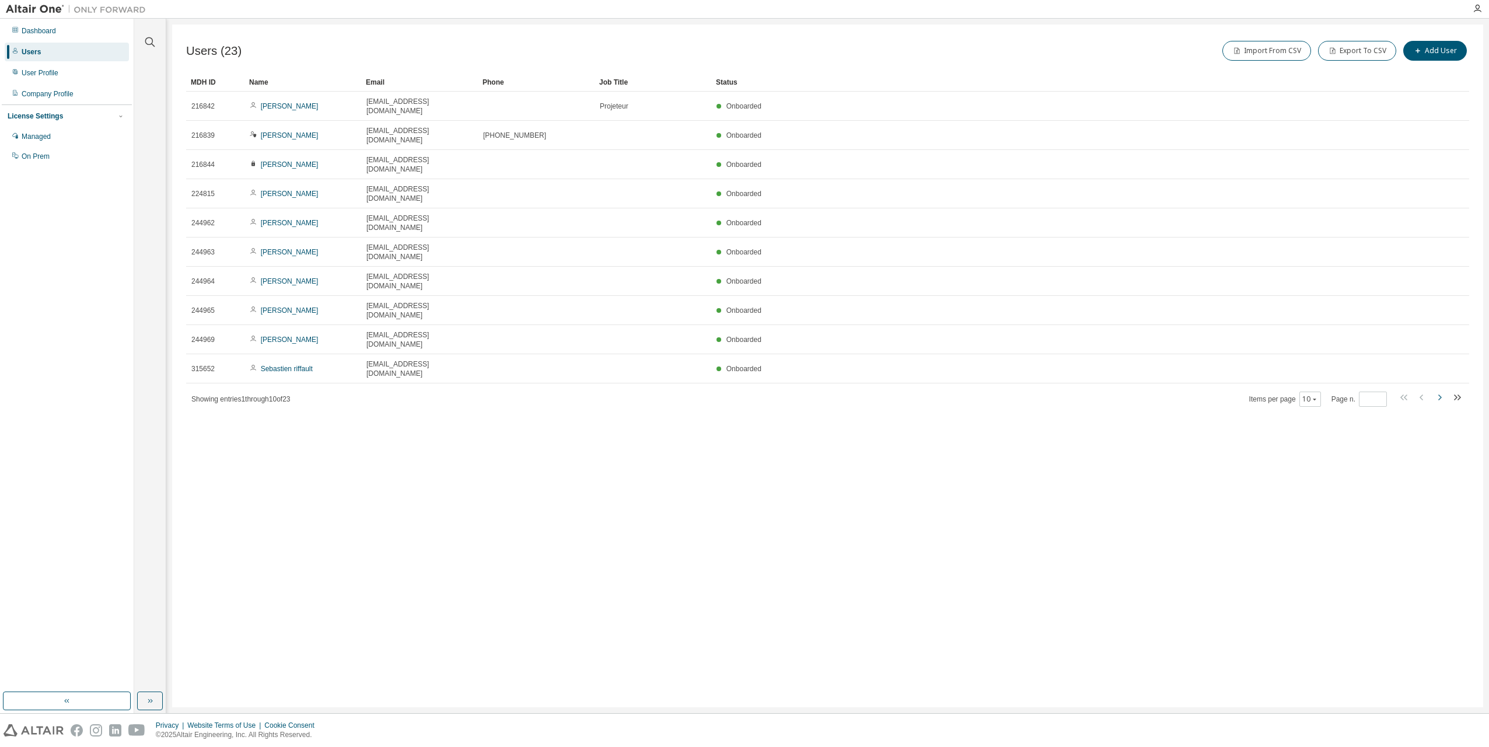
click at [1441, 390] on icon "button" at bounding box center [1439, 397] width 14 height 14
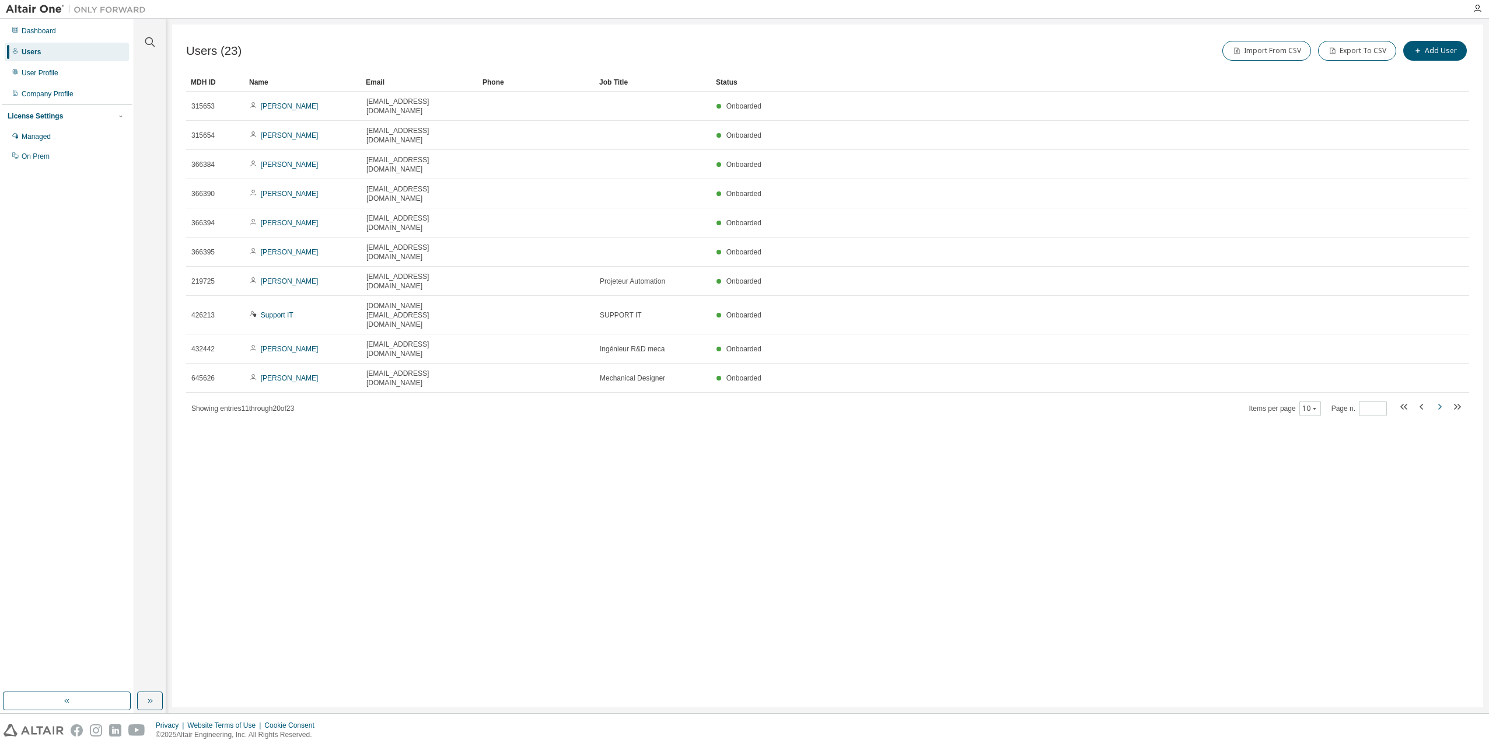
click at [1441, 400] on icon "button" at bounding box center [1439, 407] width 14 height 14
type input "*"
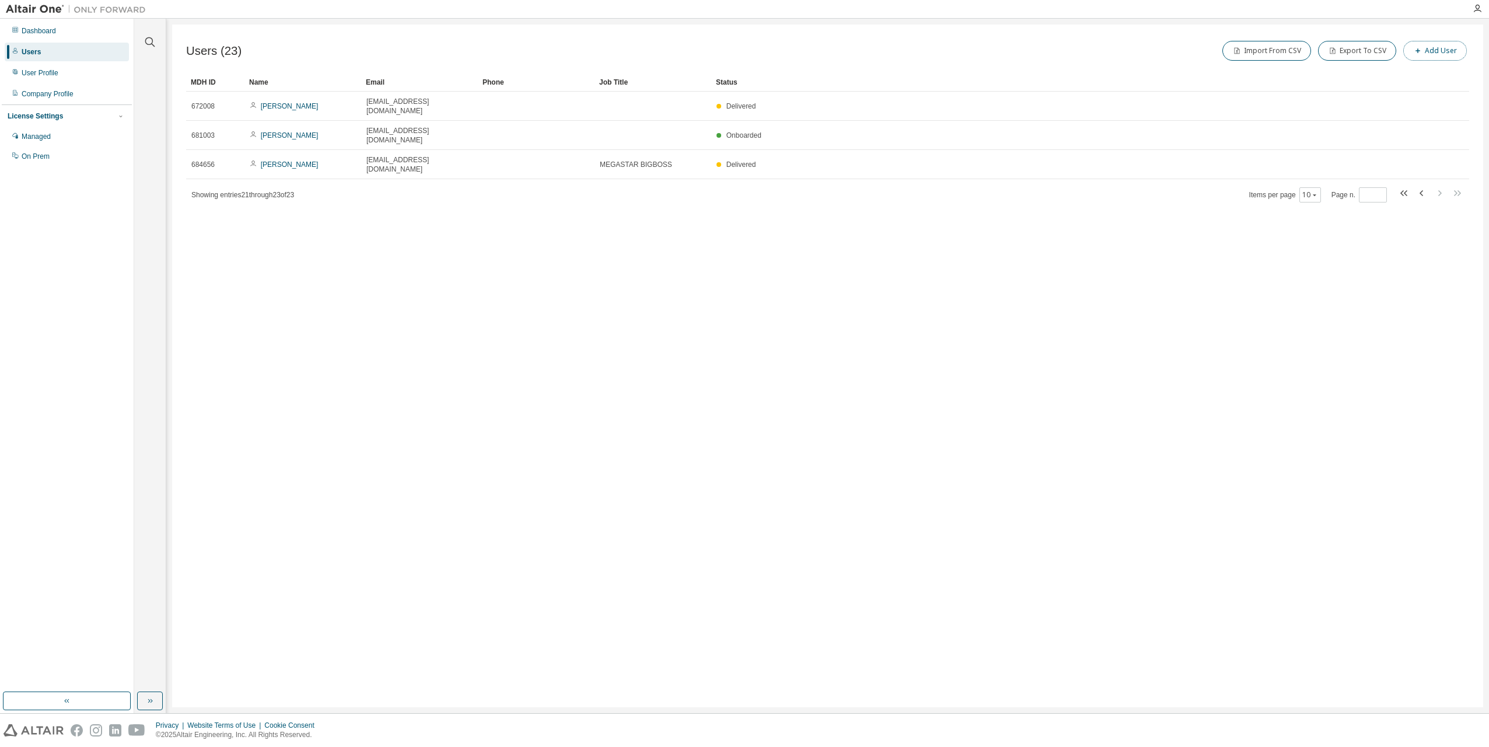
click at [1443, 58] on button "Add User" at bounding box center [1435, 51] width 64 height 20
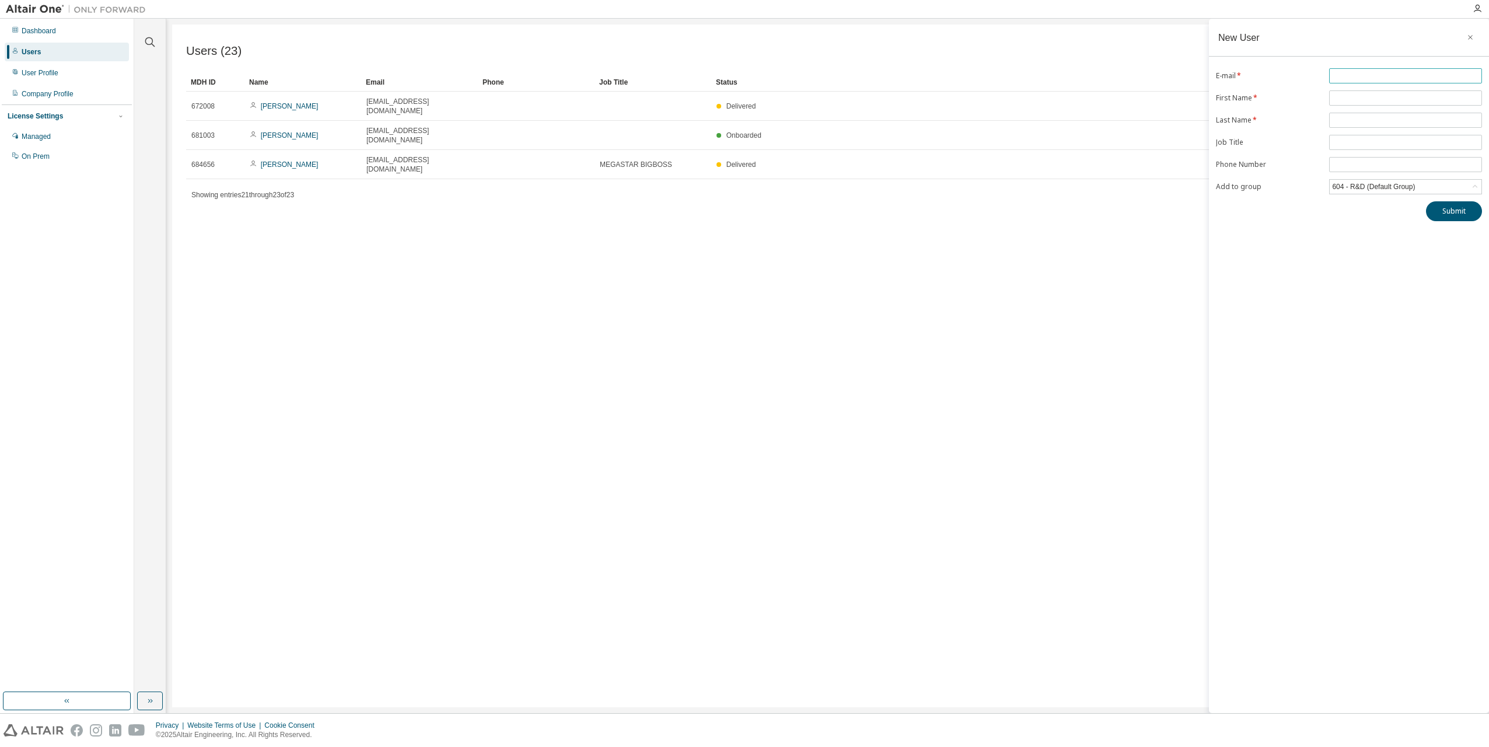
click at [1359, 76] on input "text" at bounding box center [1405, 75] width 147 height 9
click at [1345, 110] on span at bounding box center [1405, 103] width 153 height 15
click at [1335, 103] on input "text" at bounding box center [1405, 103] width 147 height 9
type input "**********"
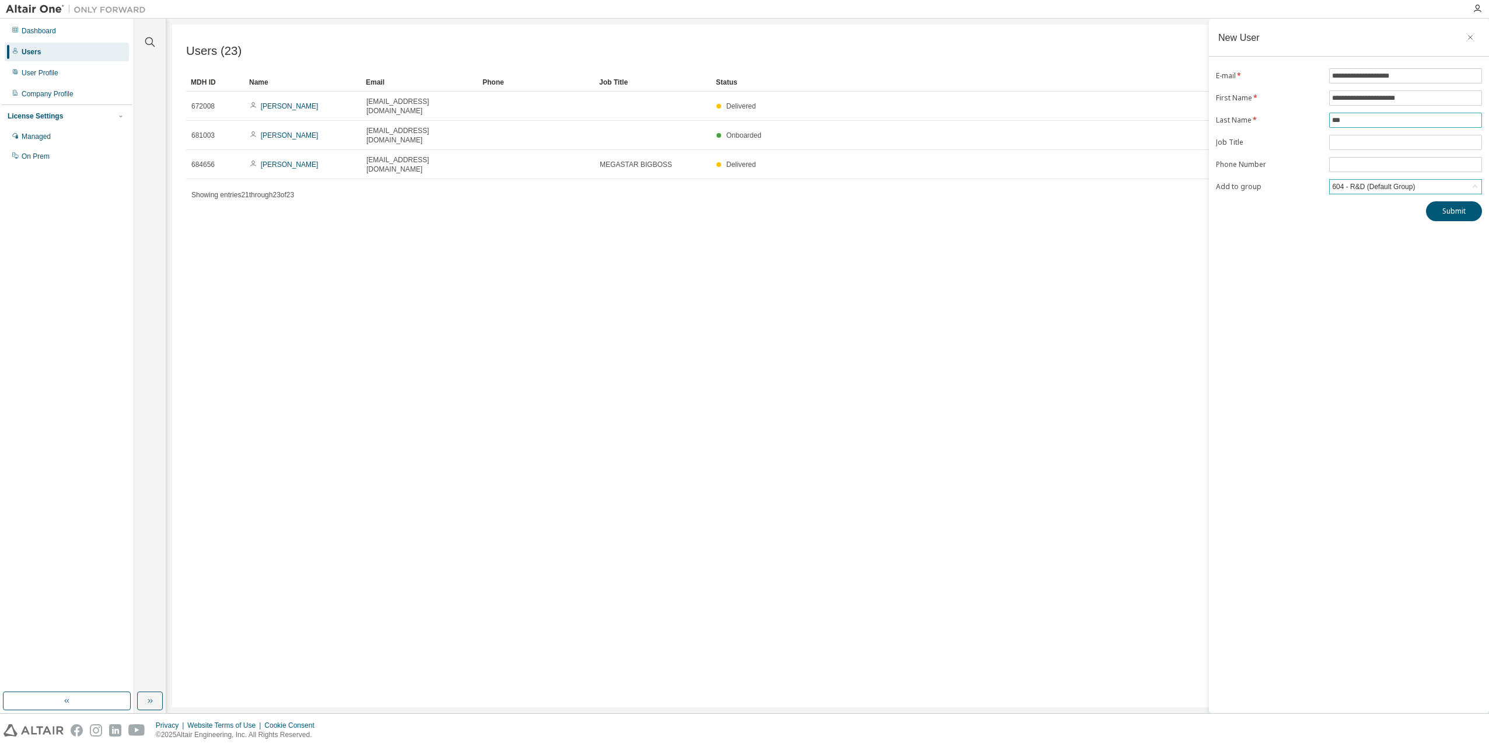
type input "***"
click at [1378, 181] on div "604 - R&D (Default Group)" at bounding box center [1373, 186] width 86 height 13
click at [1373, 232] on li "604 - R&D (Default Group)" at bounding box center [1404, 234] width 149 height 15
click at [1444, 216] on button "Submit" at bounding box center [1454, 211] width 56 height 20
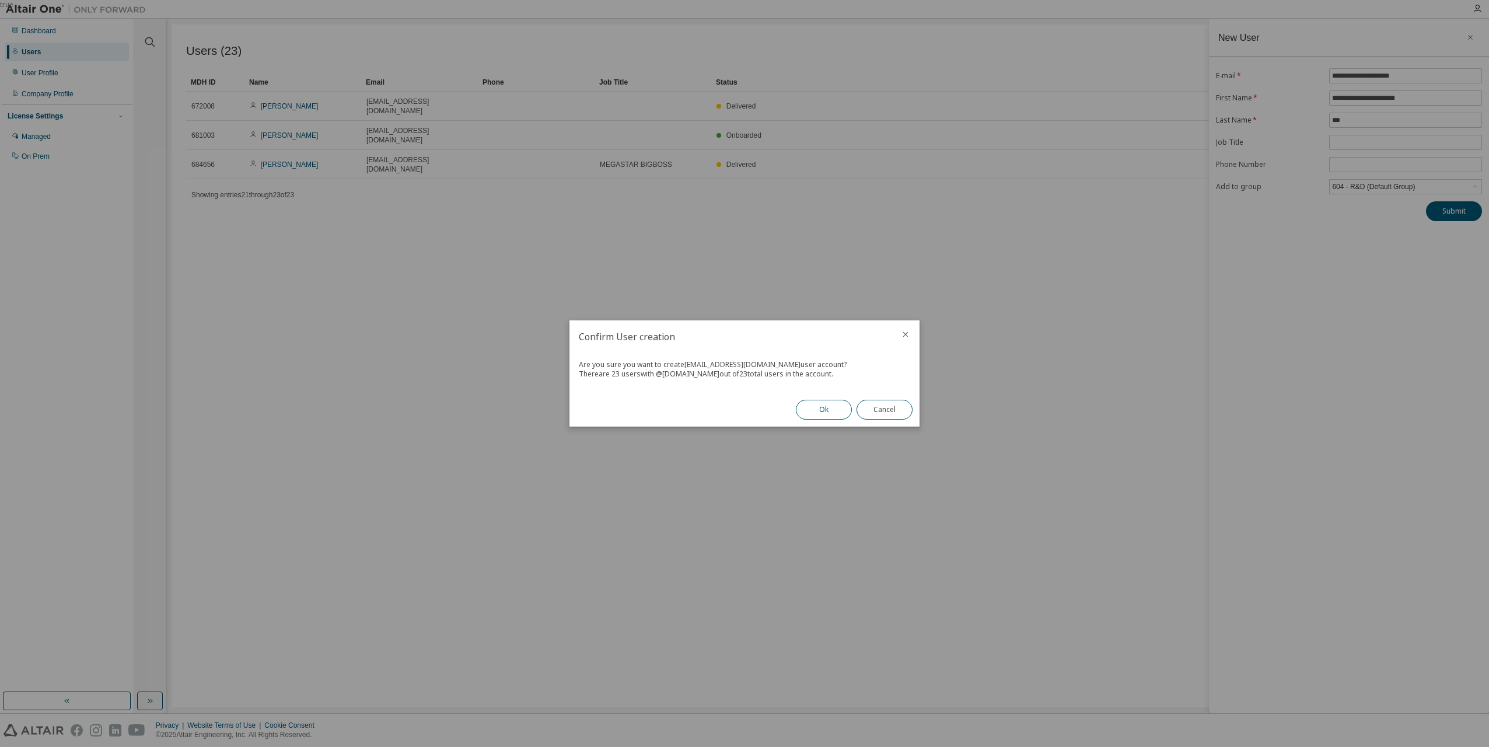
click at [820, 405] on button "Ok" at bounding box center [824, 410] width 56 height 20
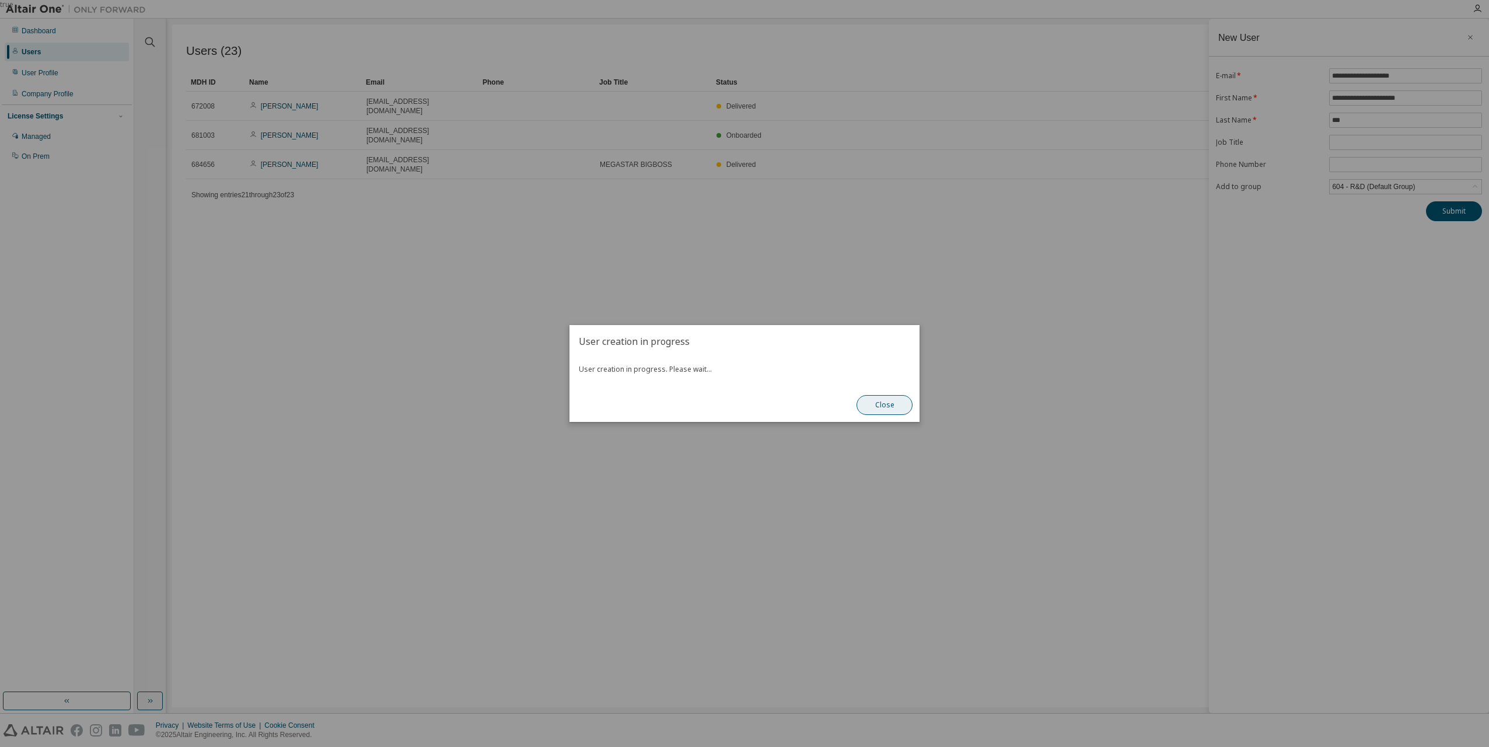
click at [880, 402] on button "Close" at bounding box center [884, 405] width 56 height 20
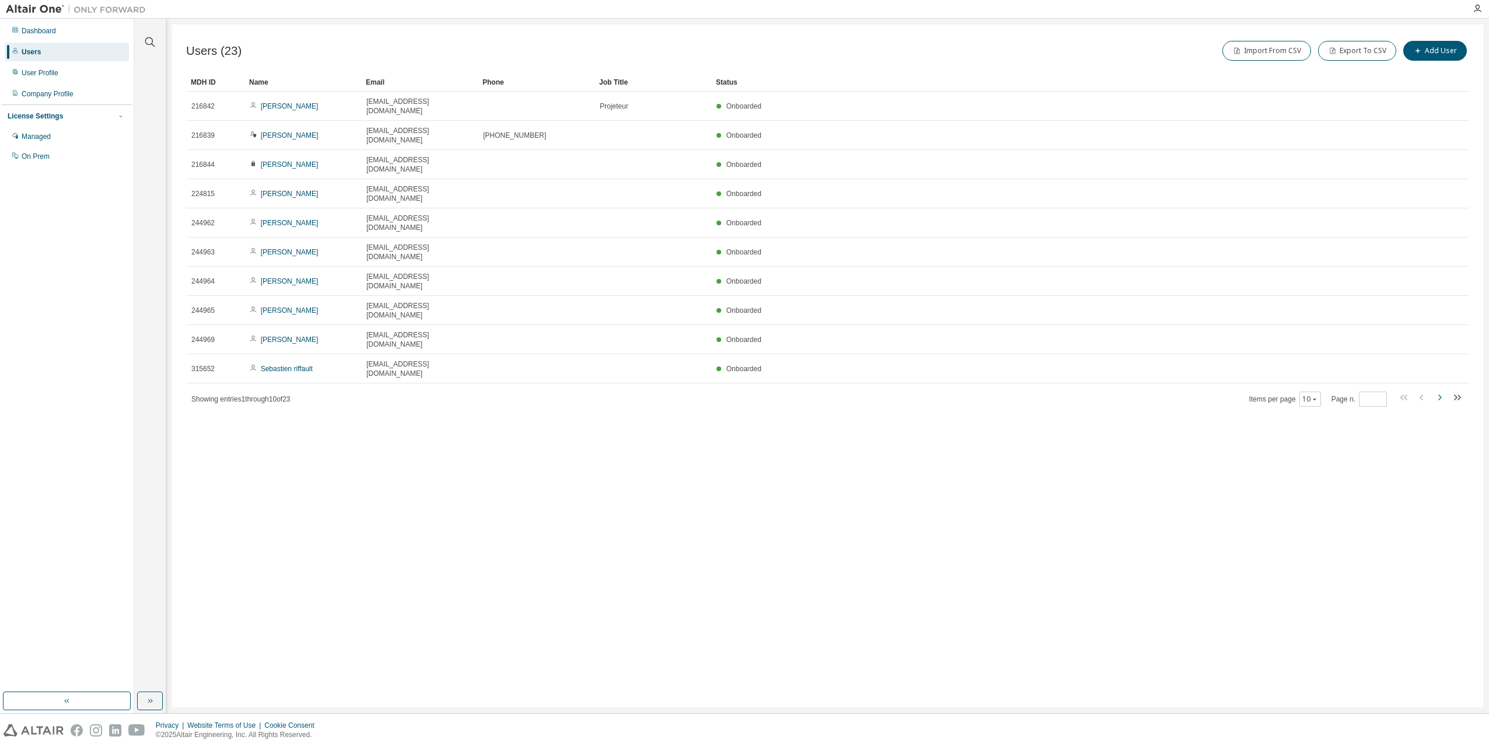
click at [1443, 390] on icon "button" at bounding box center [1439, 397] width 14 height 14
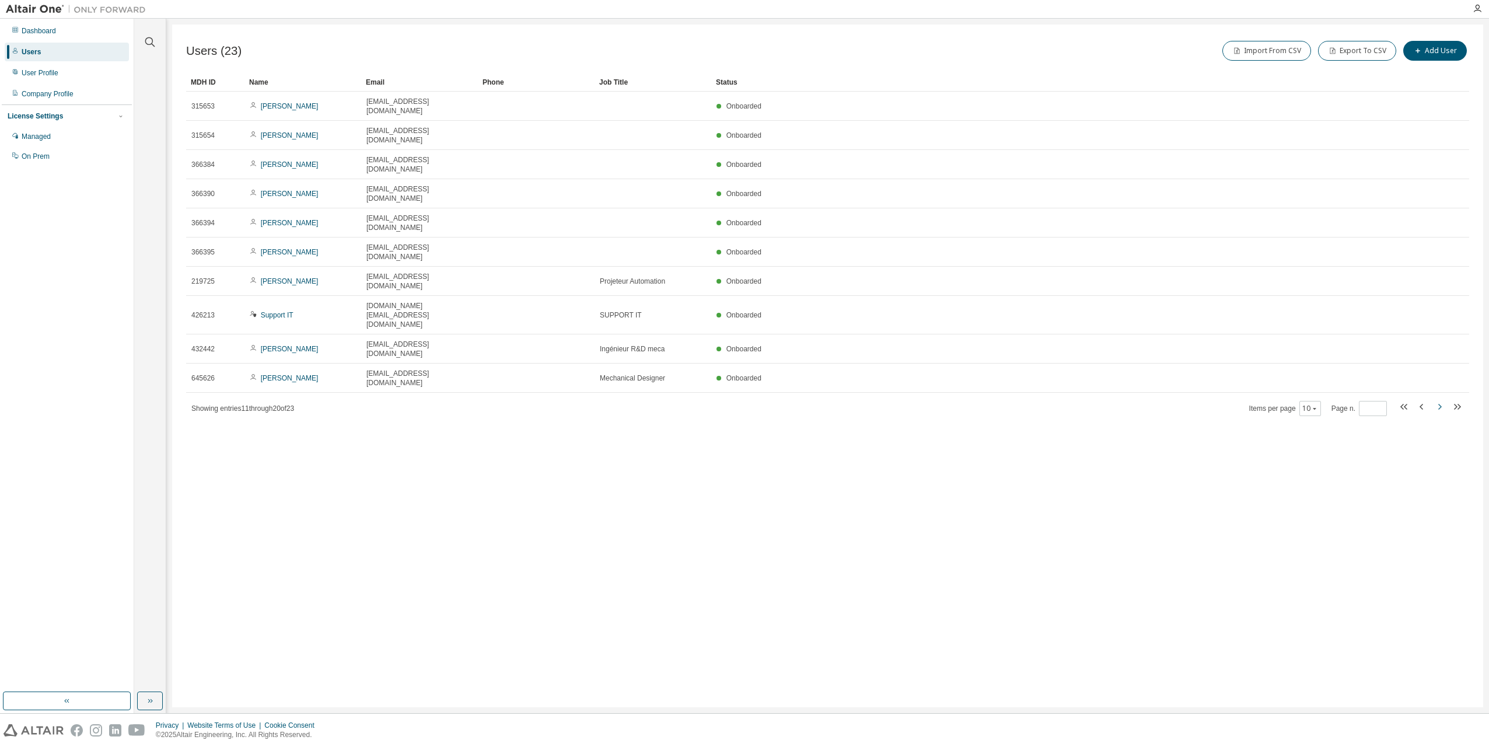
click at [1443, 400] on icon "button" at bounding box center [1439, 407] width 14 height 14
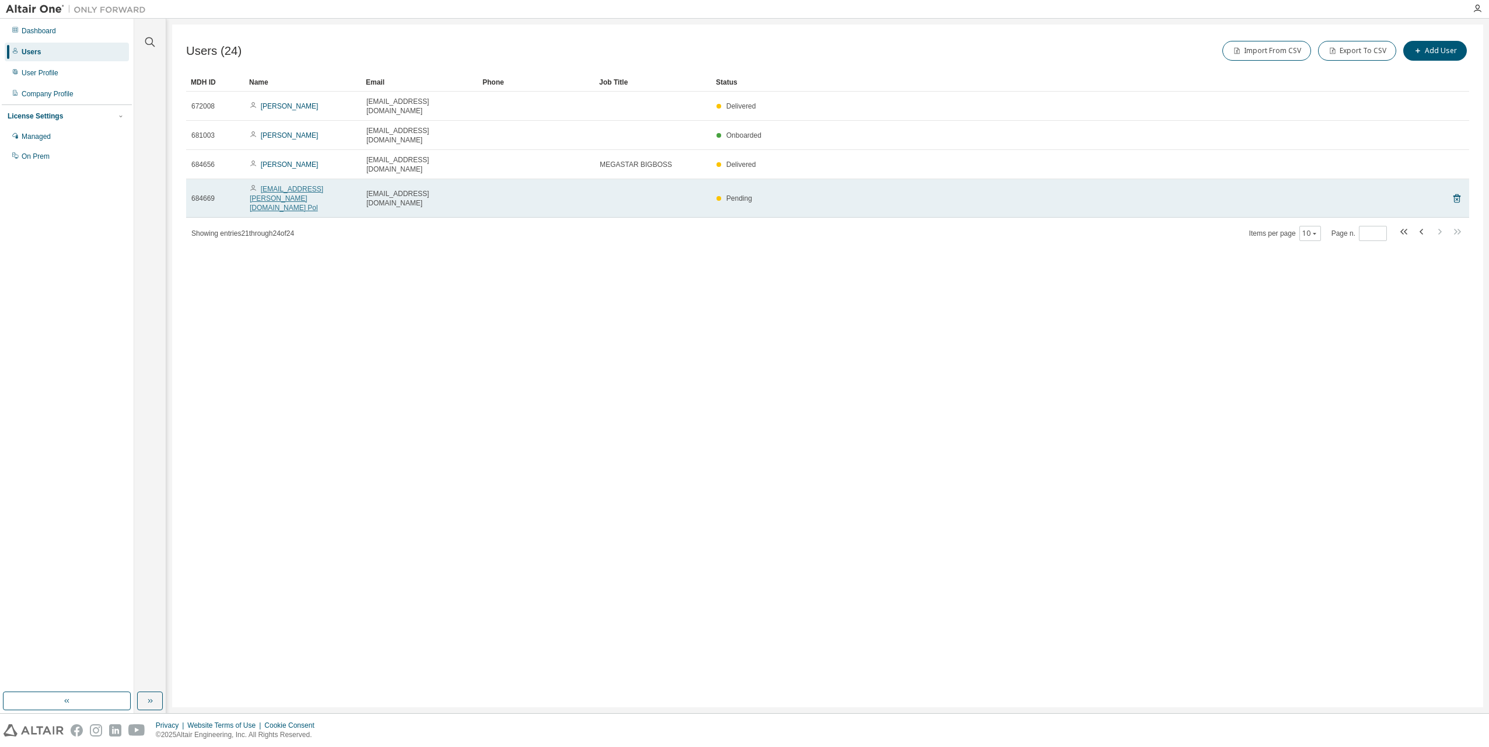
click at [323, 185] on link "[EMAIL_ADDRESS][PERSON_NAME][DOMAIN_NAME] Pol" at bounding box center [286, 198] width 73 height 27
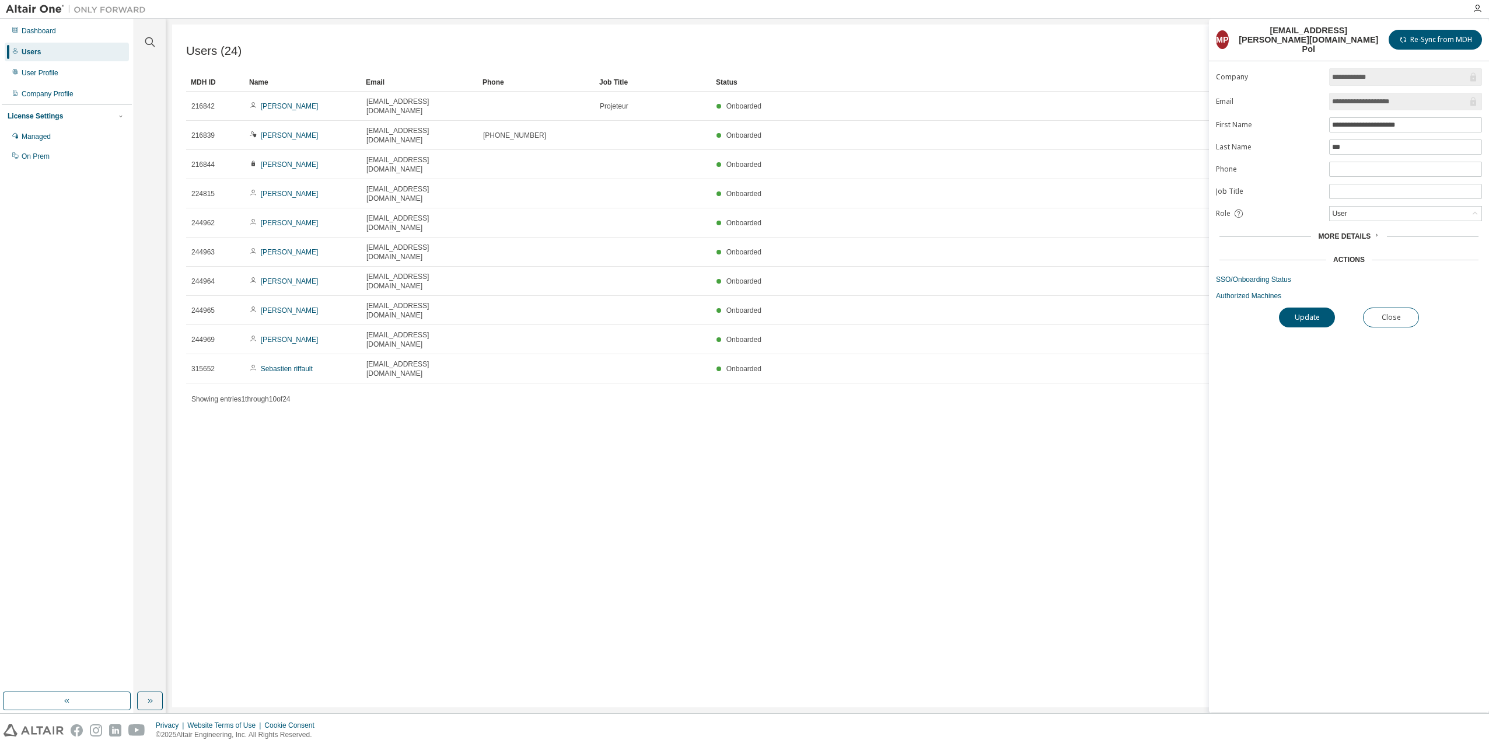
click at [1354, 232] on span "More Details" at bounding box center [1344, 236] width 52 height 8
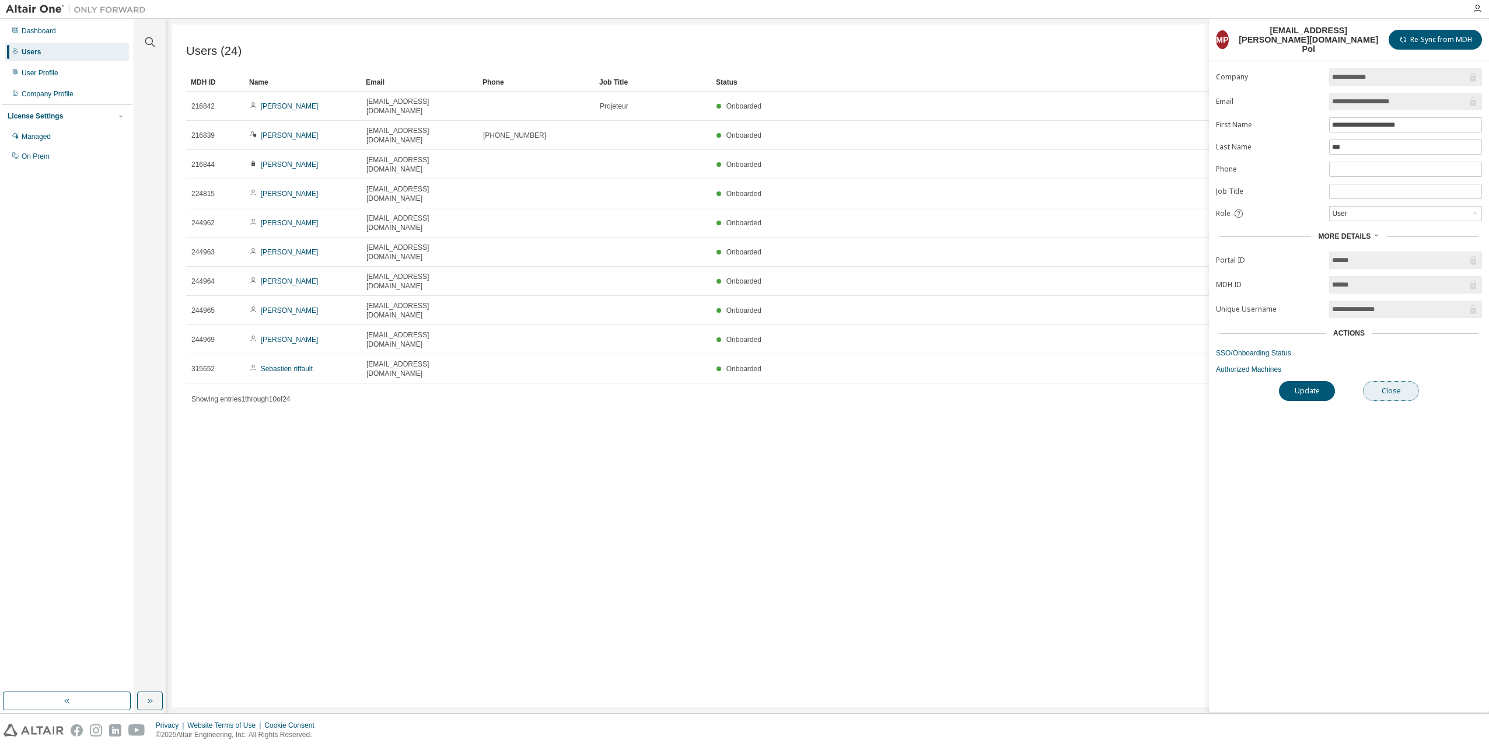
click at [1395, 381] on button "Close" at bounding box center [1391, 391] width 56 height 20
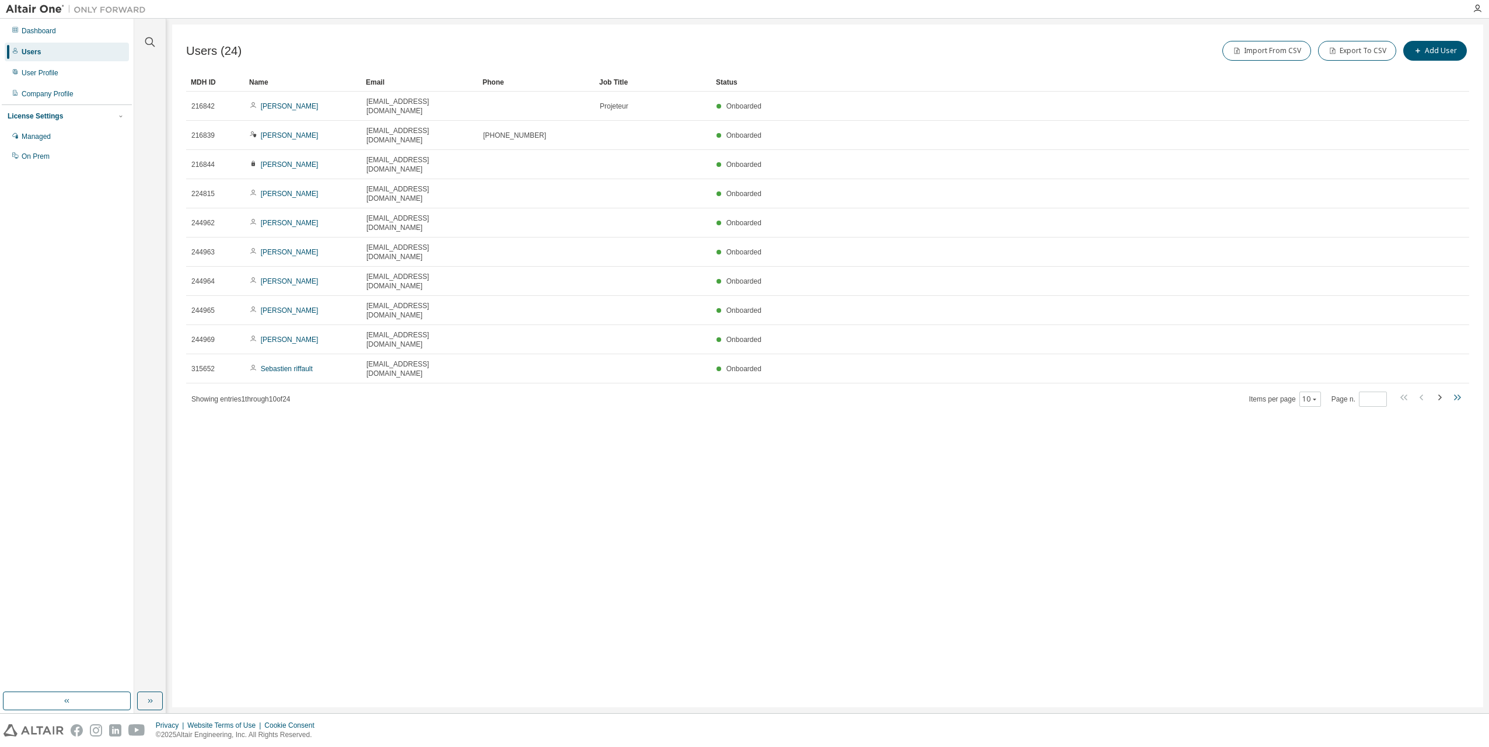
click at [1454, 394] on icon "button" at bounding box center [1455, 397] width 3 height 6
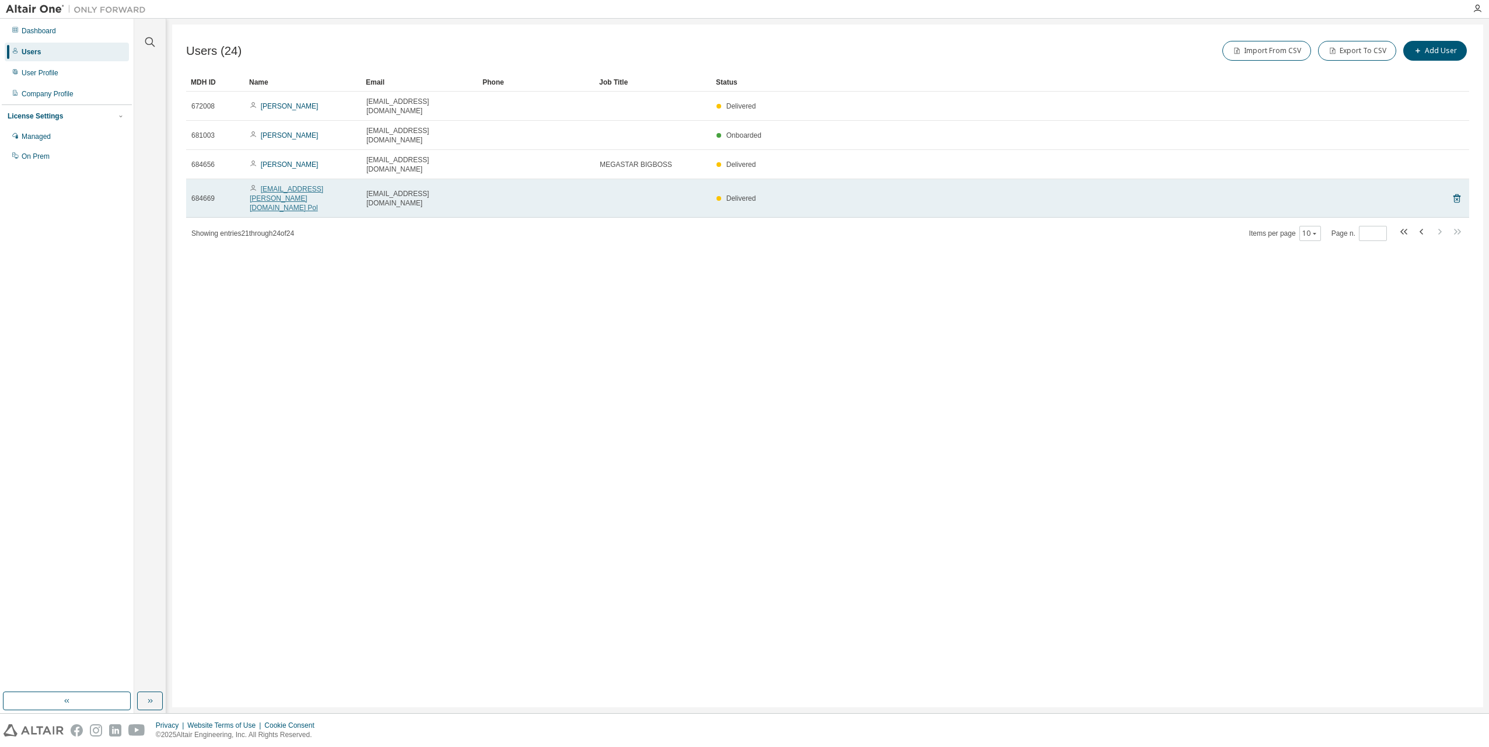
click at [316, 185] on link "[EMAIL_ADDRESS][PERSON_NAME][DOMAIN_NAME] Pol" at bounding box center [286, 198] width 73 height 27
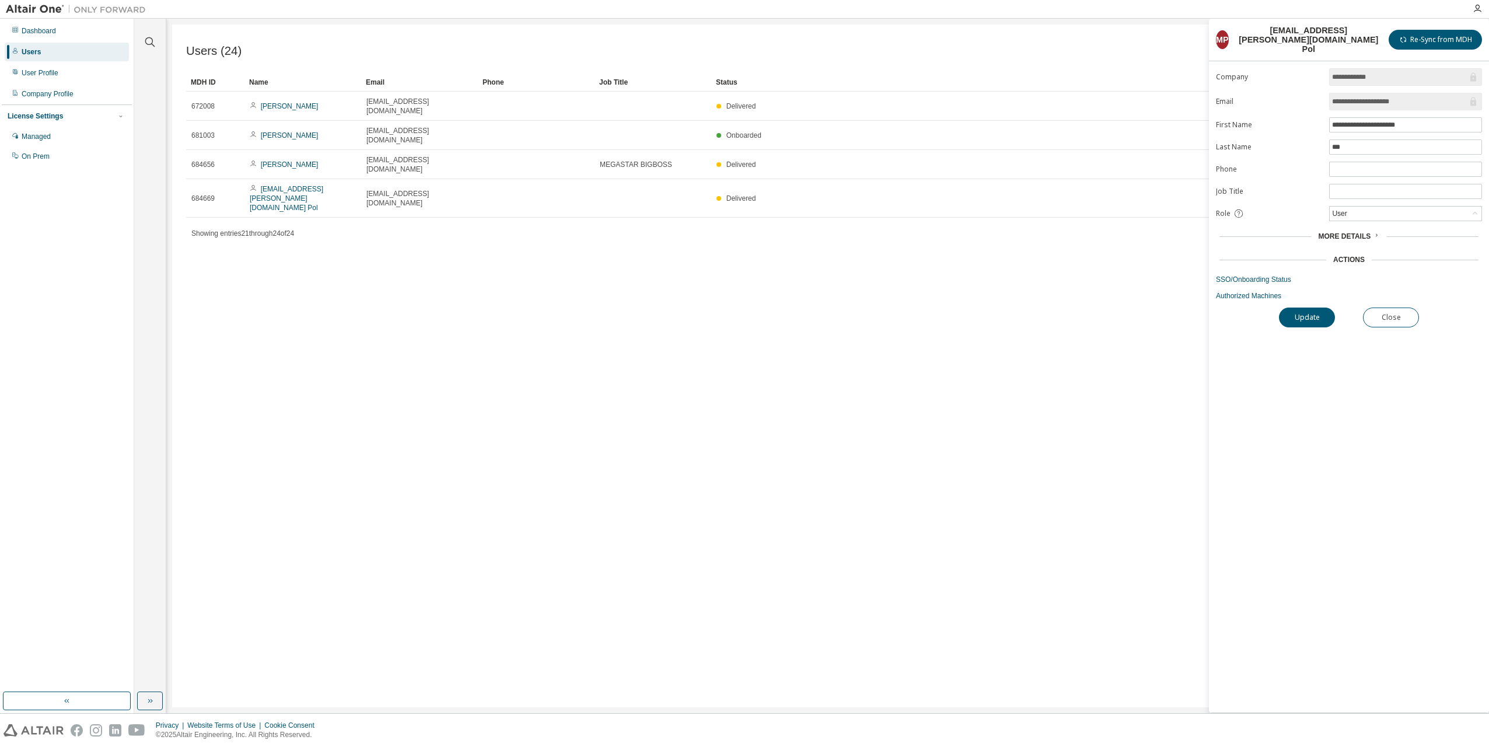
type input "*"
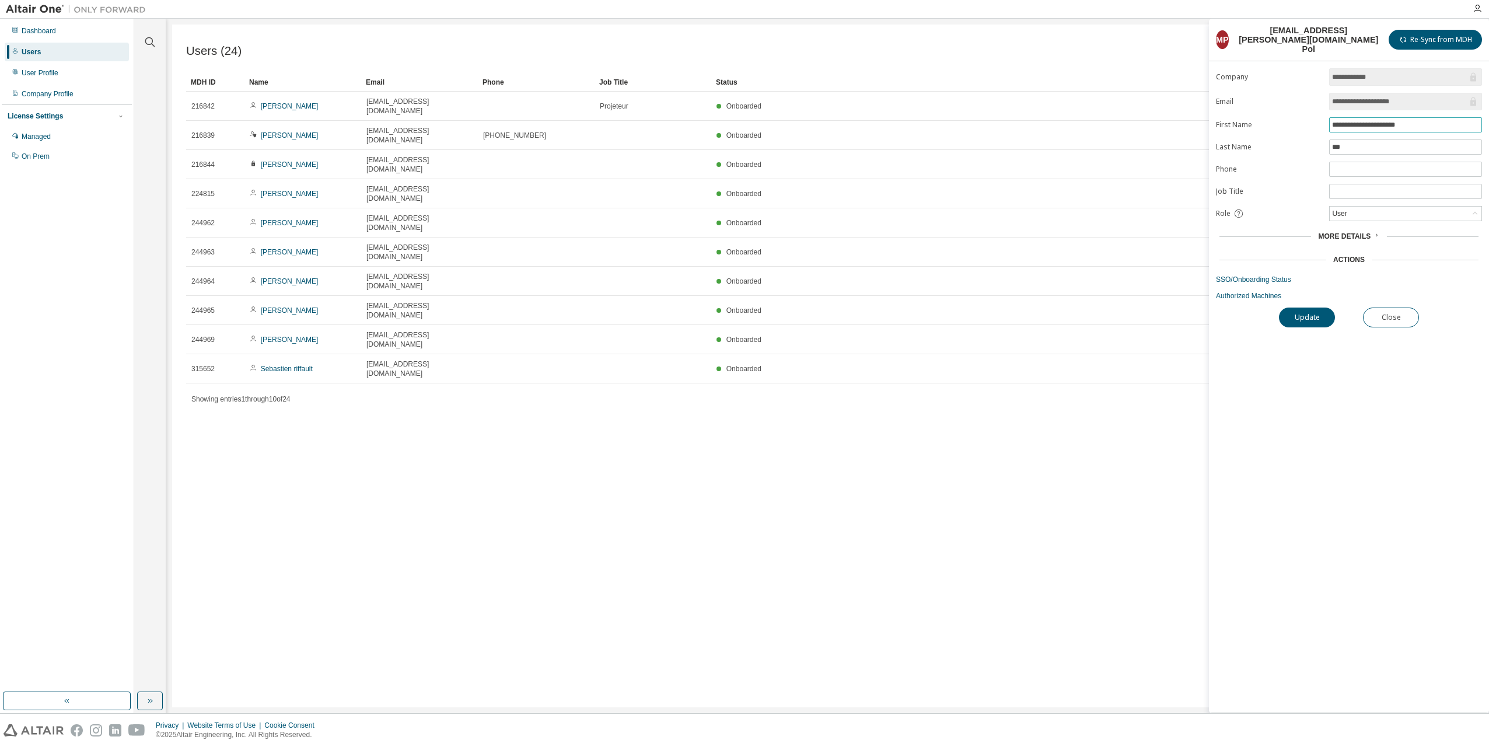
click at [1406, 120] on input "**********" at bounding box center [1405, 124] width 147 height 9
click at [1430, 120] on input "**********" at bounding box center [1405, 124] width 147 height 9
drag, startPoint x: 1434, startPoint y: 114, endPoint x: 1321, endPoint y: 114, distance: 113.2
click at [1321, 114] on form "**********" at bounding box center [1349, 184] width 266 height 232
type input "******"
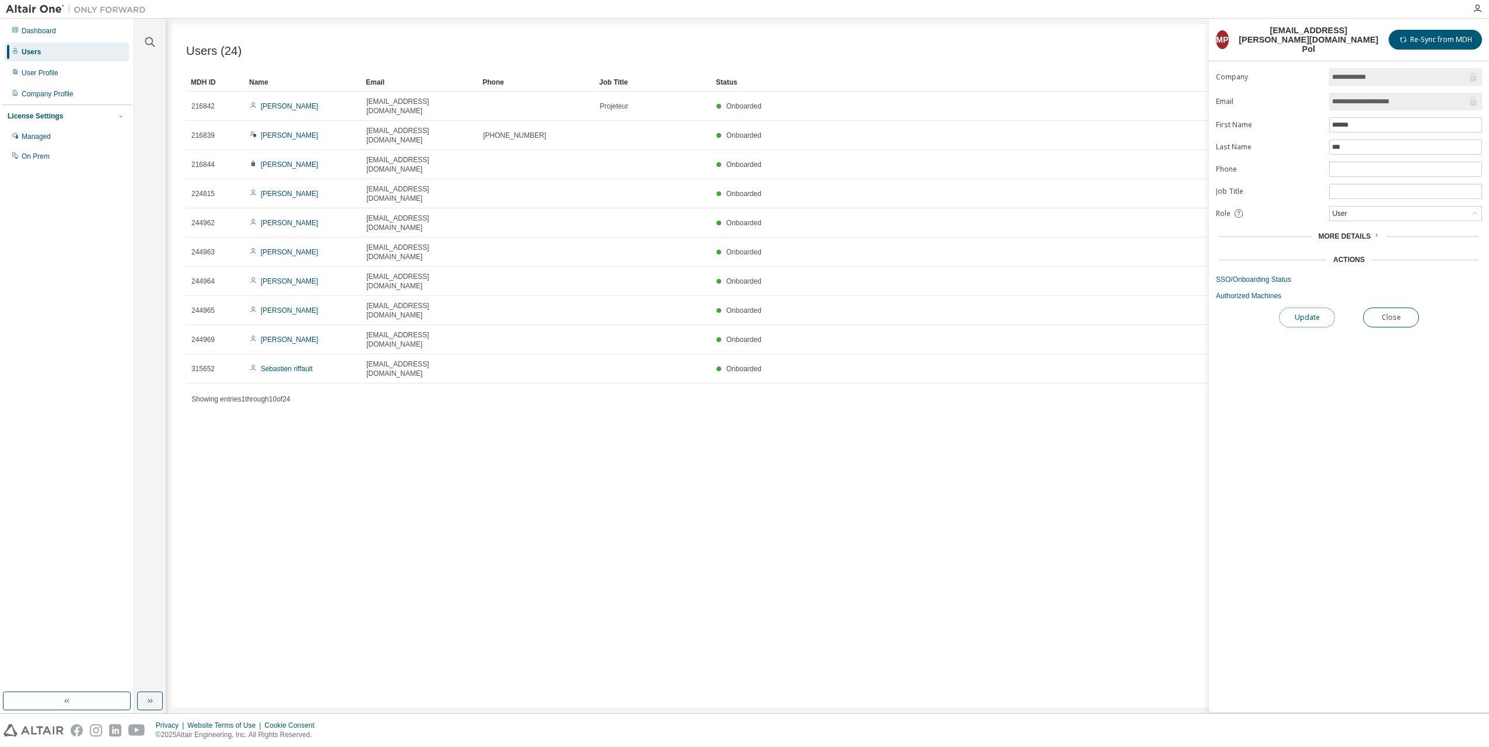
click at [1308, 308] on button "Update" at bounding box center [1307, 317] width 56 height 20
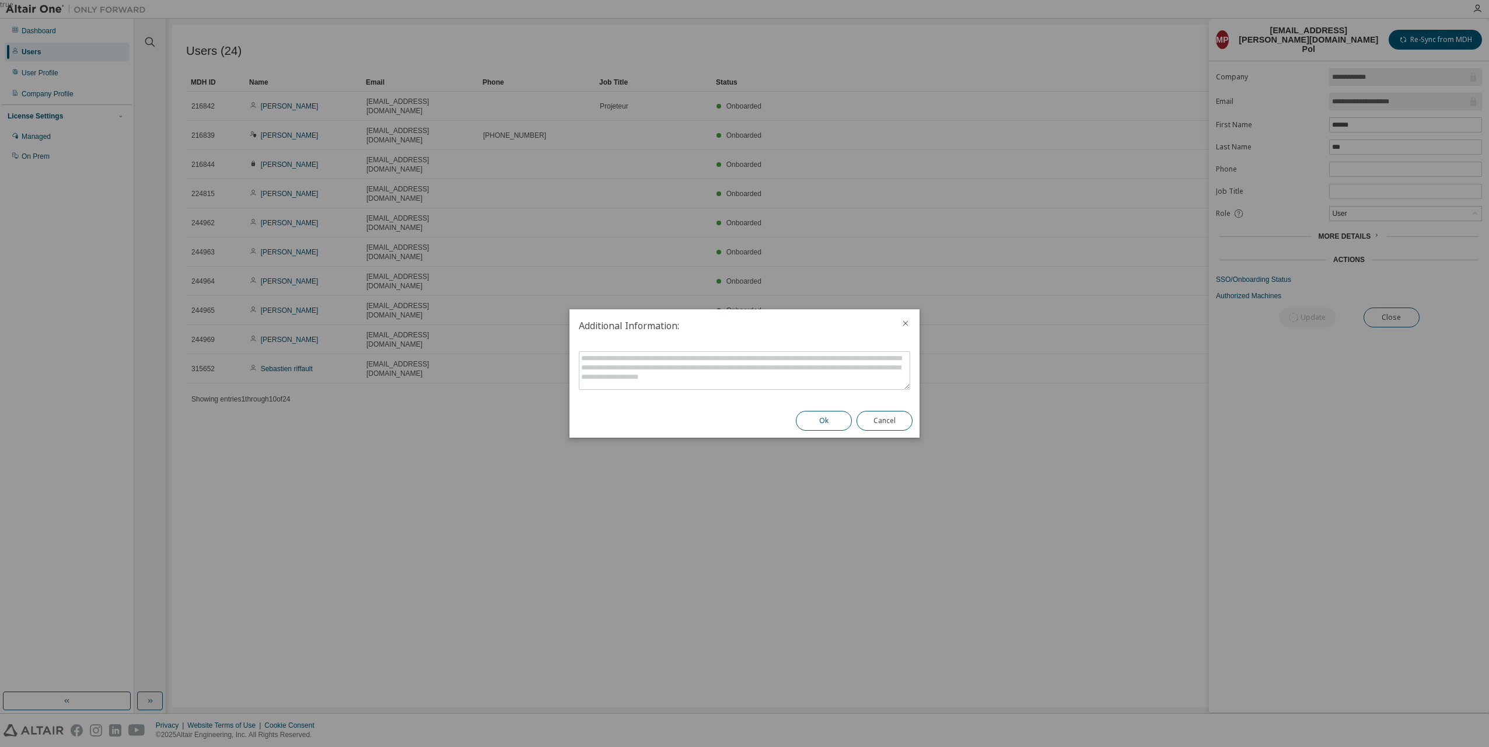
click at [832, 419] on button "Ok" at bounding box center [824, 421] width 56 height 20
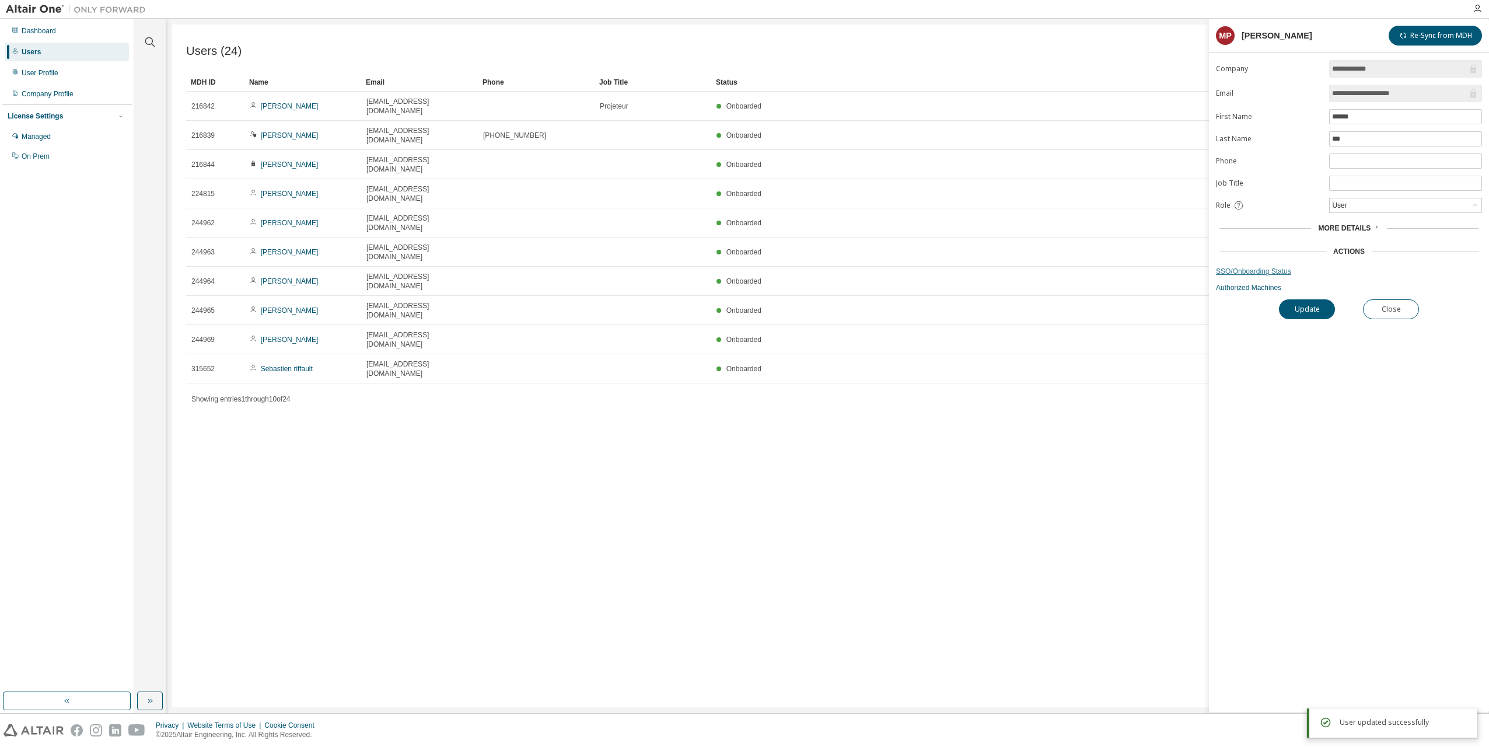
click at [1267, 274] on link "SSO/Onboarding Status" at bounding box center [1349, 271] width 266 height 9
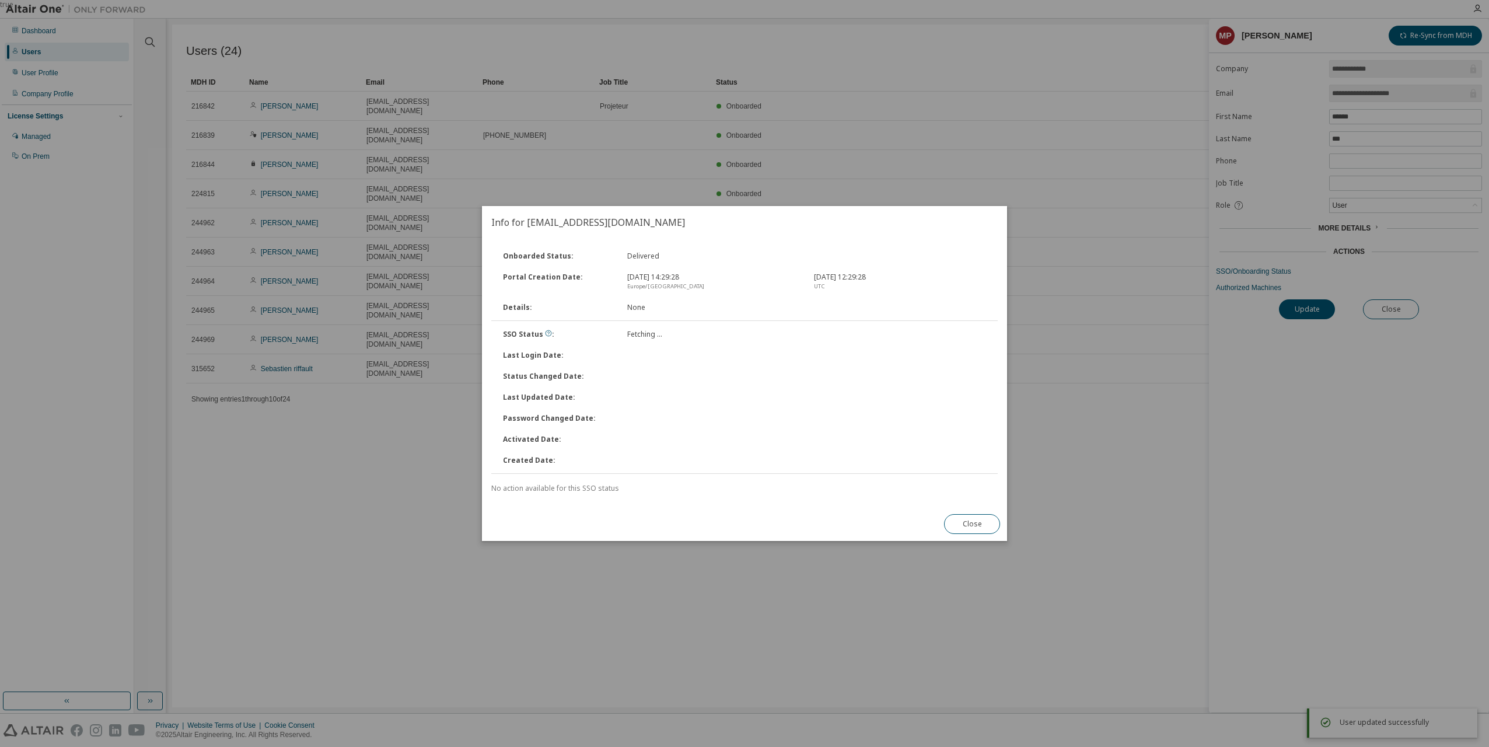
click at [978, 521] on button "Close" at bounding box center [972, 524] width 56 height 20
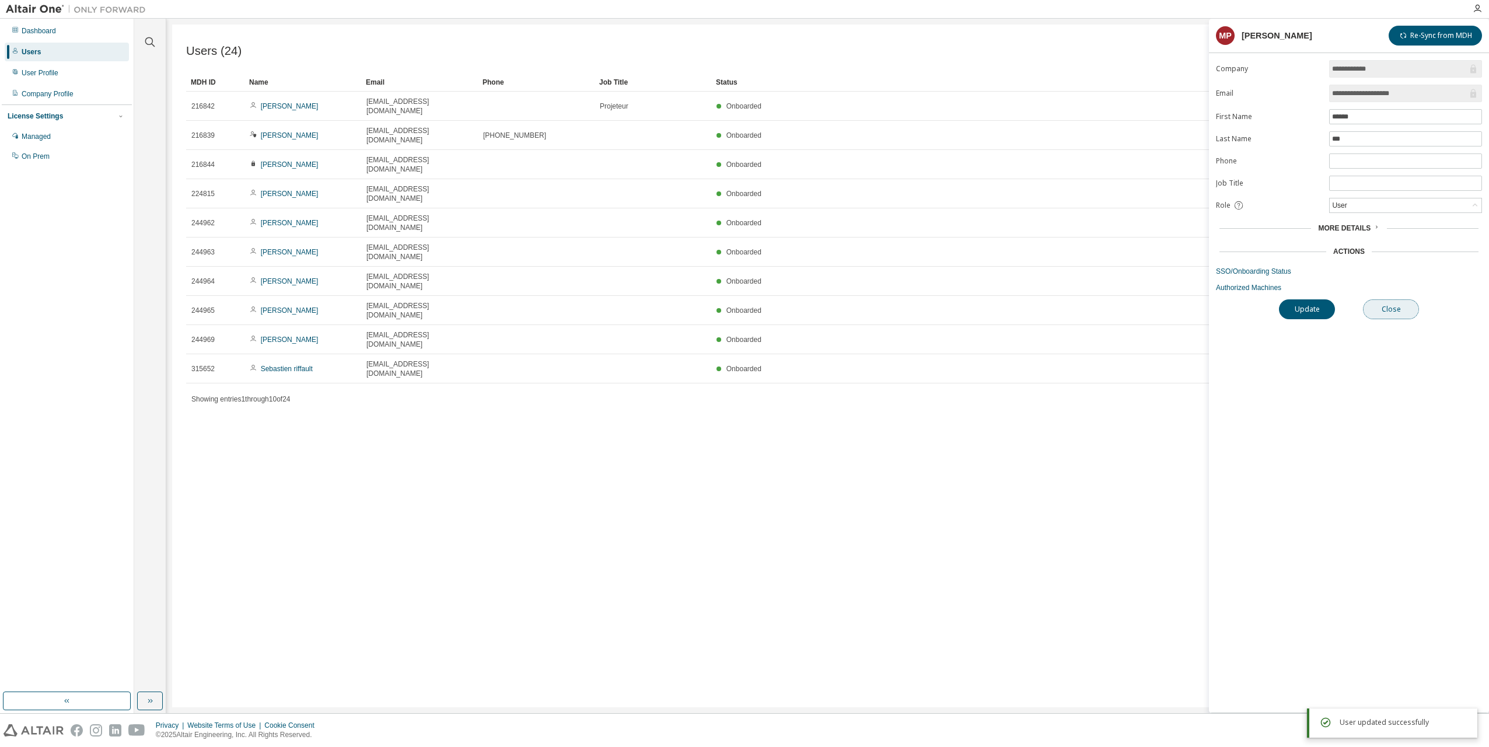
click at [1396, 311] on button "Close" at bounding box center [1391, 309] width 56 height 20
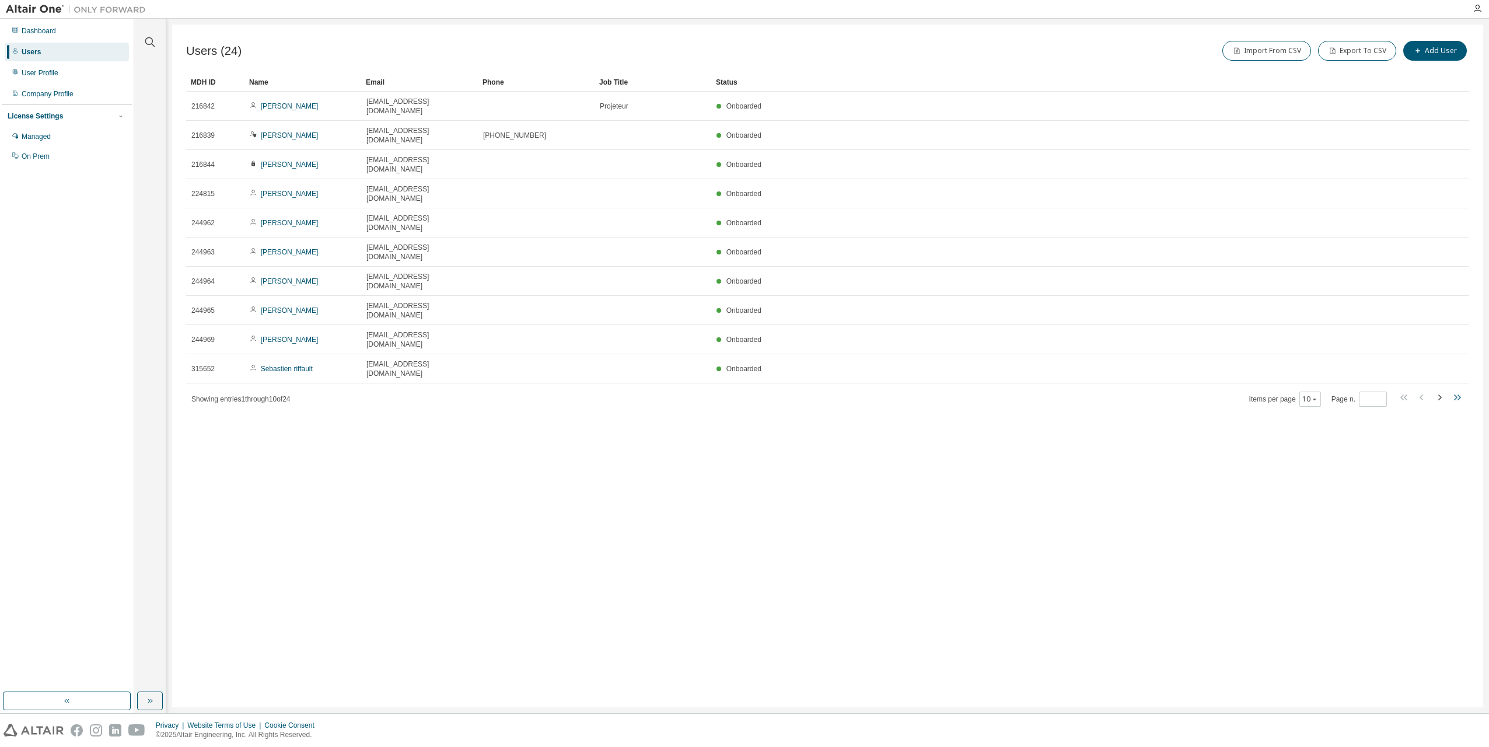
click at [1452, 390] on icon "button" at bounding box center [1457, 397] width 14 height 14
type input "*"
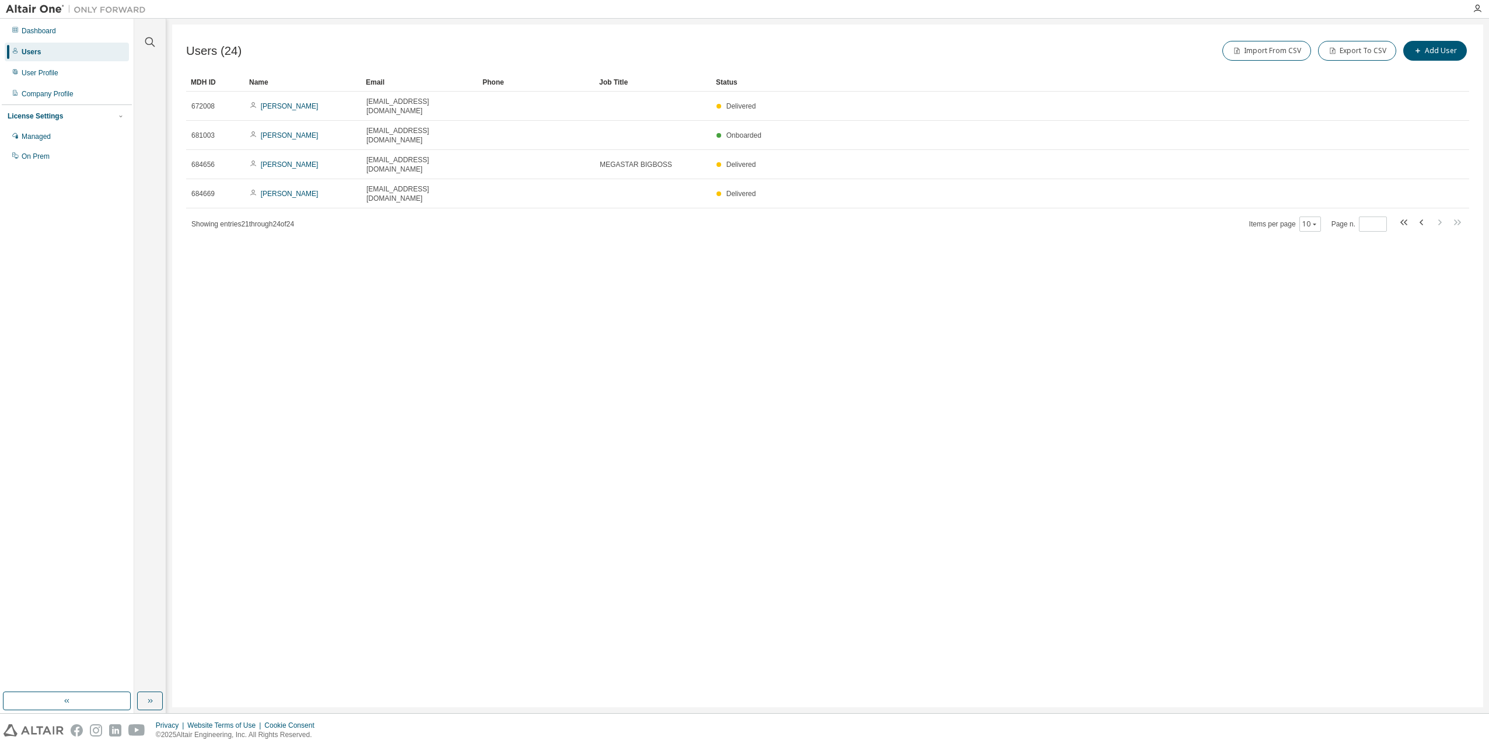
click at [554, 279] on div "Users (24) Import From CSV Export To CSV Add User Clear Load Save Save As Field…" at bounding box center [827, 365] width 1311 height 682
click at [639, 276] on div "Users (24) Import From CSV Export To CSV Add User Clear Load Save Save As Field…" at bounding box center [827, 365] width 1311 height 682
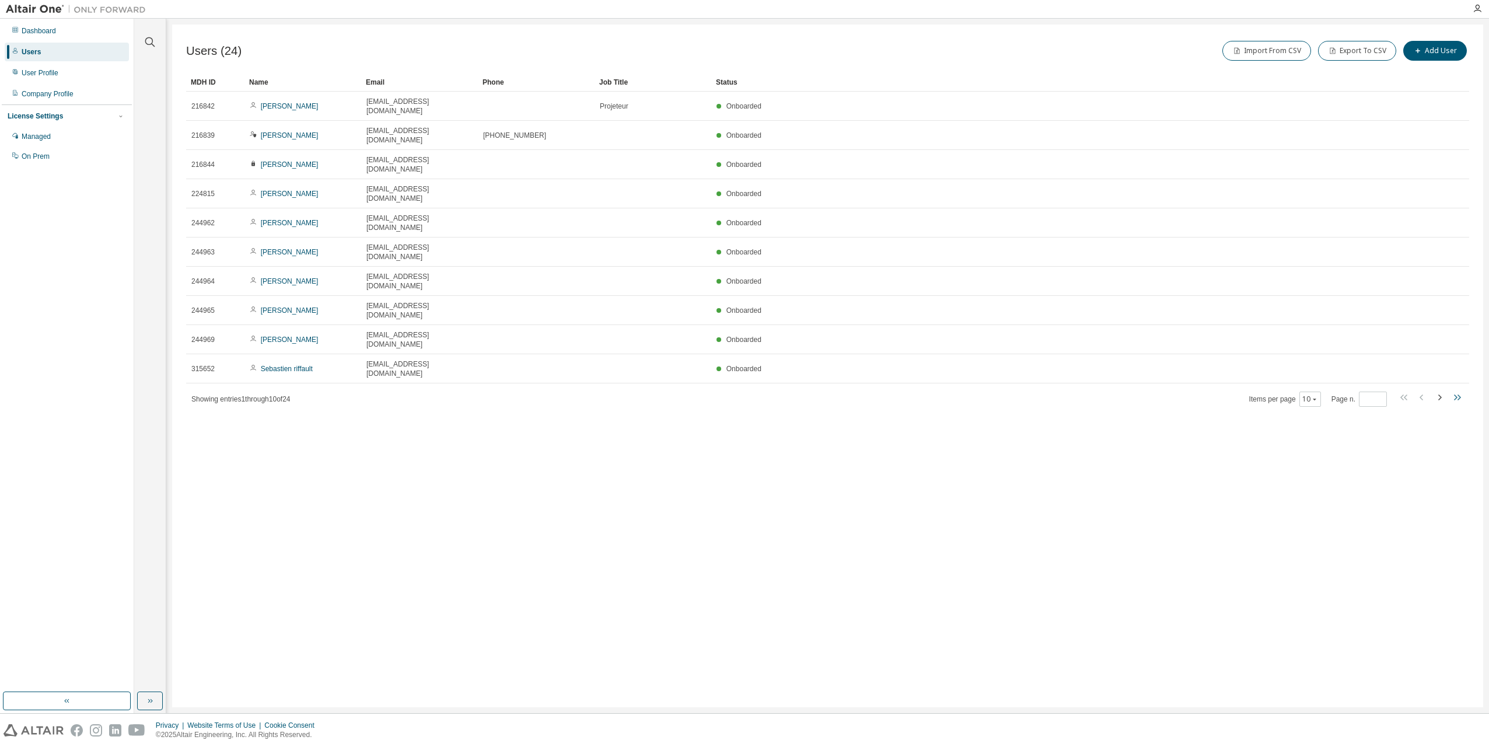
click at [1454, 394] on icon "button" at bounding box center [1455, 397] width 3 height 6
type input "*"
